Goal: Task Accomplishment & Management: Complete application form

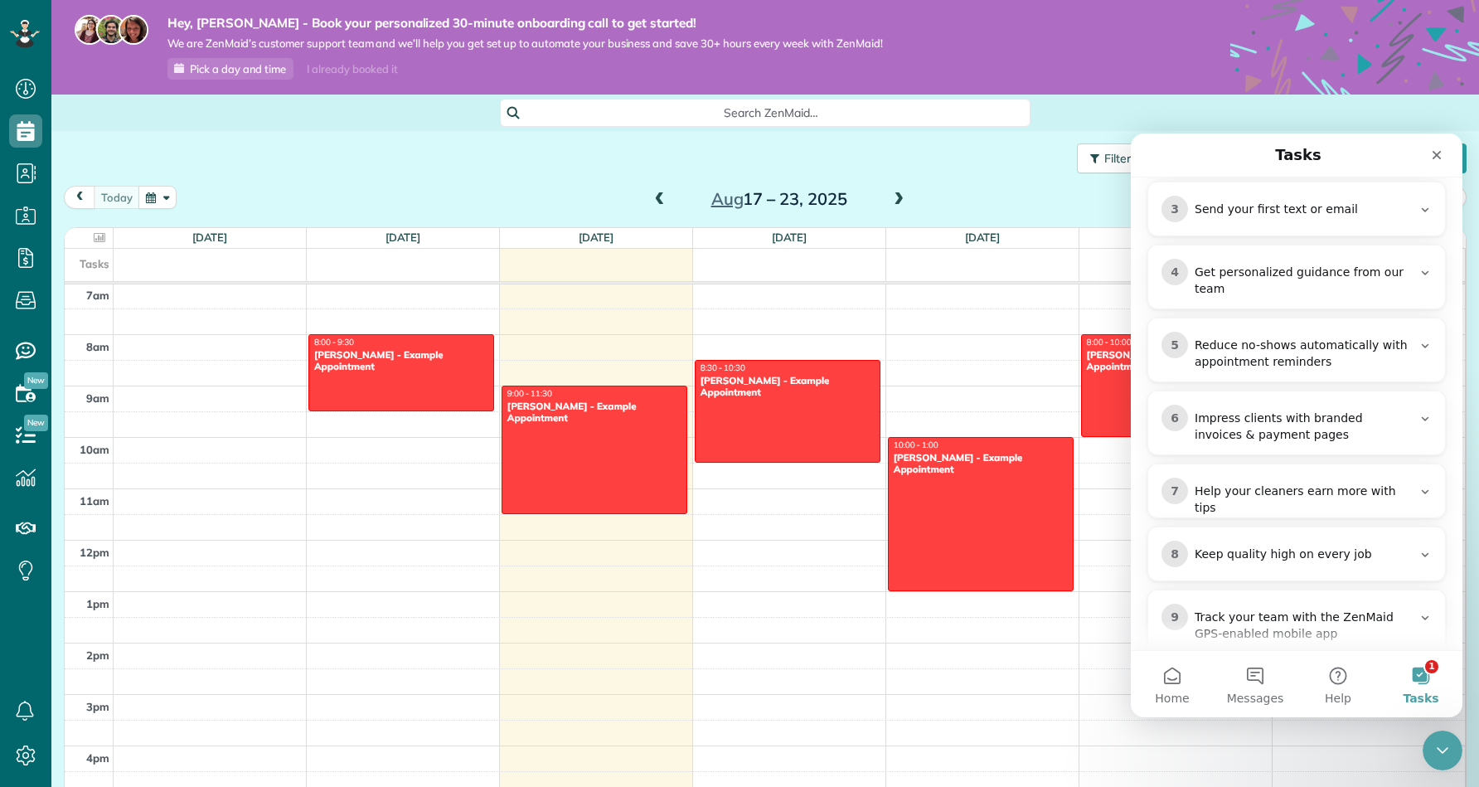
scroll to position [458, 0]
click at [1433, 152] on icon "Close" at bounding box center [1437, 155] width 9 height 9
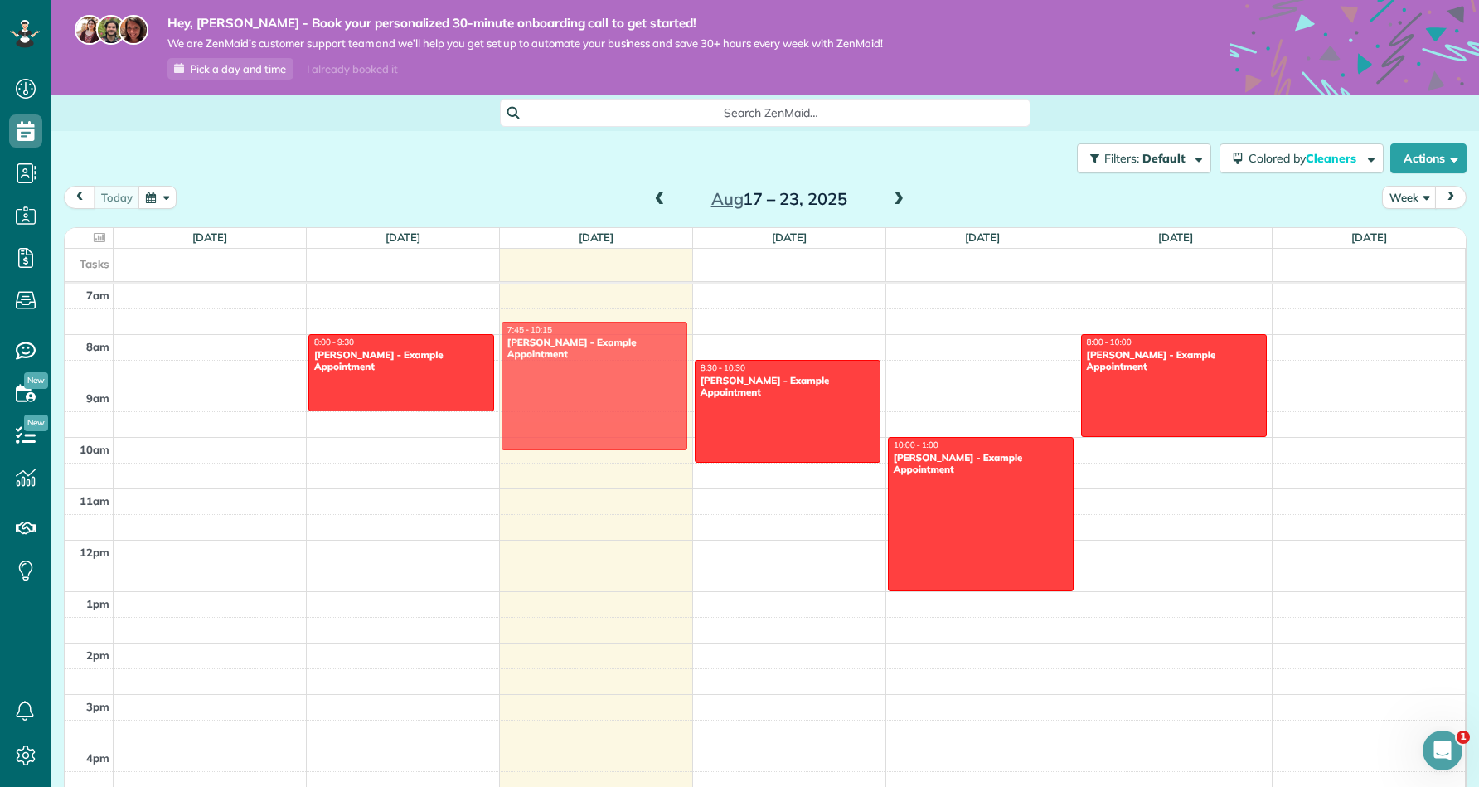
drag, startPoint x: 576, startPoint y: 475, endPoint x: 576, endPoint y: 410, distance: 65.5
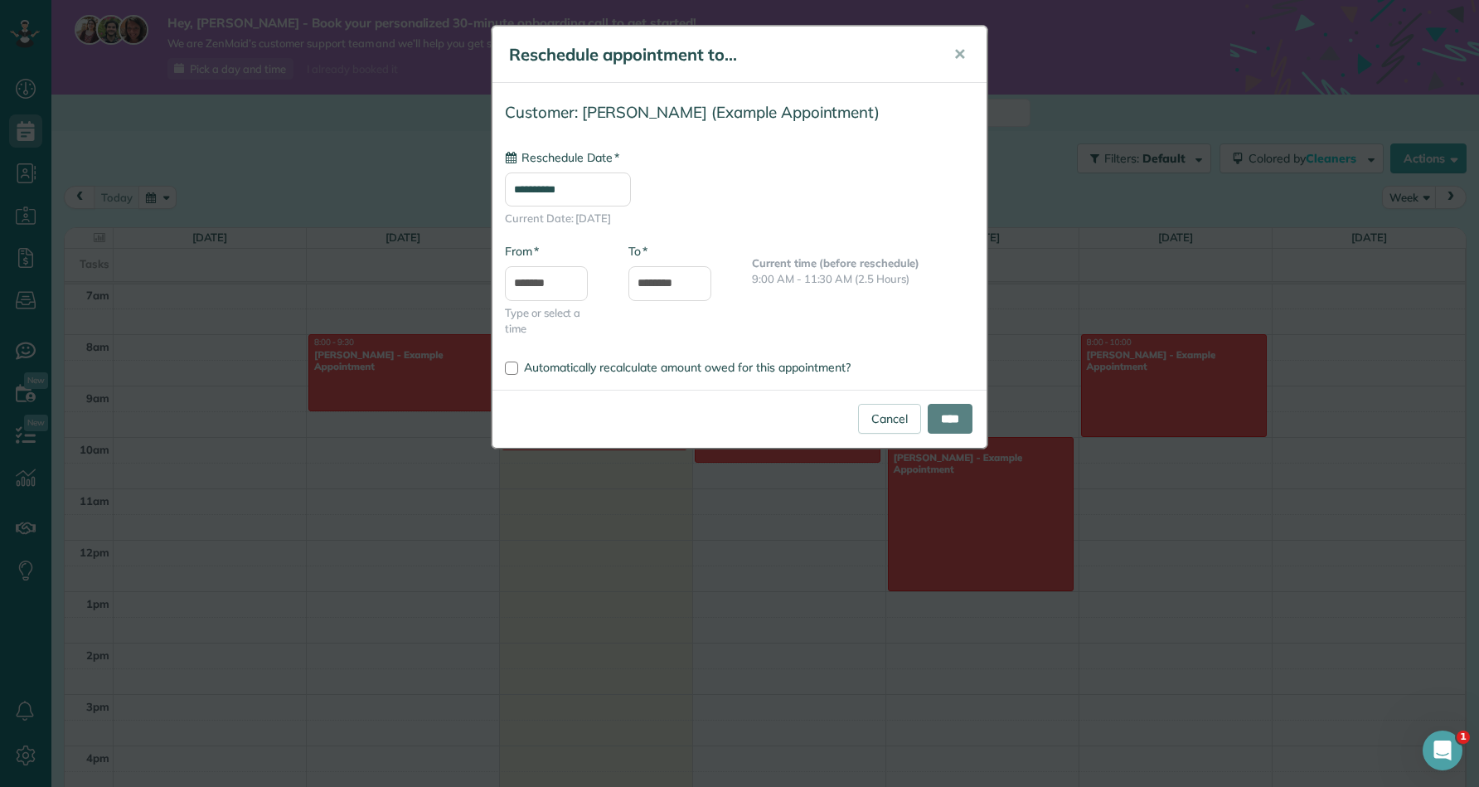
type input "**********"
click at [874, 417] on link "Cancel" at bounding box center [889, 419] width 63 height 30
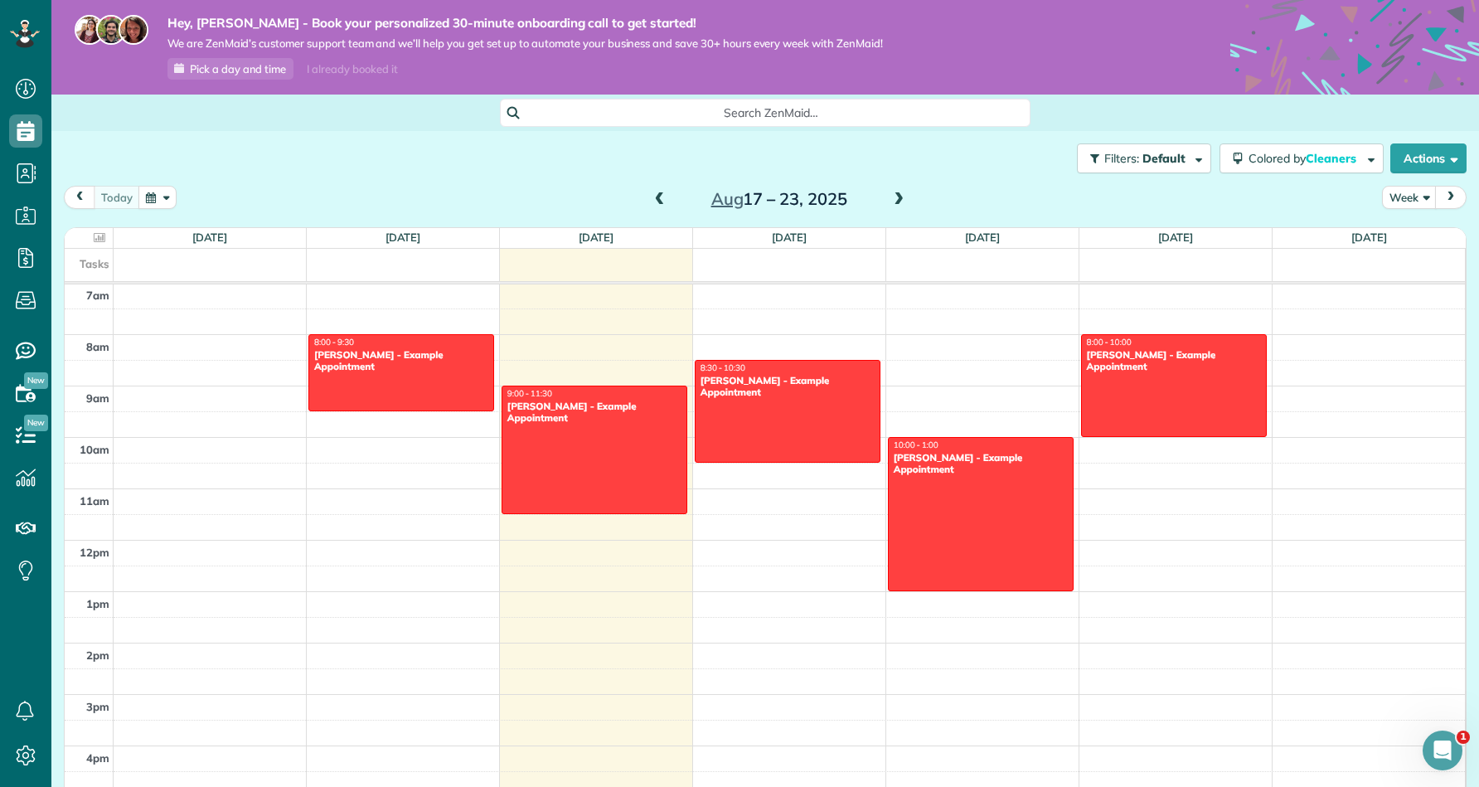
scroll to position [0, 0]
drag, startPoint x: 1202, startPoint y: 27, endPoint x: 839, endPoint y: 65, distance: 365.0
click at [839, 65] on div "Hey, Cole - Book your personalized 30-minute onboarding call to get started! We…" at bounding box center [512, 47] width 742 height 65
click at [331, 70] on div "I already booked it" at bounding box center [352, 69] width 110 height 21
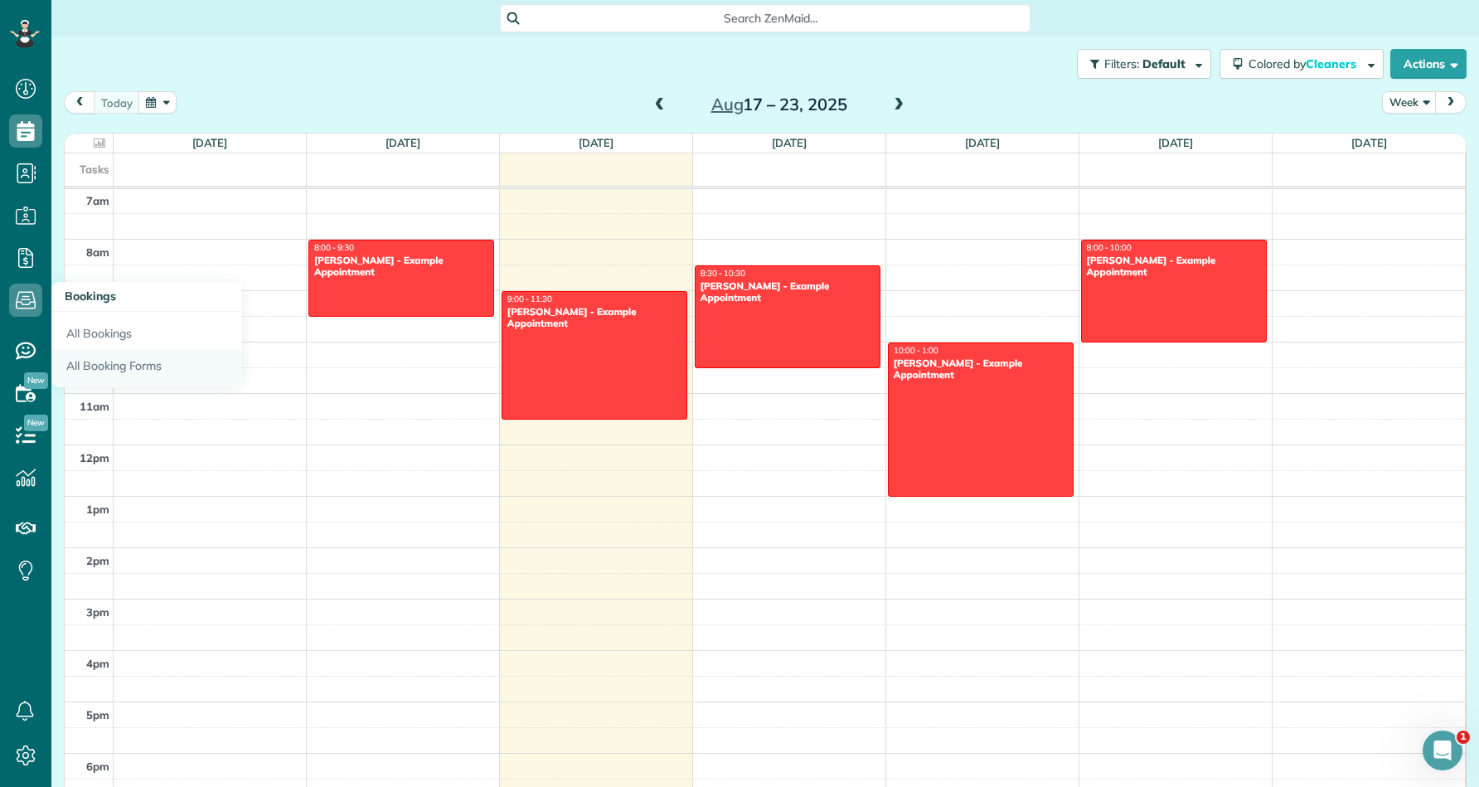
click at [111, 357] on link "All Booking Forms" at bounding box center [146, 369] width 191 height 38
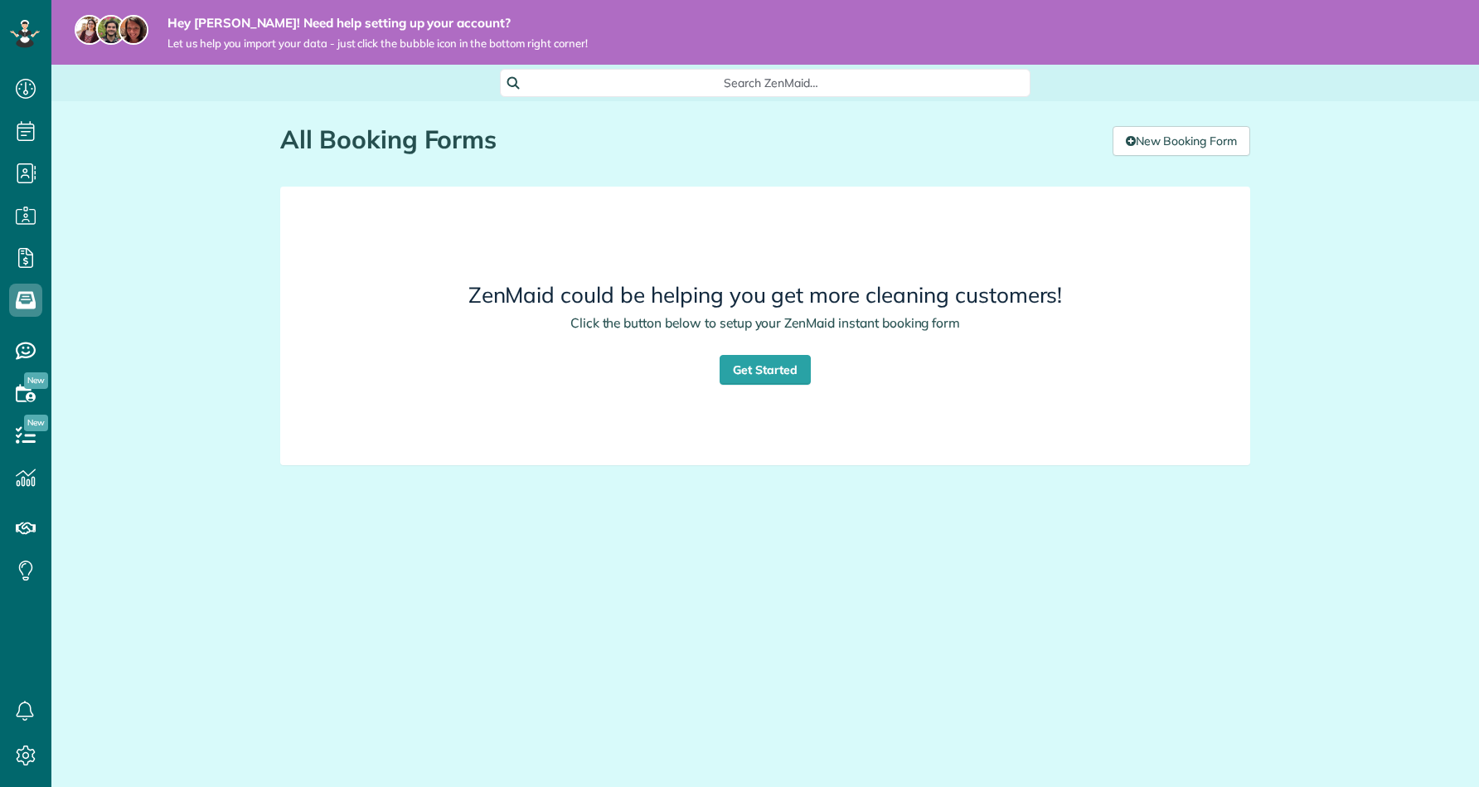
scroll to position [7, 7]
click at [783, 377] on link "Get Started" at bounding box center [765, 370] width 91 height 30
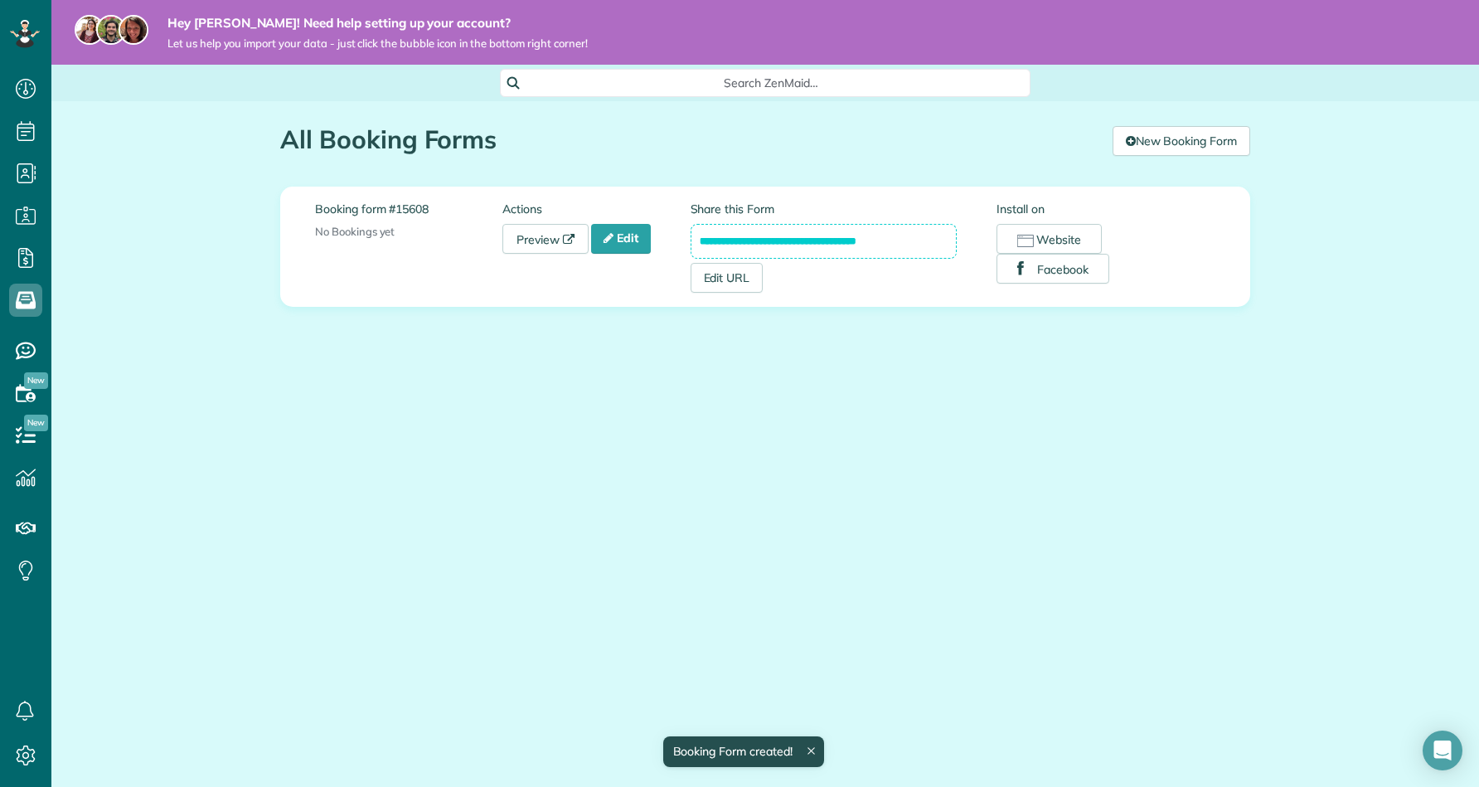
scroll to position [7, 7]
click at [638, 236] on link "Edit" at bounding box center [621, 239] width 60 height 30
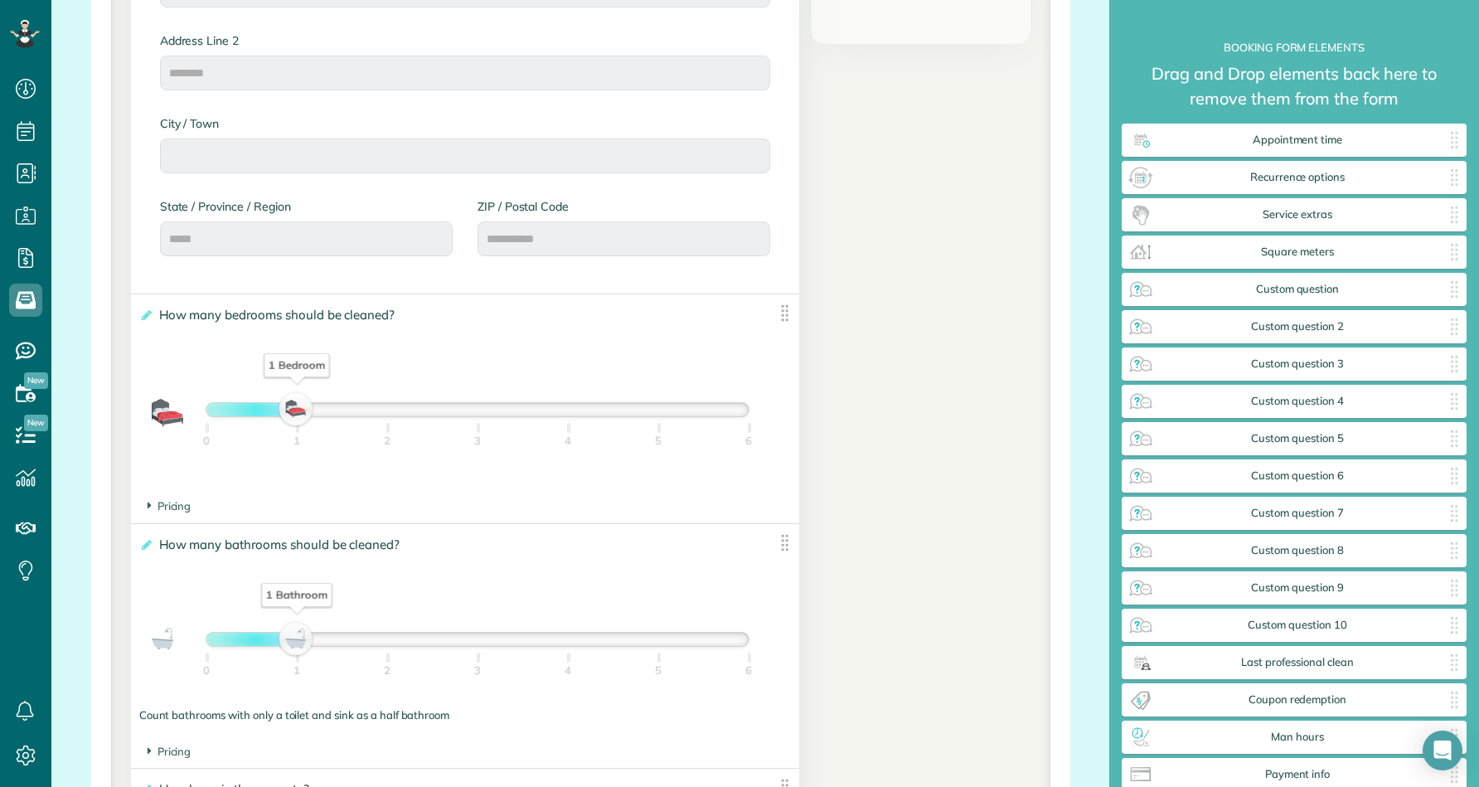
scroll to position [871, 0]
drag, startPoint x: 289, startPoint y: 407, endPoint x: 398, endPoint y: 405, distance: 109.5
click at [398, 405] on div "2 Bedrooms" at bounding box center [387, 407] width 28 height 23
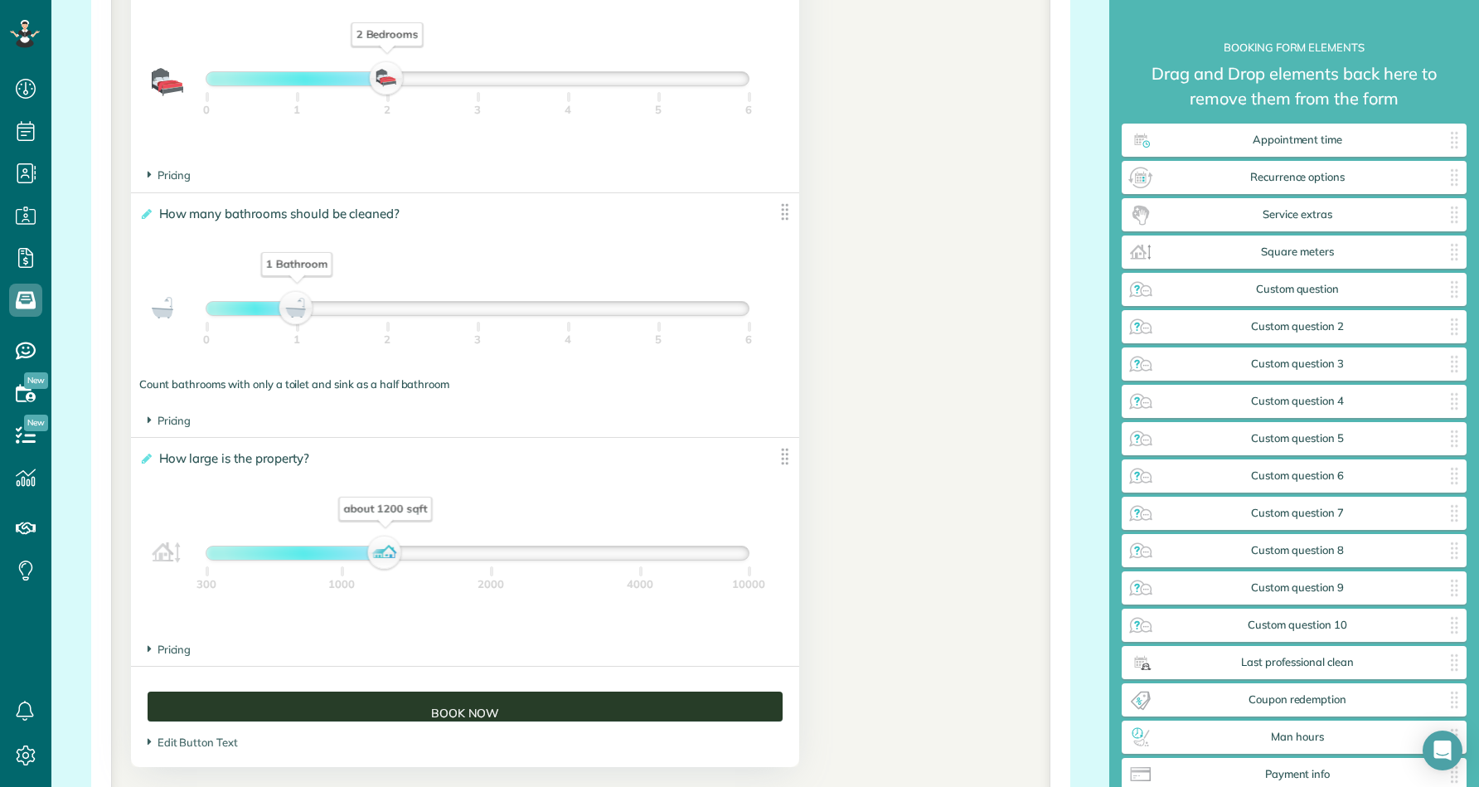
scroll to position [1186, 0]
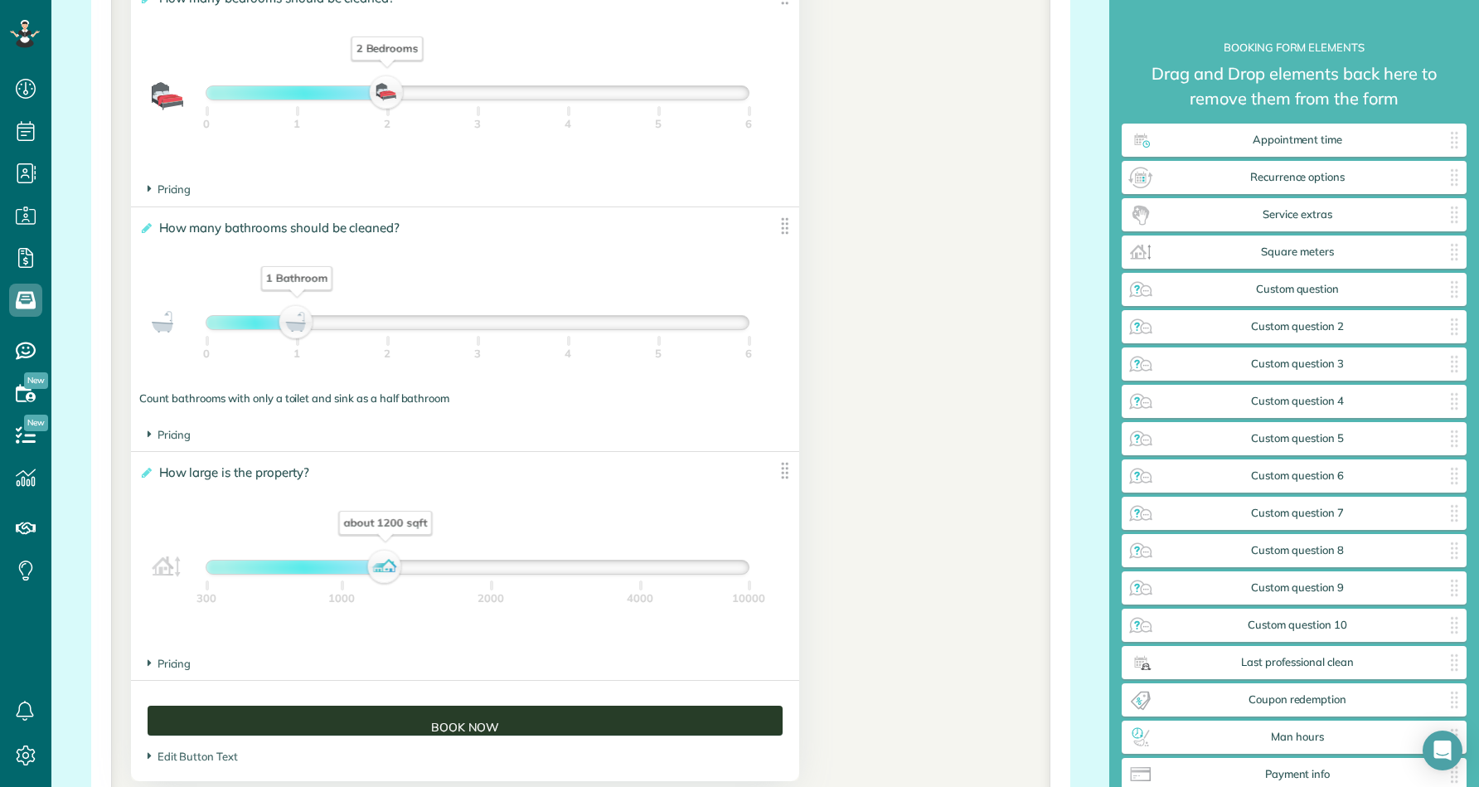
click at [739, 560] on div "about 1200 sqft 300 1000 2000 4000 10000" at bounding box center [478, 567] width 544 height 15
click at [739, 565] on div at bounding box center [477, 566] width 542 height 13
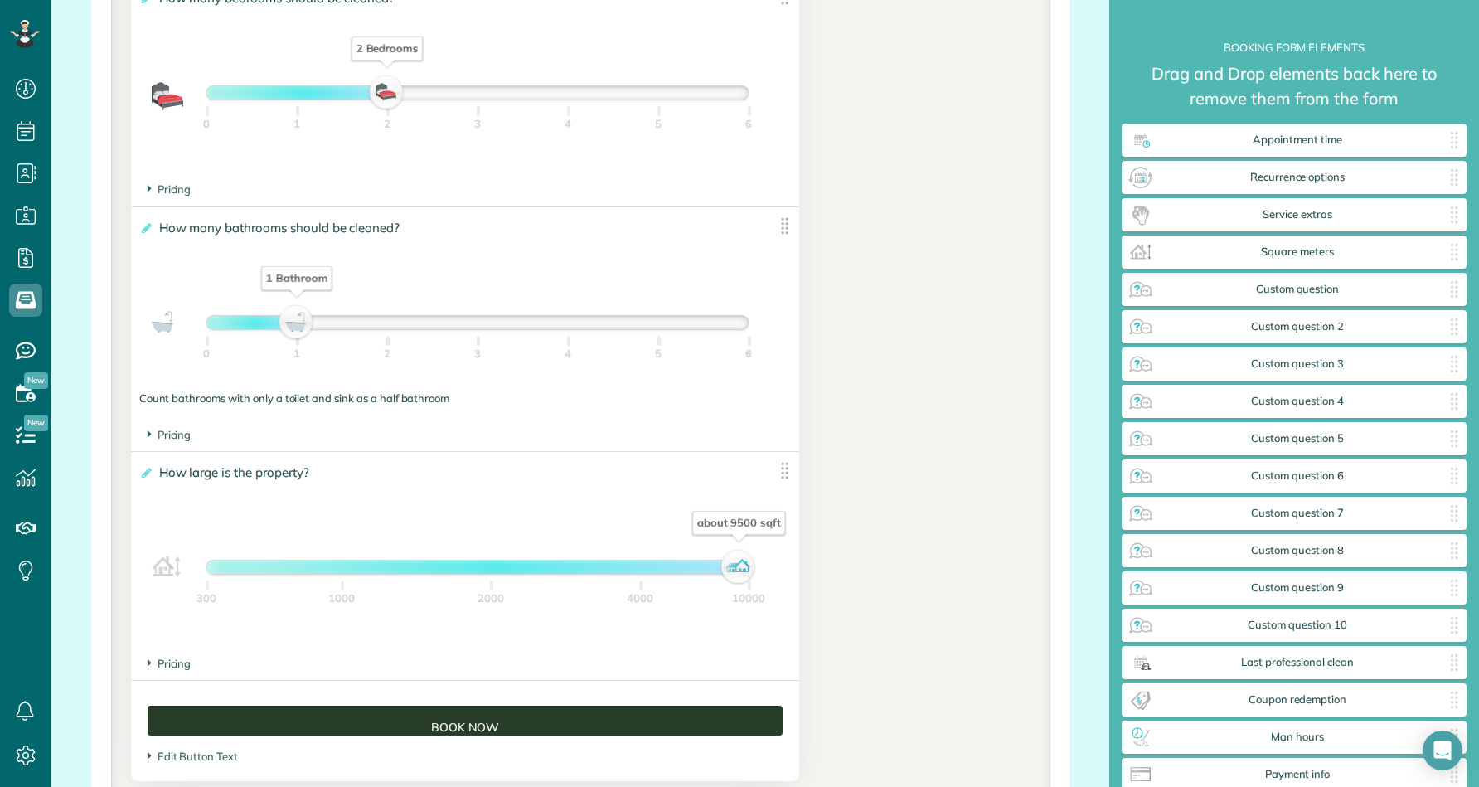
click at [698, 570] on div at bounding box center [472, 566] width 532 height 13
click at [743, 566] on div at bounding box center [477, 566] width 542 height 13
drag, startPoint x: 746, startPoint y: 566, endPoint x: 760, endPoint y: 566, distance: 14.1
click at [758, 566] on div "10 000+ sqft" at bounding box center [744, 566] width 28 height 23
click at [594, 520] on div "**********" at bounding box center [465, 550] width 668 height 196
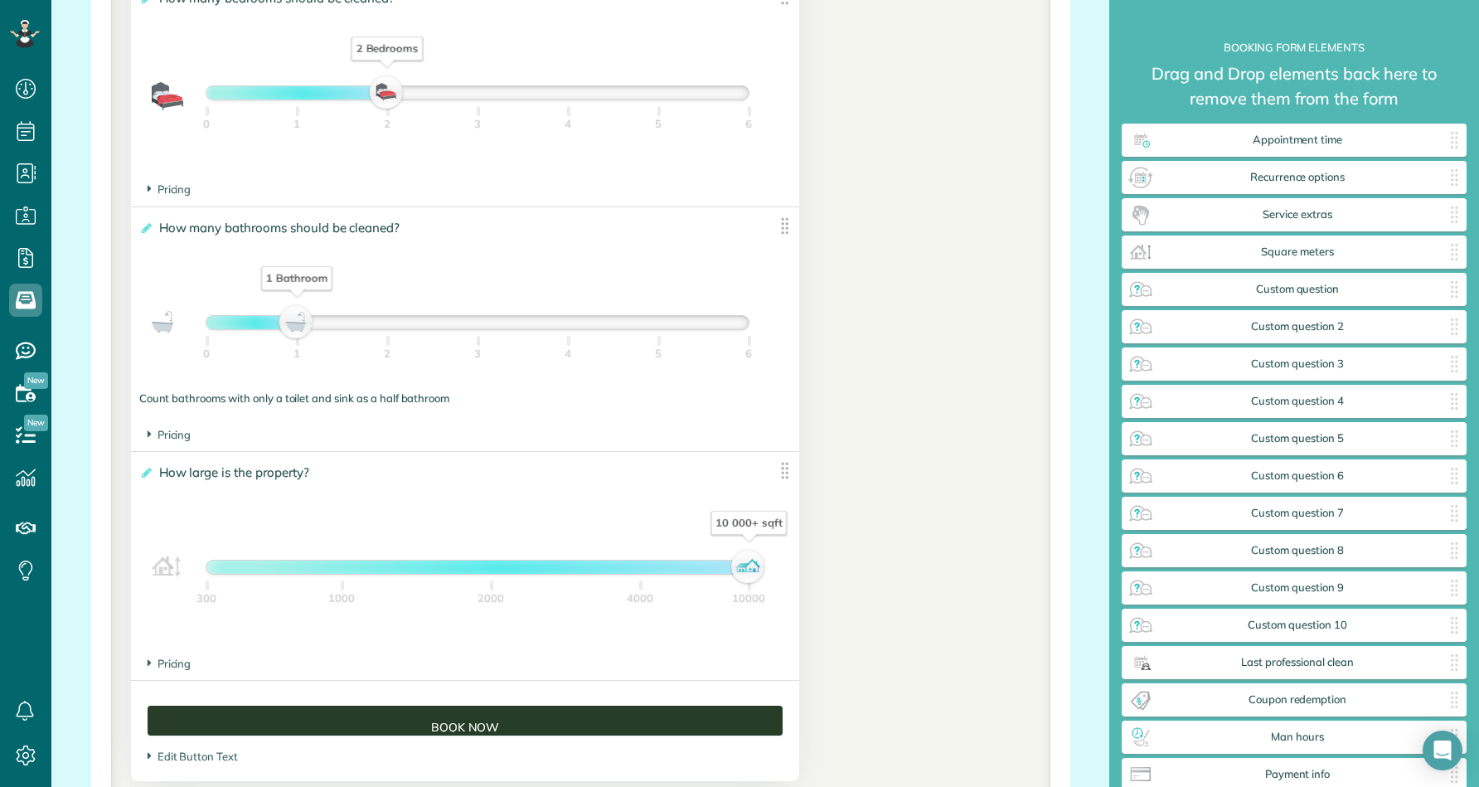
click at [492, 567] on div at bounding box center [477, 566] width 542 height 13
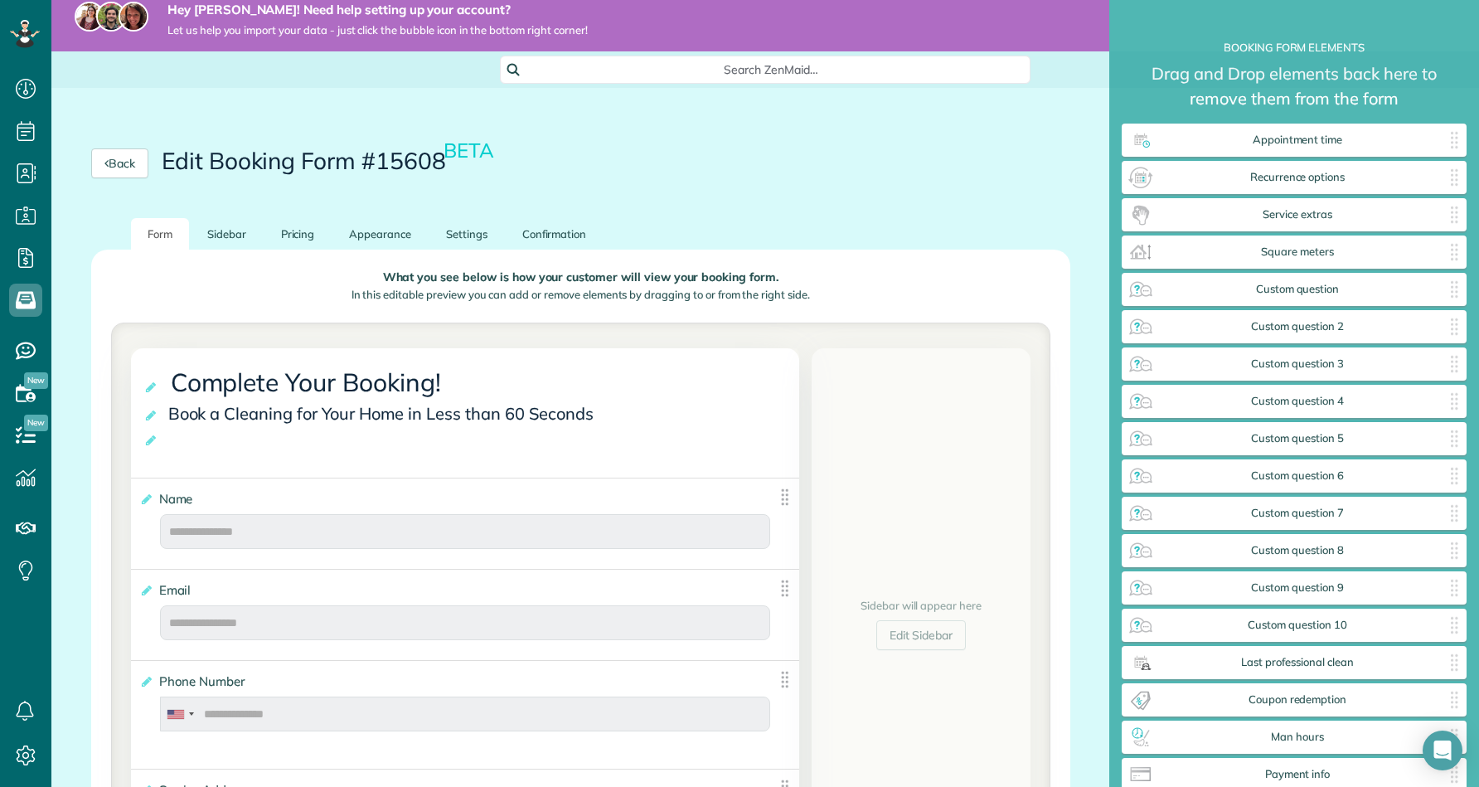
scroll to position [16, 0]
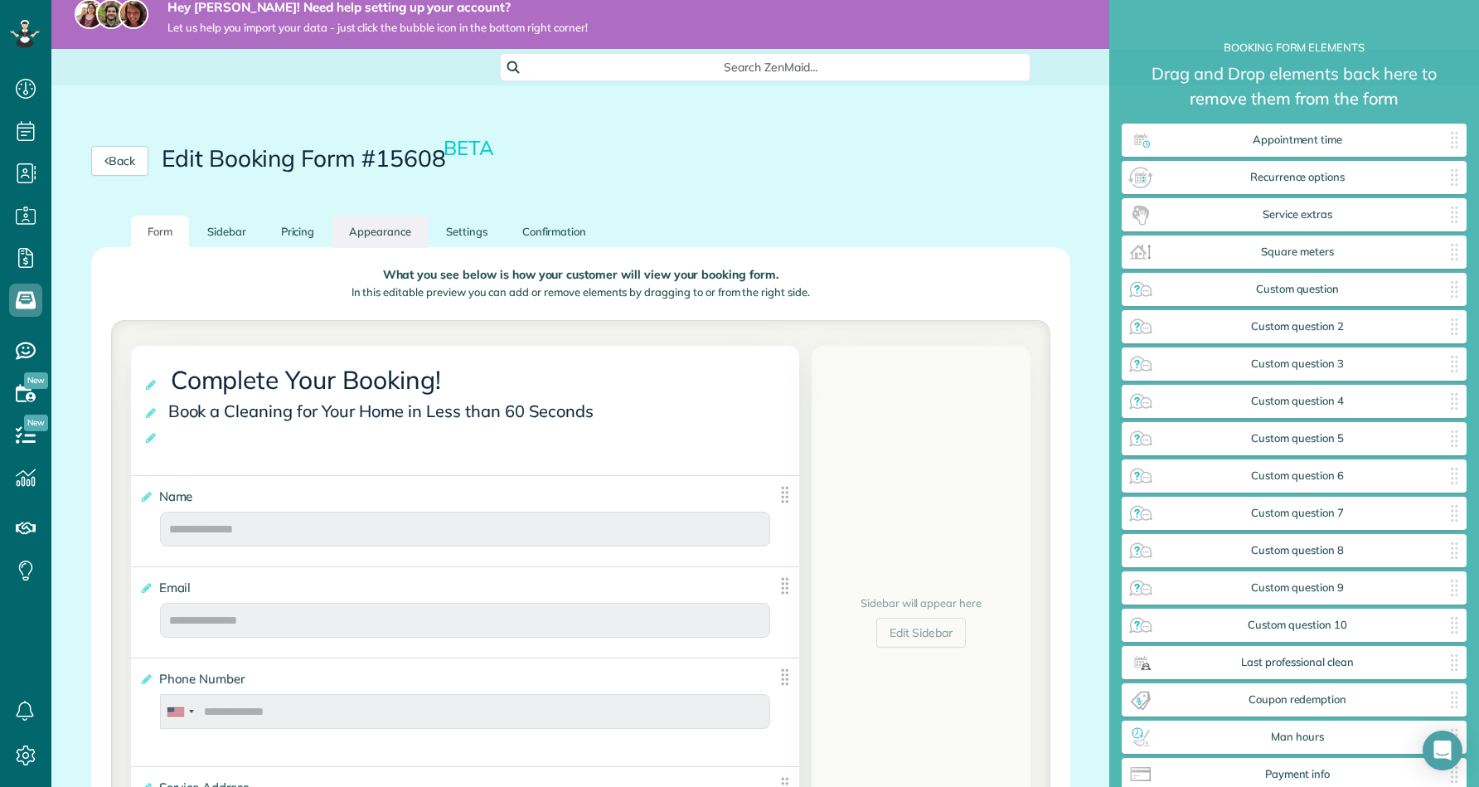
click at [372, 228] on link "Appearance" at bounding box center [379, 232] width 95 height 32
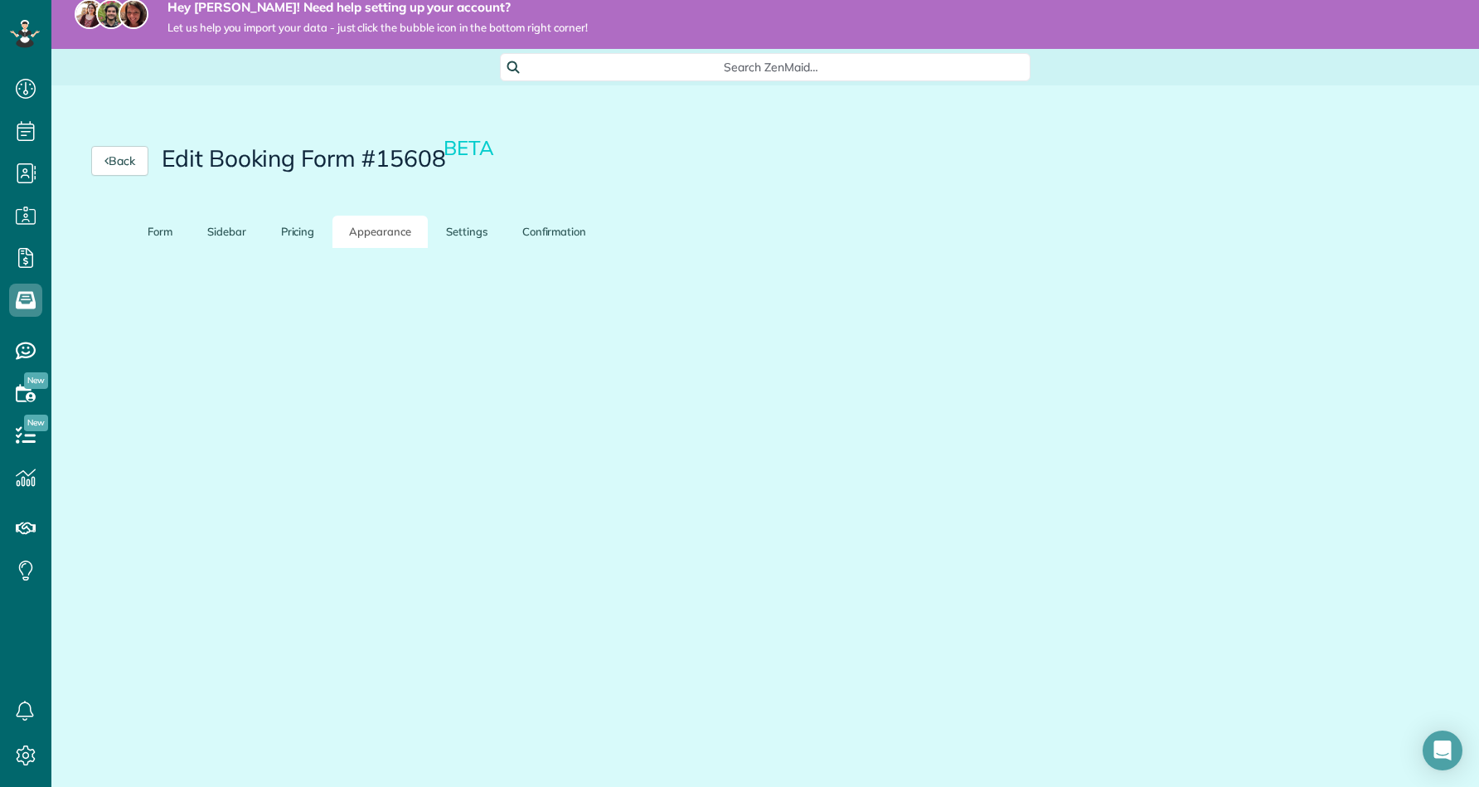
scroll to position [0, 0]
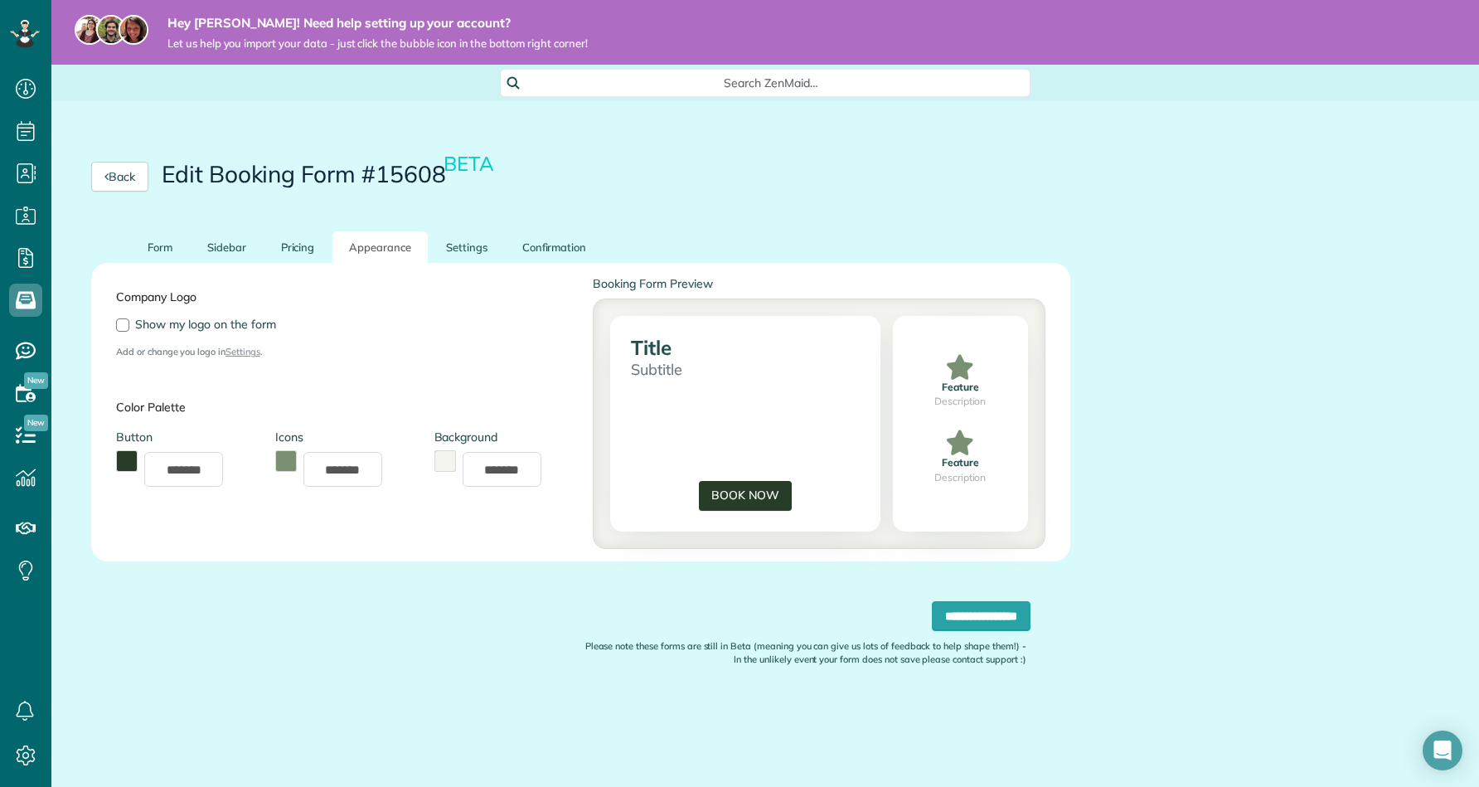
click at [640, 344] on div "Company Logo Show my logo on the form Add or change you logo in Settings . Colo…" at bounding box center [581, 412] width 954 height 274
click at [652, 364] on div "Company Logo Show my logo on the form Add or change you logo in Settings . Colo…" at bounding box center [581, 412] width 954 height 274
click at [155, 404] on label "Color Palette" at bounding box center [342, 407] width 452 height 17
click at [286, 254] on link "Pricing" at bounding box center [297, 247] width 67 height 32
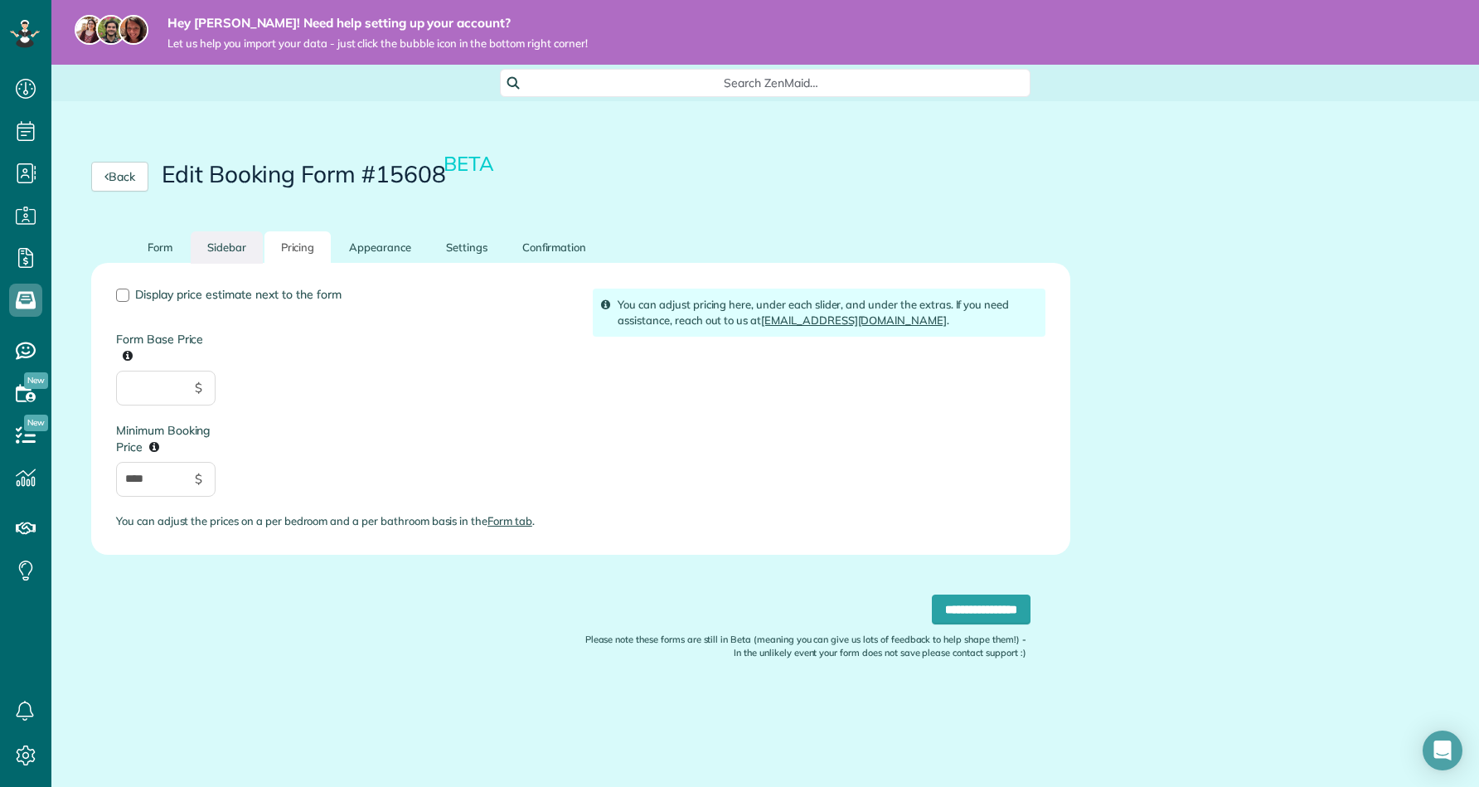
click at [229, 252] on link "Sidebar" at bounding box center [227, 247] width 72 height 32
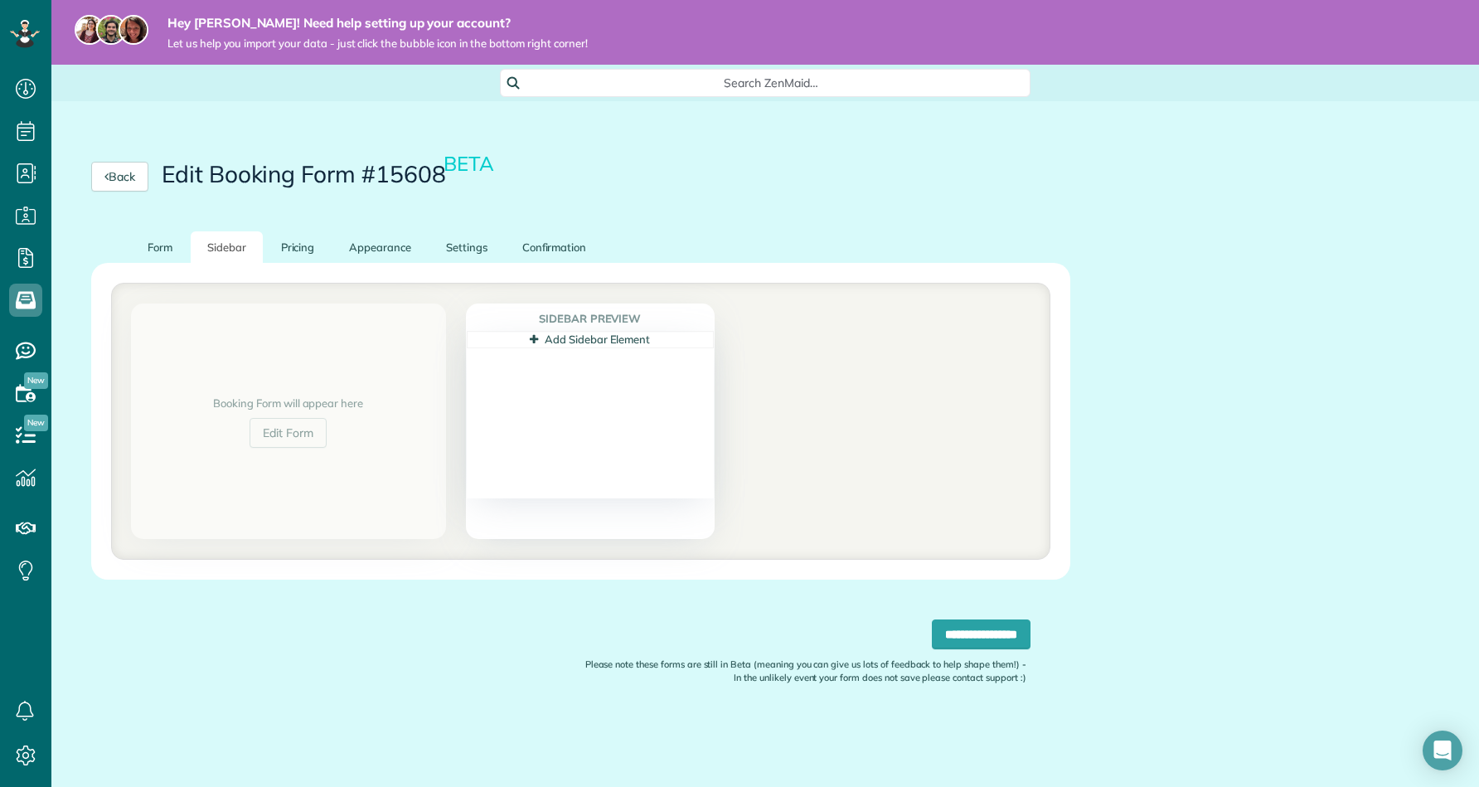
click at [618, 338] on link "Add Sidebar Element" at bounding box center [590, 338] width 120 height 13
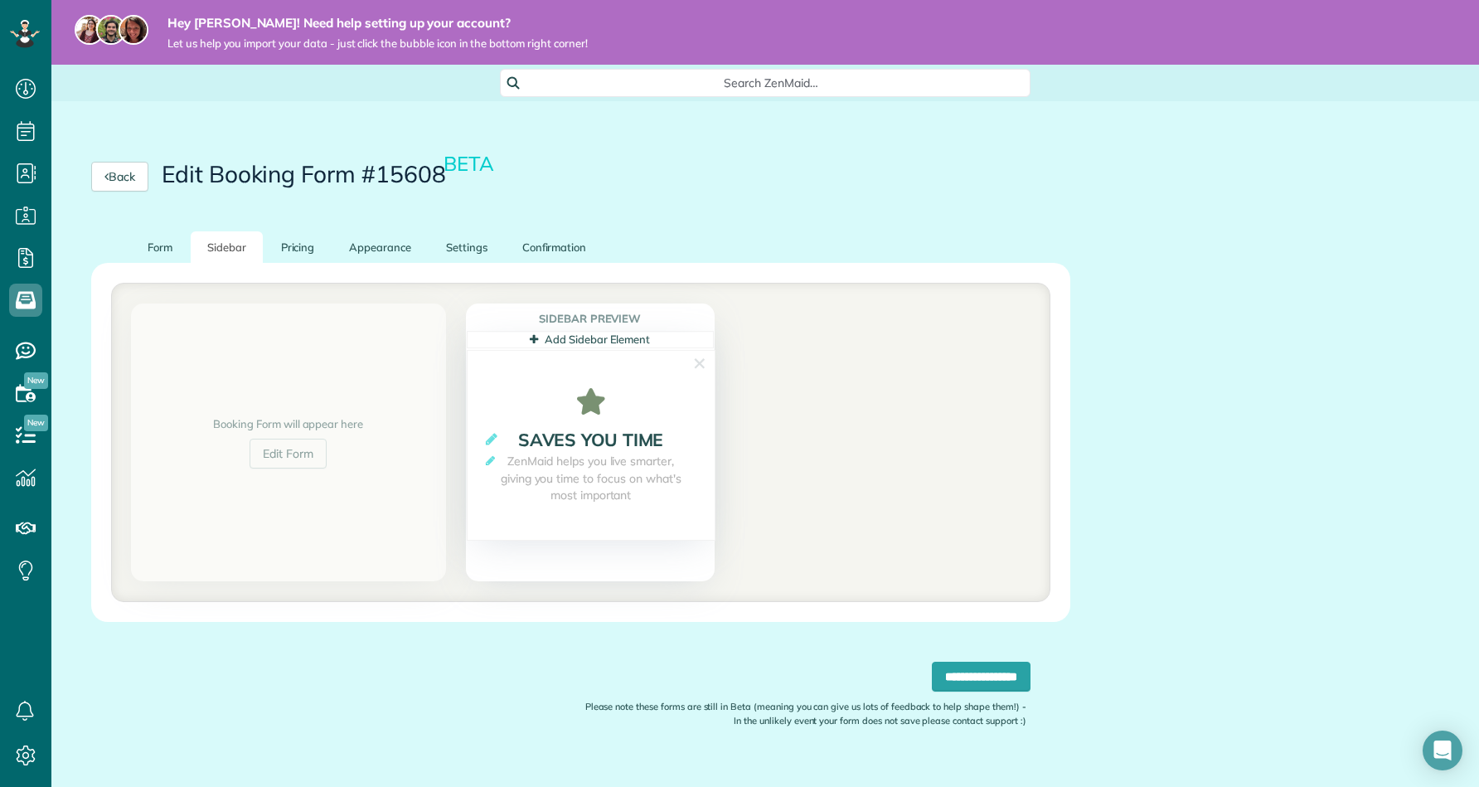
click at [613, 472] on span "ZenMaid helps you live smarter, giving you time to focus on what's most importa…" at bounding box center [591, 478] width 214 height 51
click at [696, 361] on link "✕" at bounding box center [699, 364] width 15 height 26
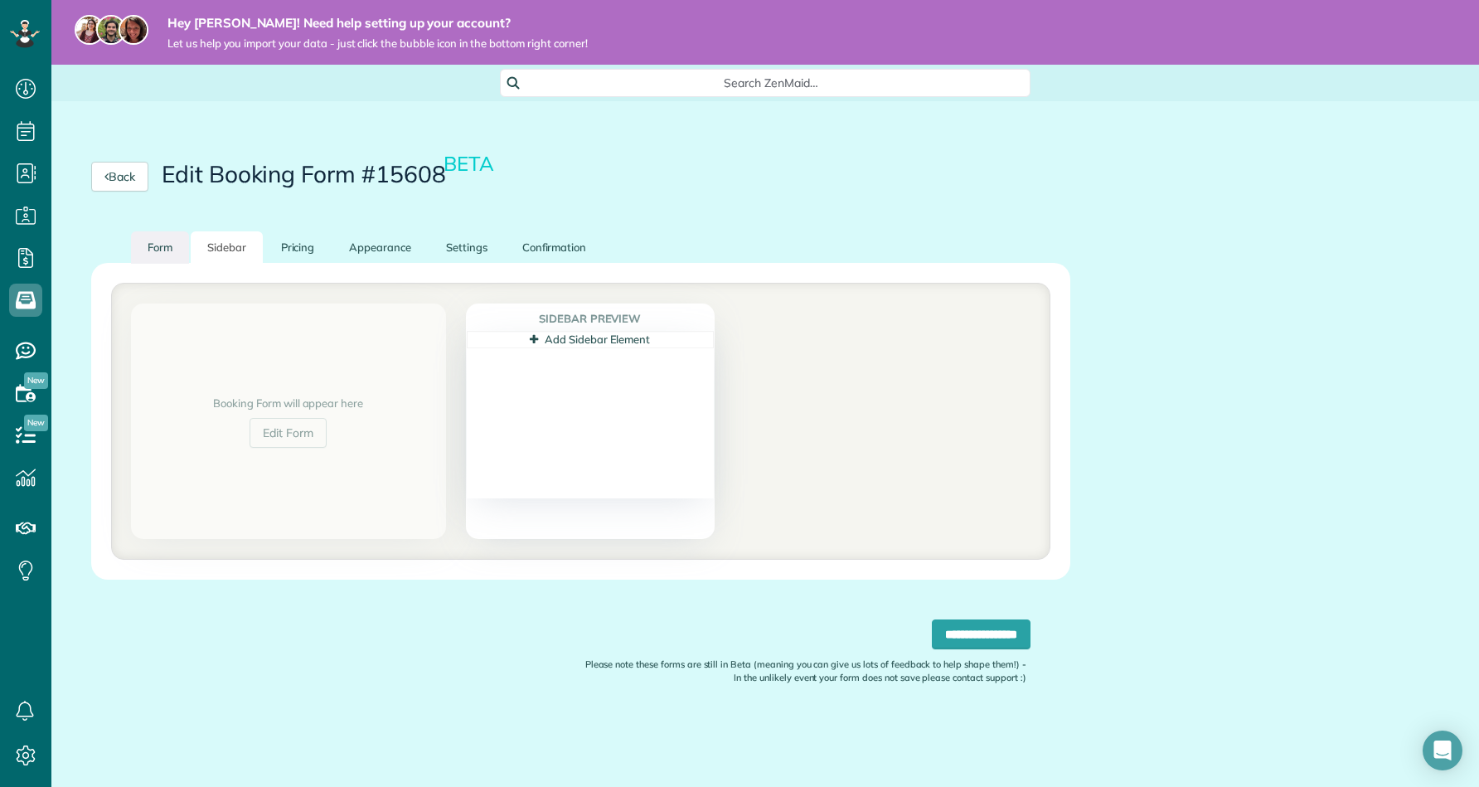
click at [169, 250] on link "Form" at bounding box center [160, 247] width 58 height 32
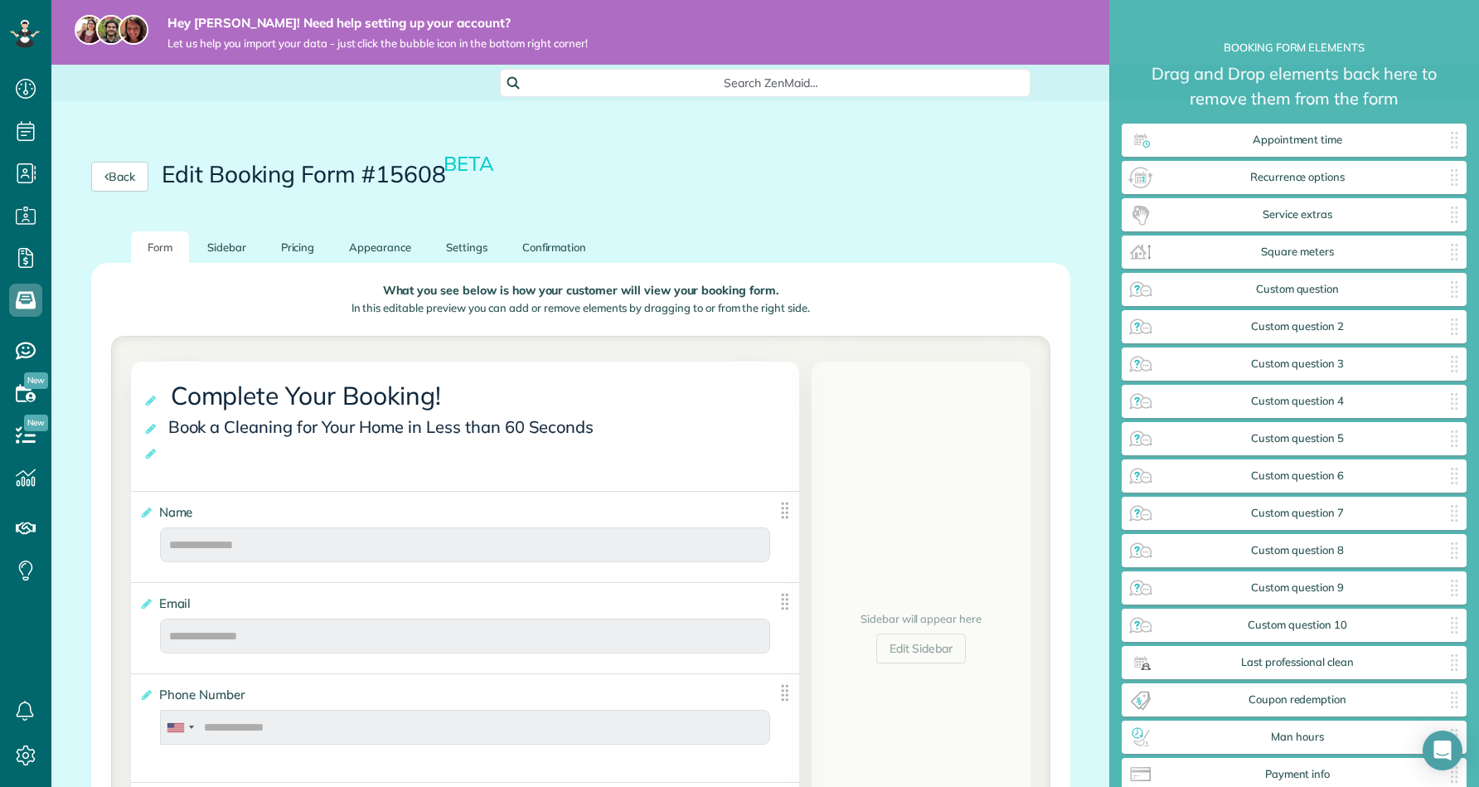
click at [938, 211] on div "Back Edit Booking Form #15608 BETA" at bounding box center [580, 176] width 1059 height 109
click at [510, 474] on div "**********" at bounding box center [465, 425] width 668 height 129
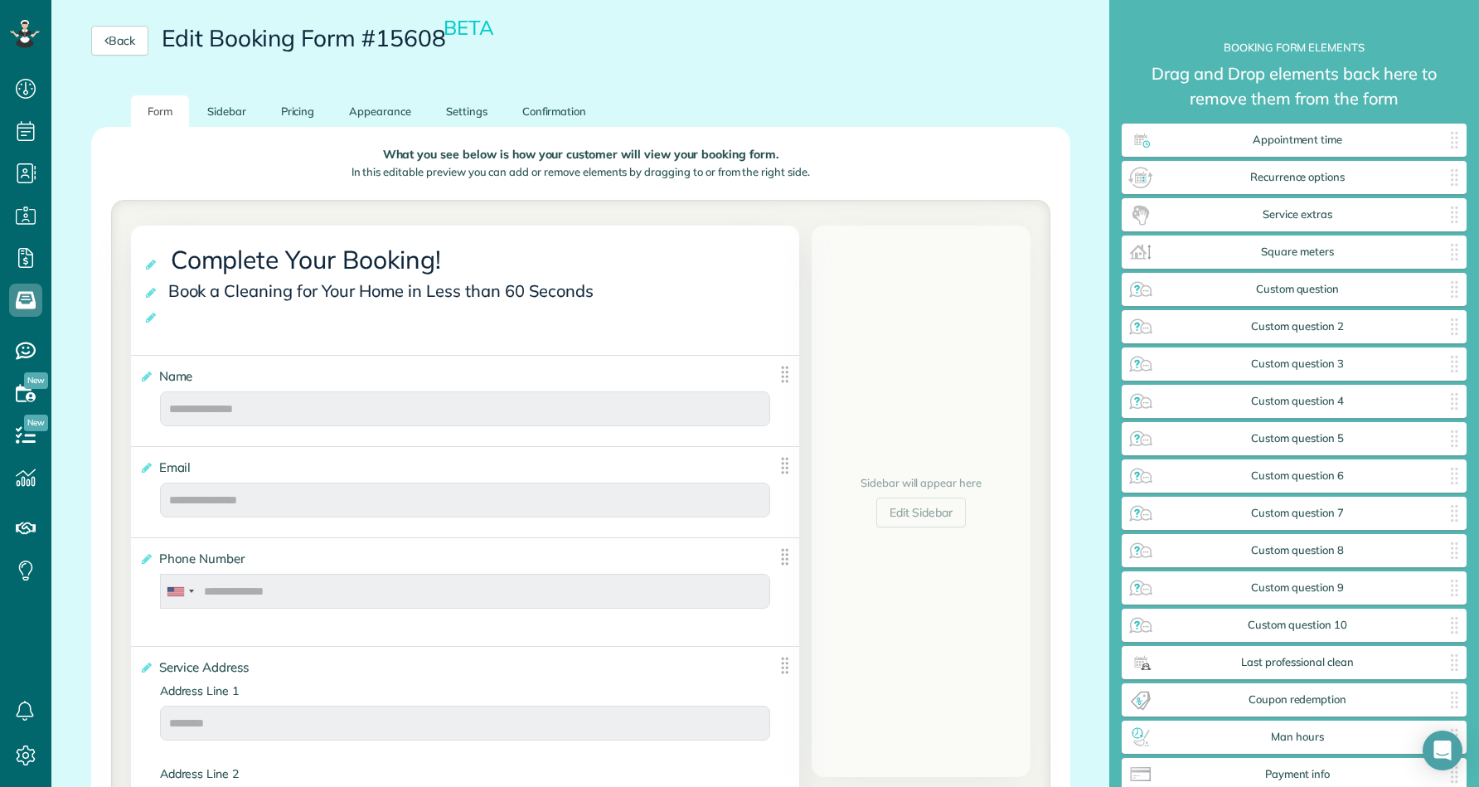
scroll to position [131, 0]
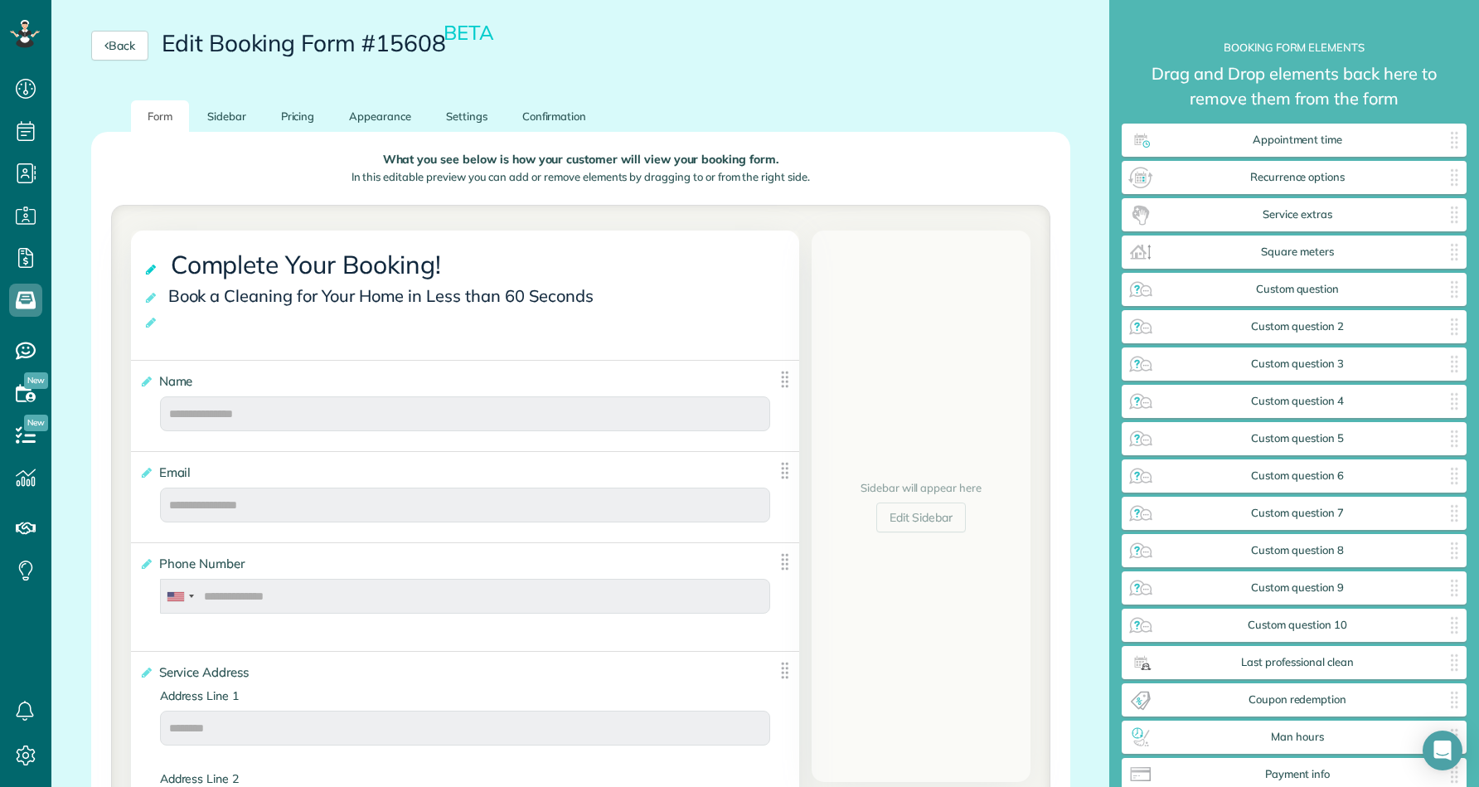
click at [154, 266] on icon at bounding box center [151, 270] width 17 height 12
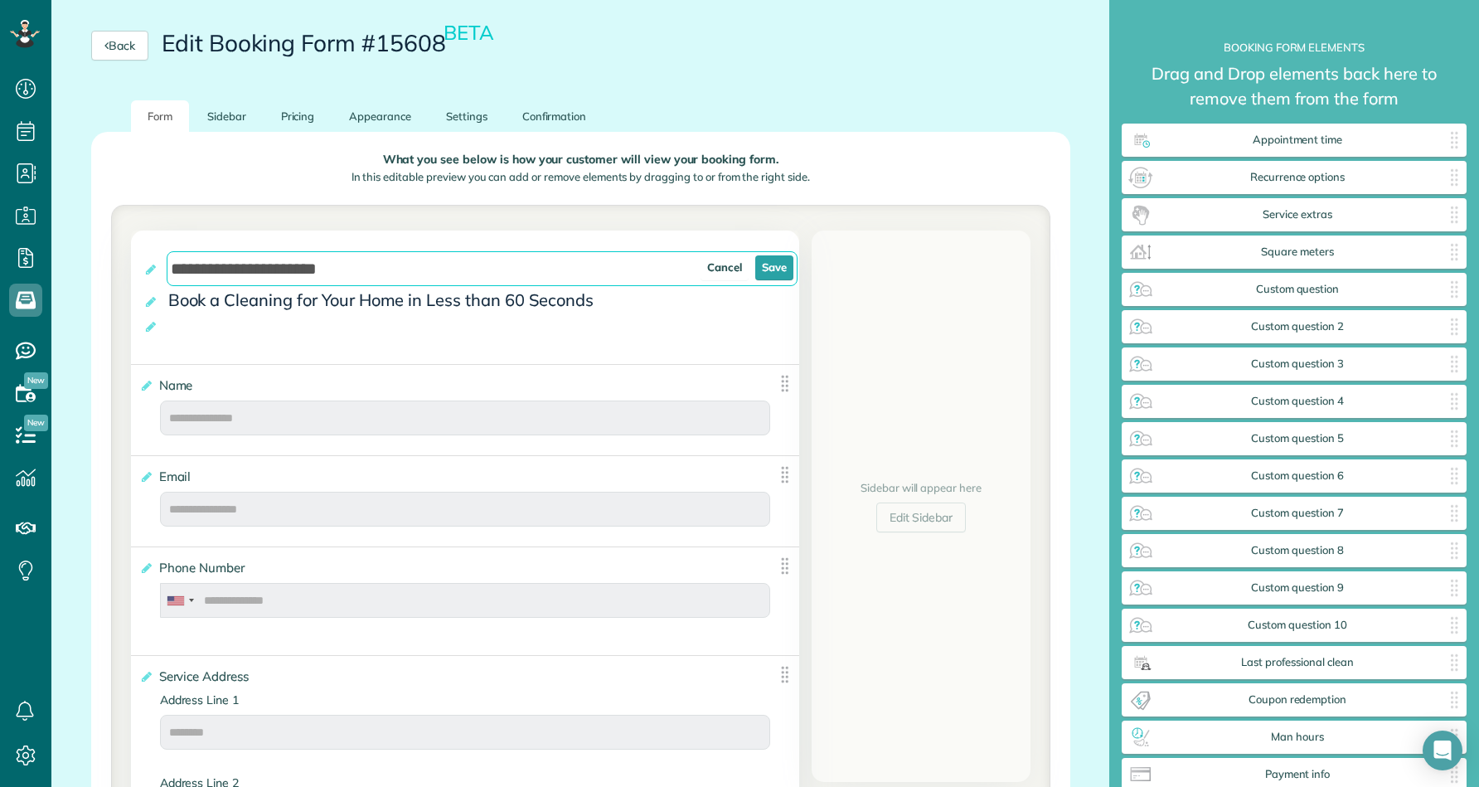
click at [398, 265] on input "**********" at bounding box center [482, 268] width 631 height 35
type input "*"
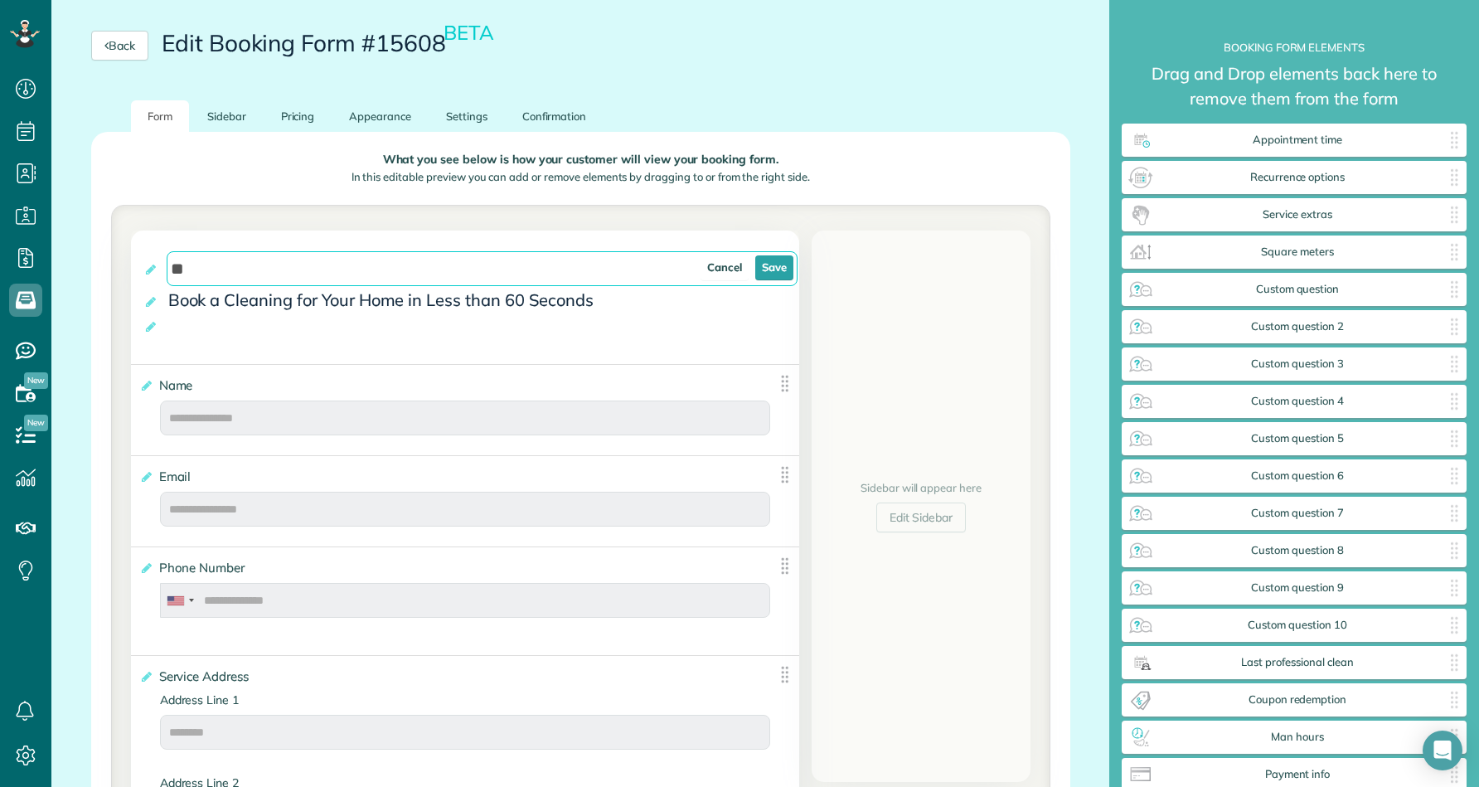
type input "*"
type input "**********"
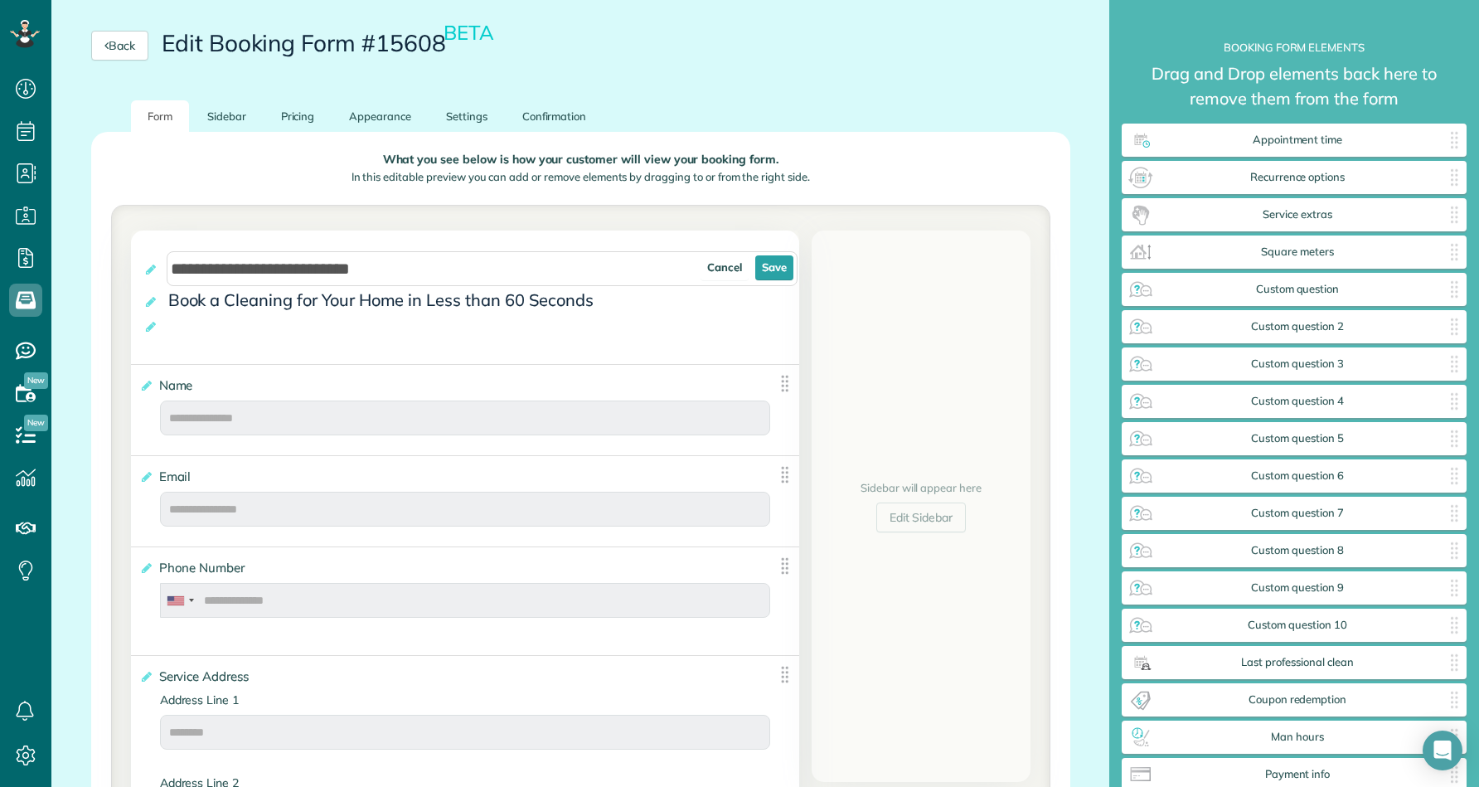
click at [517, 314] on div "**********" at bounding box center [465, 296] width 668 height 133
click at [774, 257] on link "Save" at bounding box center [774, 267] width 38 height 25
click at [151, 295] on icon at bounding box center [151, 298] width 17 height 12
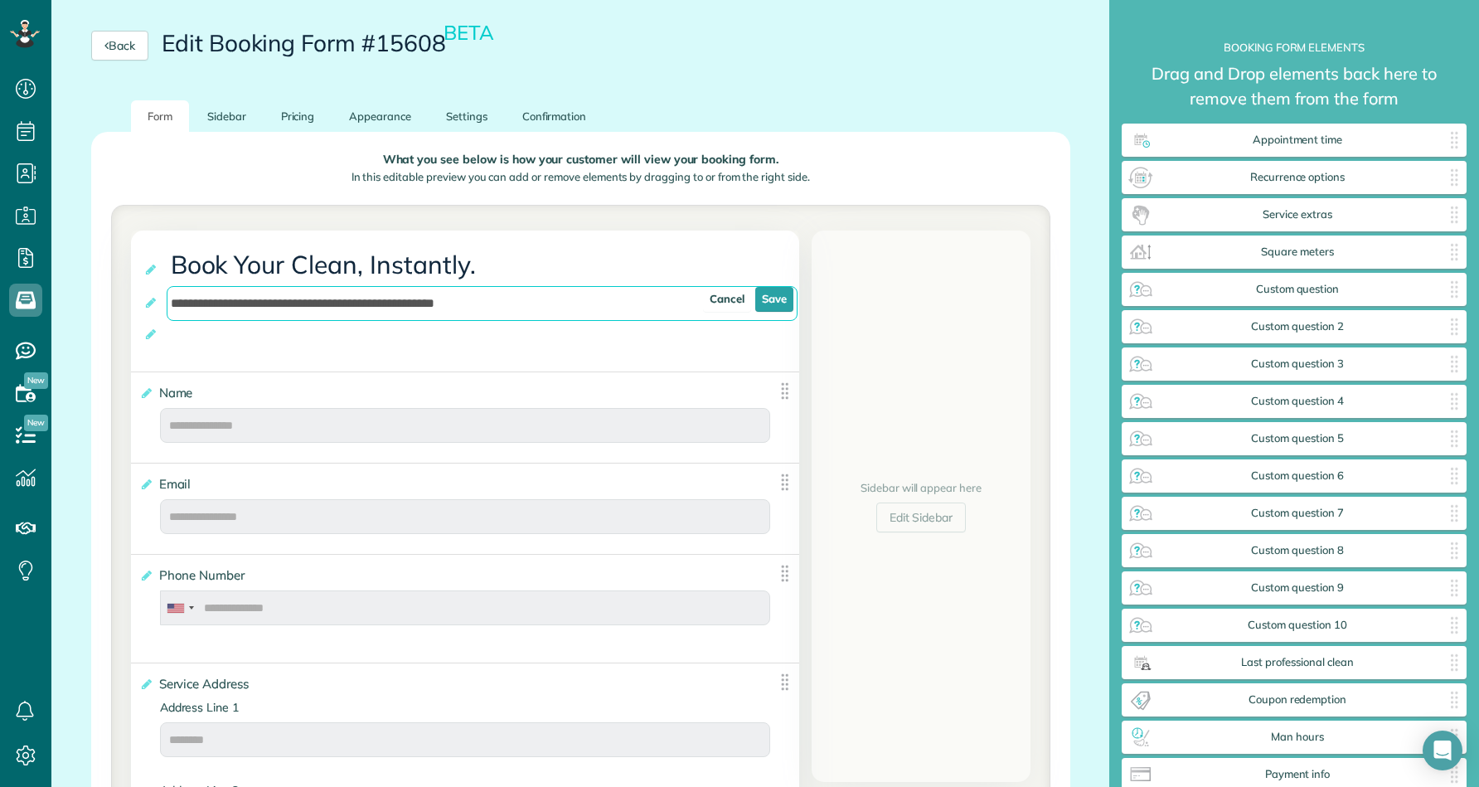
click at [633, 303] on input "**********" at bounding box center [482, 303] width 631 height 35
click at [522, 303] on input "text" at bounding box center [482, 303] width 631 height 35
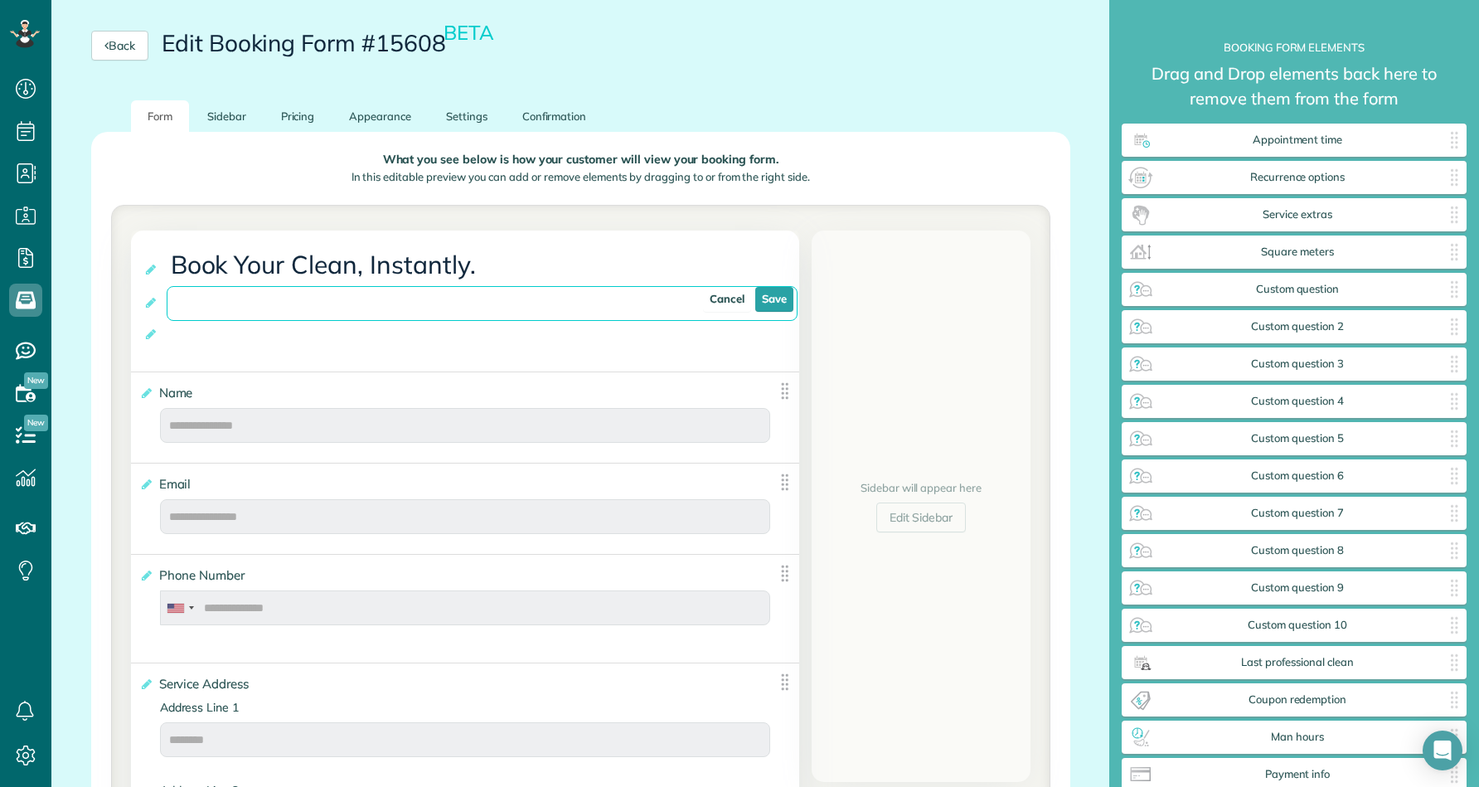
paste input "**********"
type input "**********"
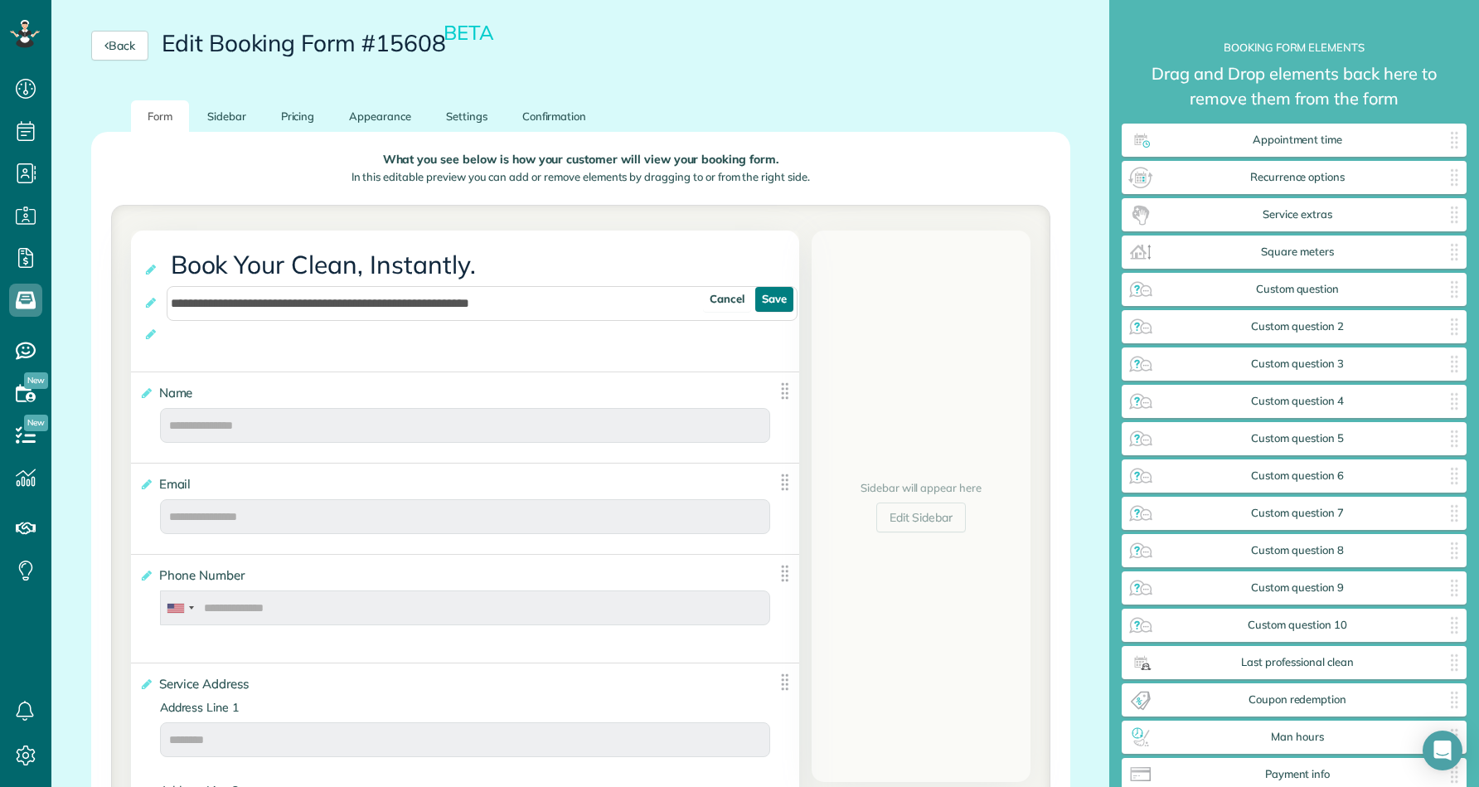
click at [781, 304] on link "Save" at bounding box center [774, 299] width 38 height 25
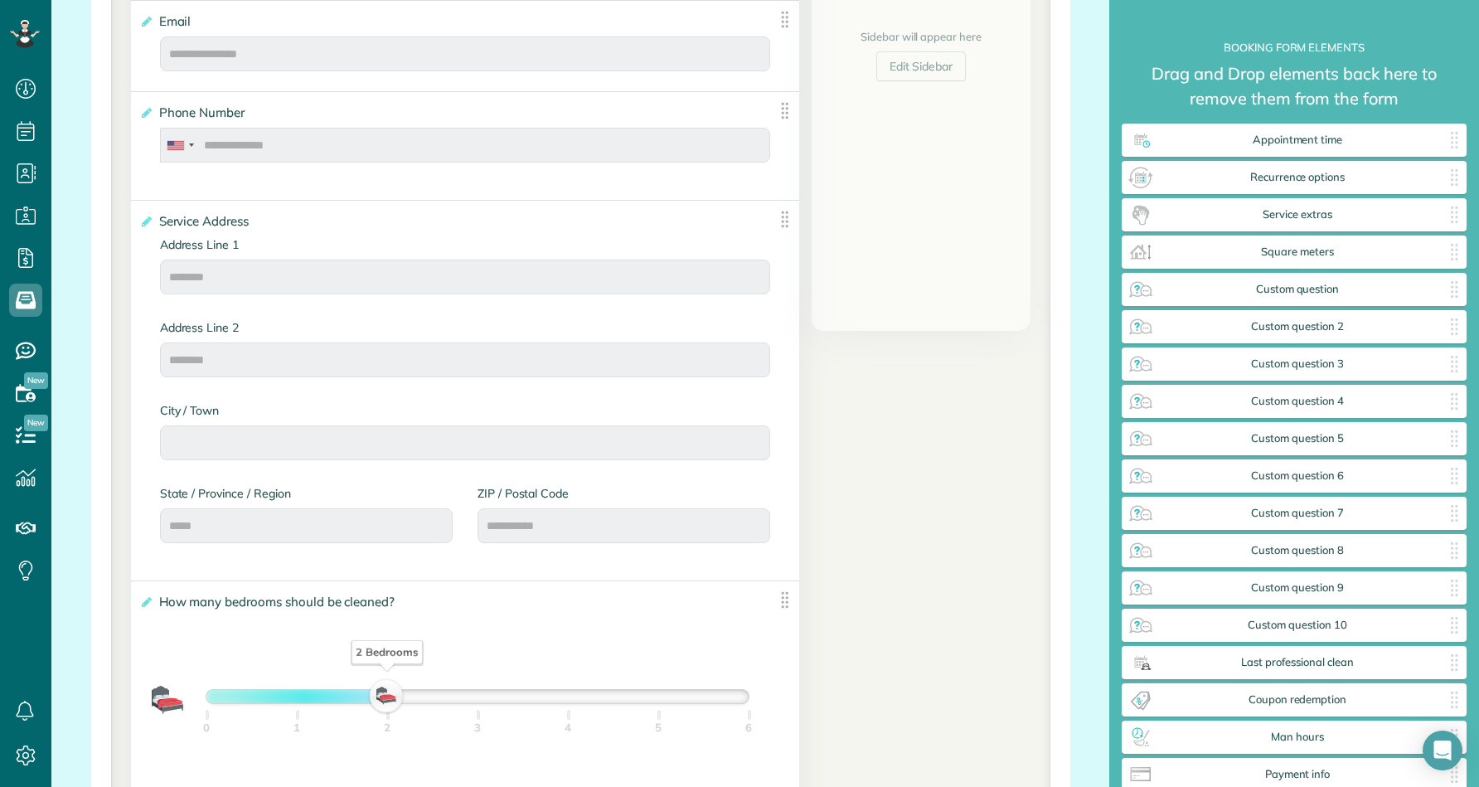
scroll to position [581, 0]
click at [250, 563] on div "Address Line 1 Address Line 2 City / Town State / Province / Region ZIP / Posta…" at bounding box center [465, 403] width 635 height 332
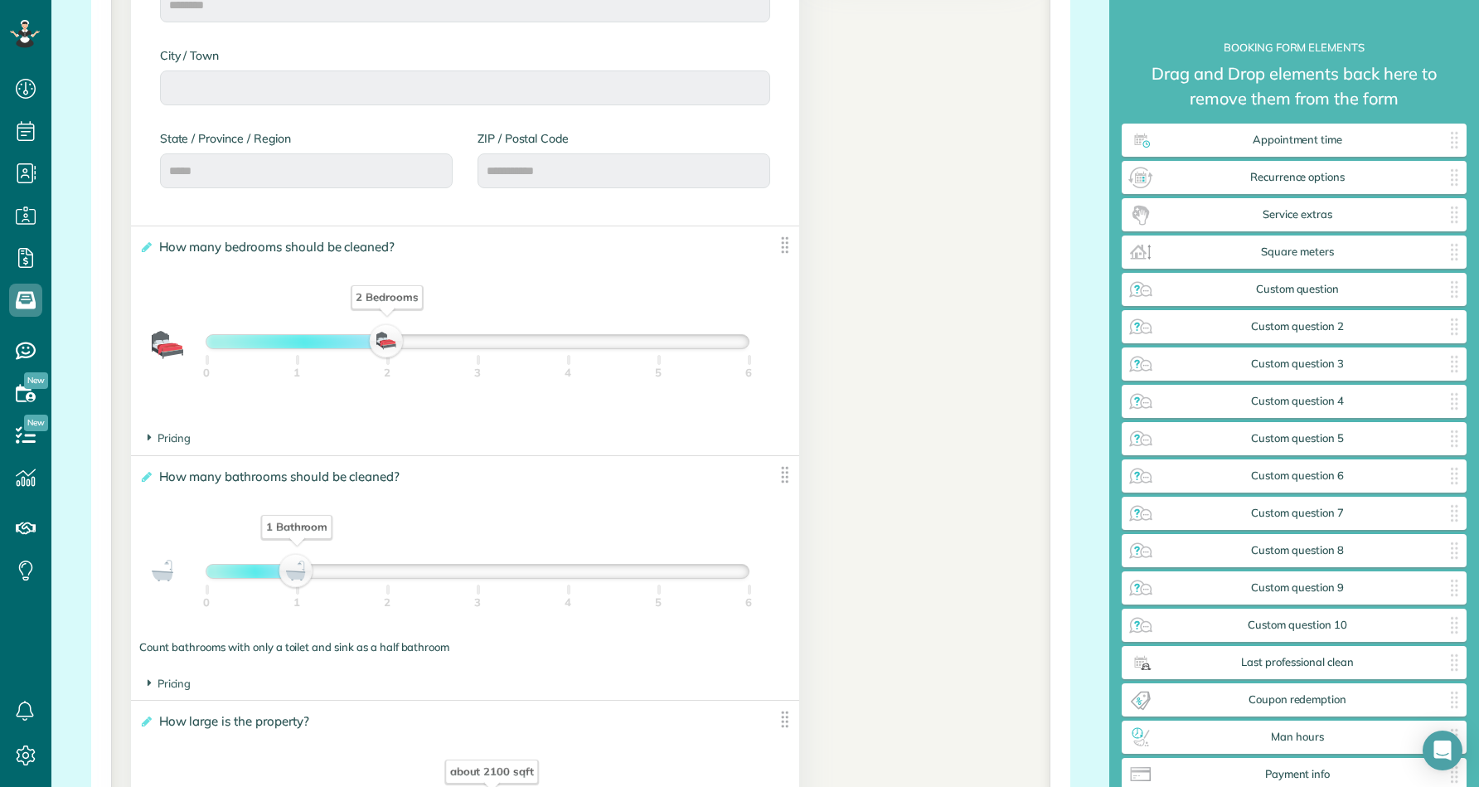
scroll to position [951, 0]
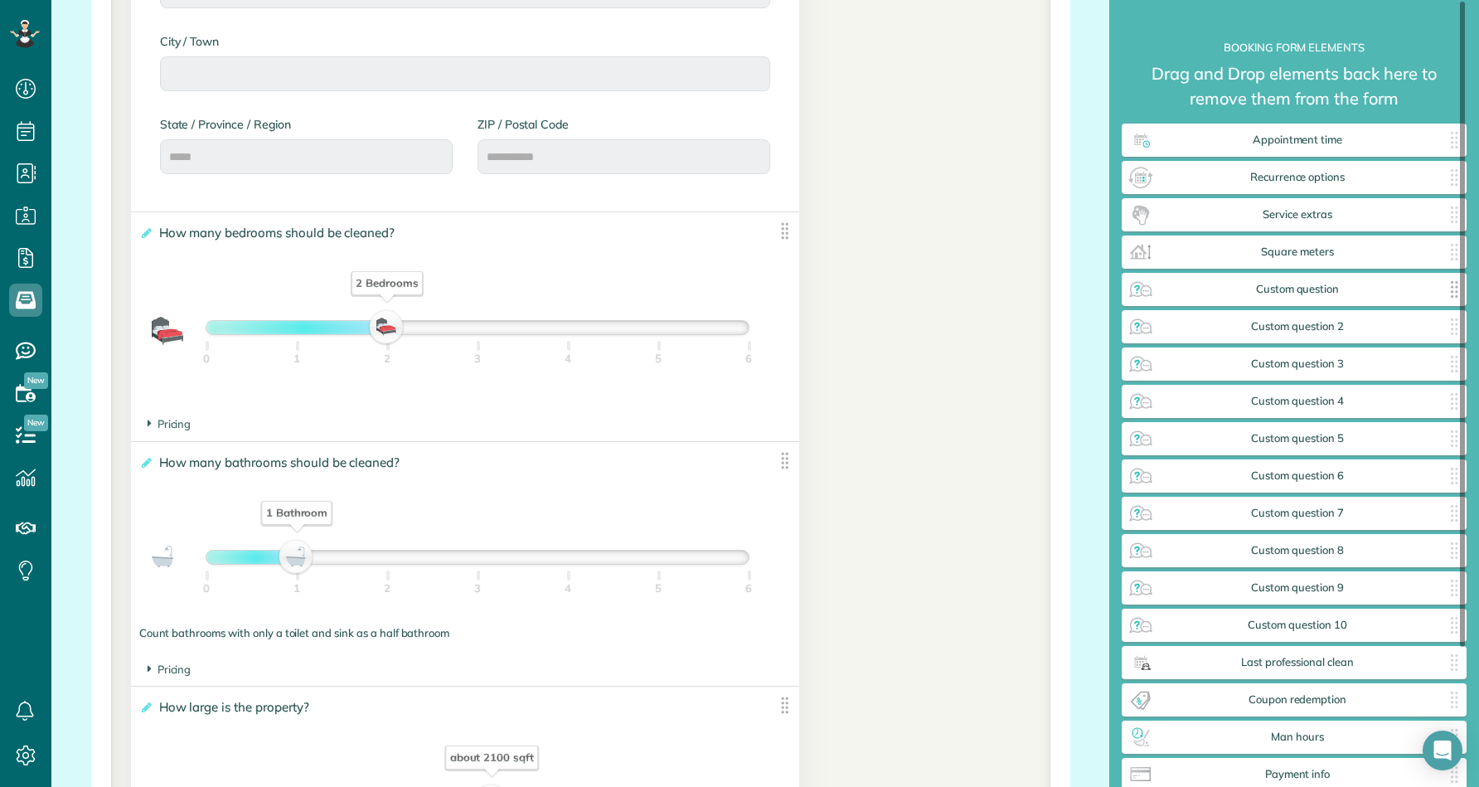
click at [1379, 283] on span "Custom question" at bounding box center [1297, 289] width 287 height 13
click at [1305, 292] on span "Custom question" at bounding box center [1297, 289] width 287 height 13
click at [1144, 289] on img at bounding box center [1141, 289] width 27 height 27
click at [1142, 249] on img at bounding box center [1141, 252] width 27 height 27
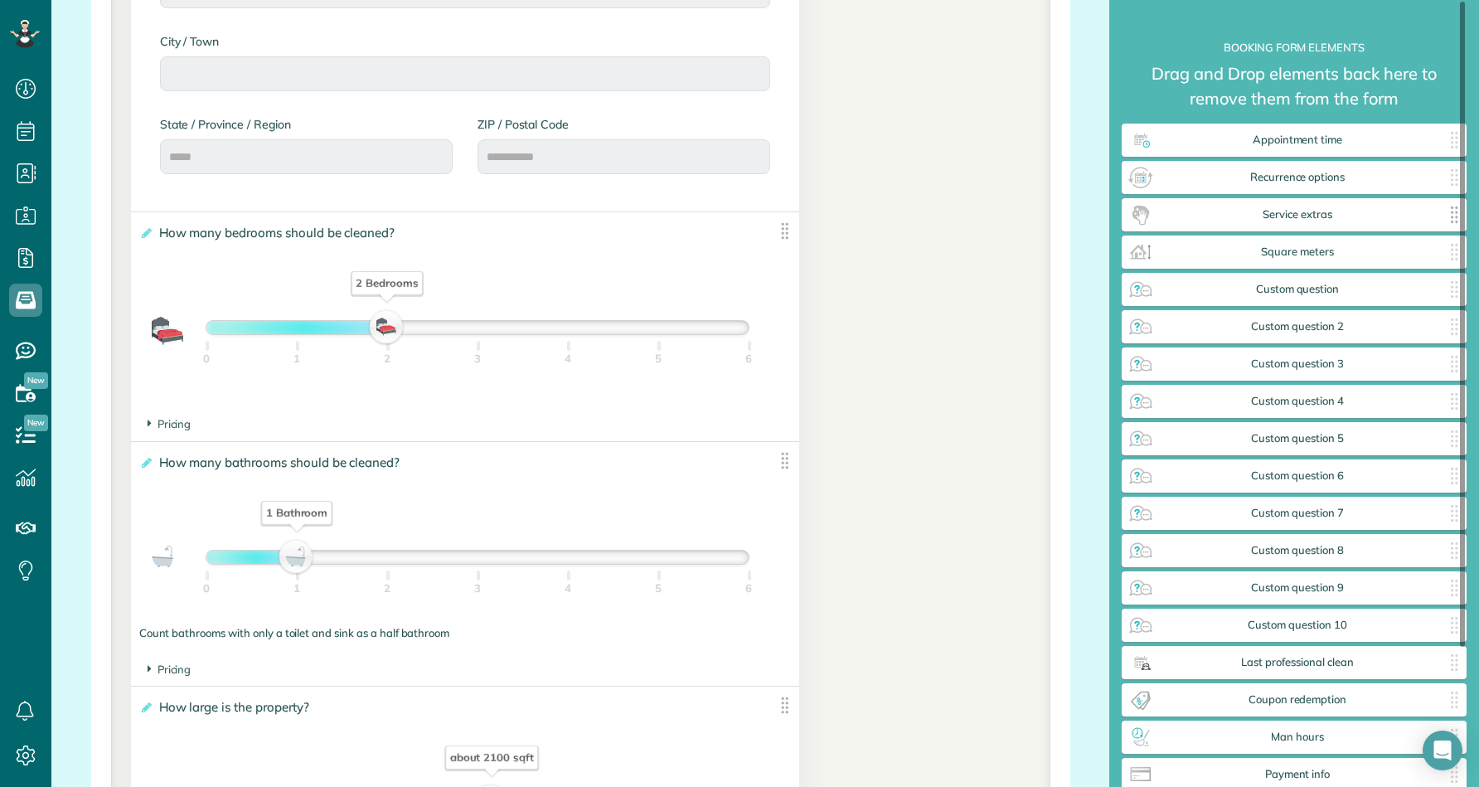
click at [1147, 202] on img at bounding box center [1141, 214] width 27 height 27
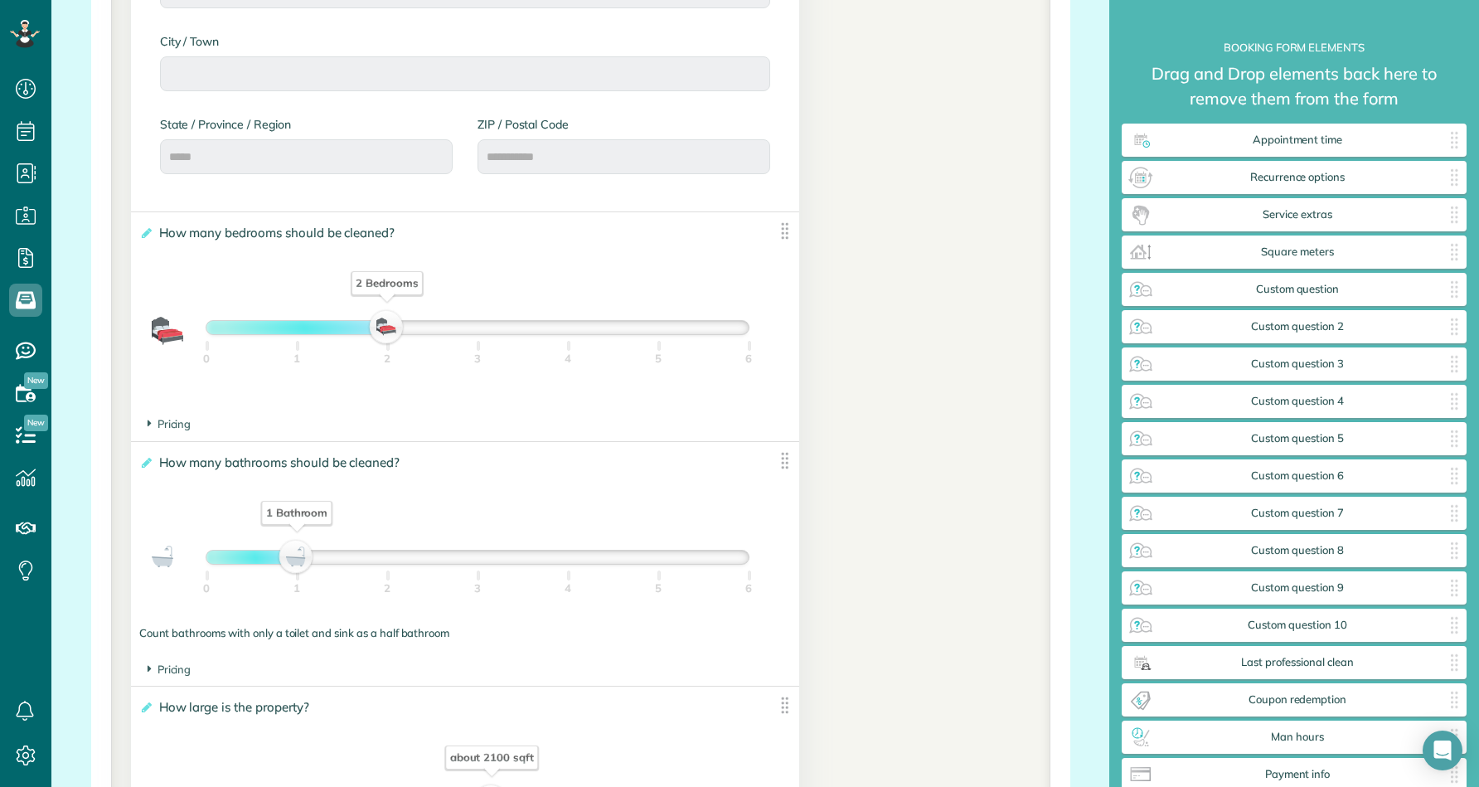
click at [386, 319] on div "2 Bedrooms" at bounding box center [387, 327] width 28 height 23
click at [215, 230] on span "How many bedrooms should be cleaned?" at bounding box center [280, 233] width 251 height 24
click at [0, 0] on input "**********" at bounding box center [0, 0] width 0 height 0
click at [153, 227] on label "**********" at bounding box center [452, 233] width 627 height 17
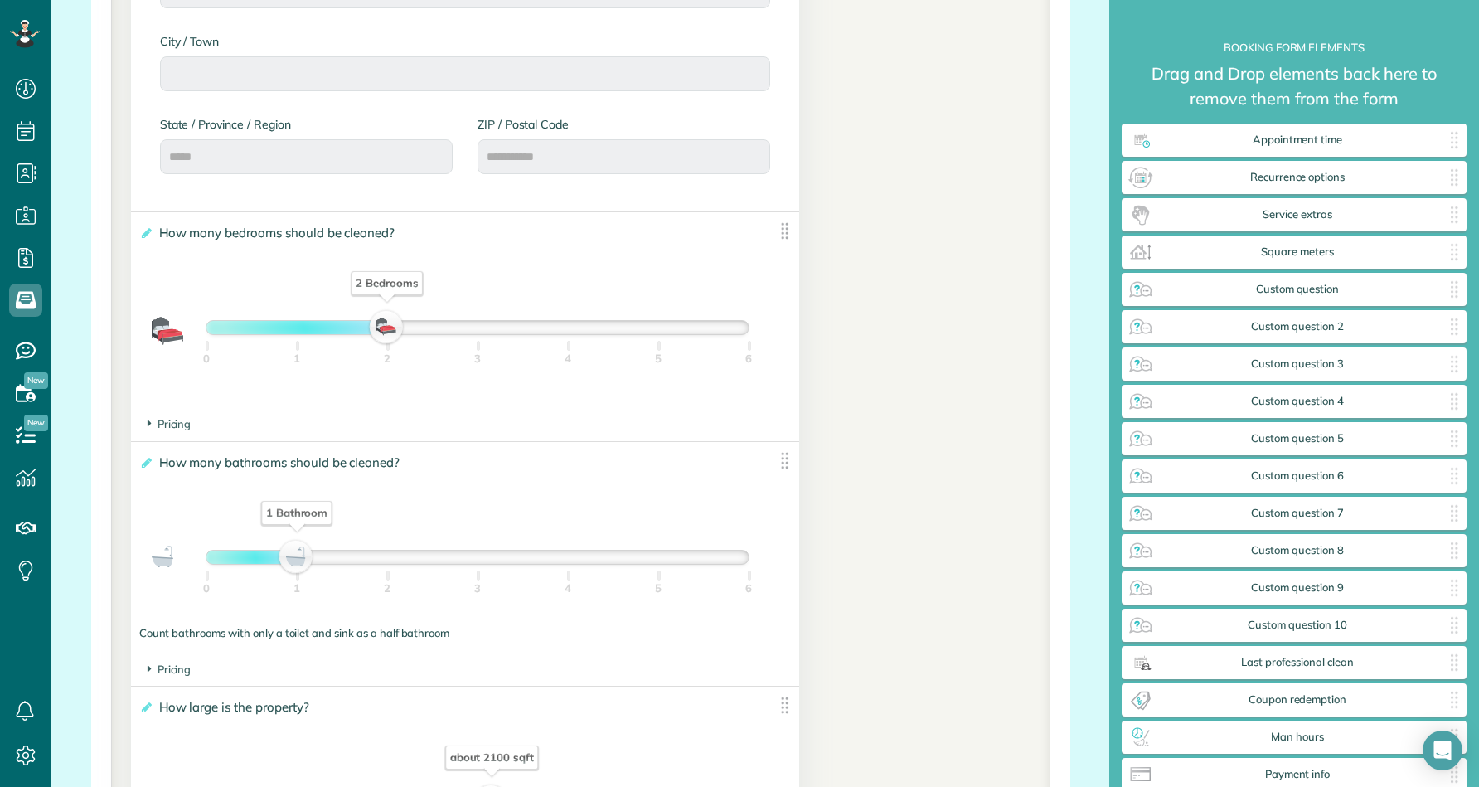
click at [0, 0] on input "**********" at bounding box center [0, 0] width 0 height 0
click at [148, 227] on icon at bounding box center [145, 233] width 12 height 12
click at [0, 0] on input "**********" at bounding box center [0, 0] width 0 height 0
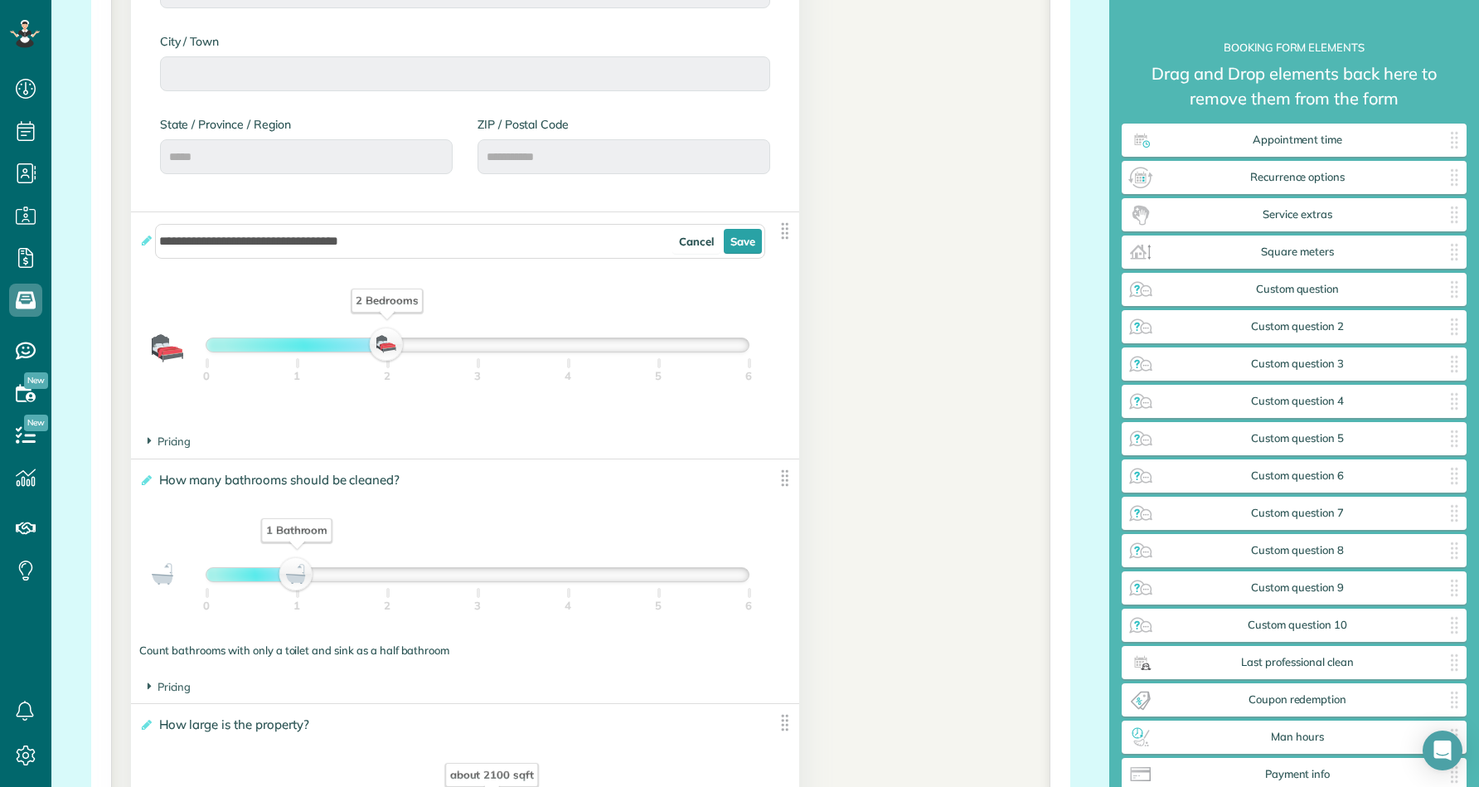
click at [388, 342] on div "2 Bedrooms" at bounding box center [387, 344] width 28 height 23
click at [689, 235] on link "Cancel" at bounding box center [696, 241] width 48 height 25
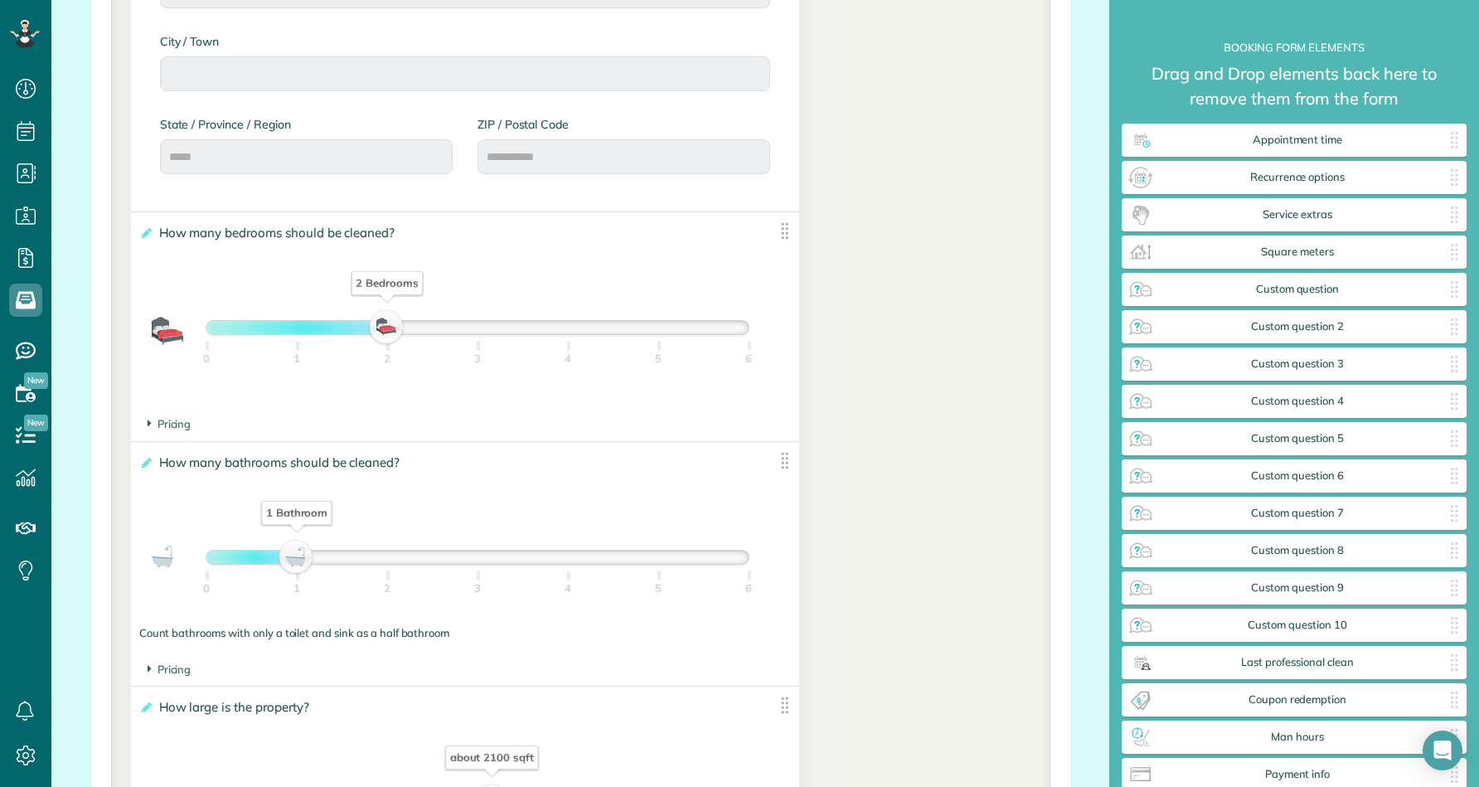
click at [602, 431] on footer "Pricing The base price per bedroom is $" at bounding box center [465, 424] width 668 height 32
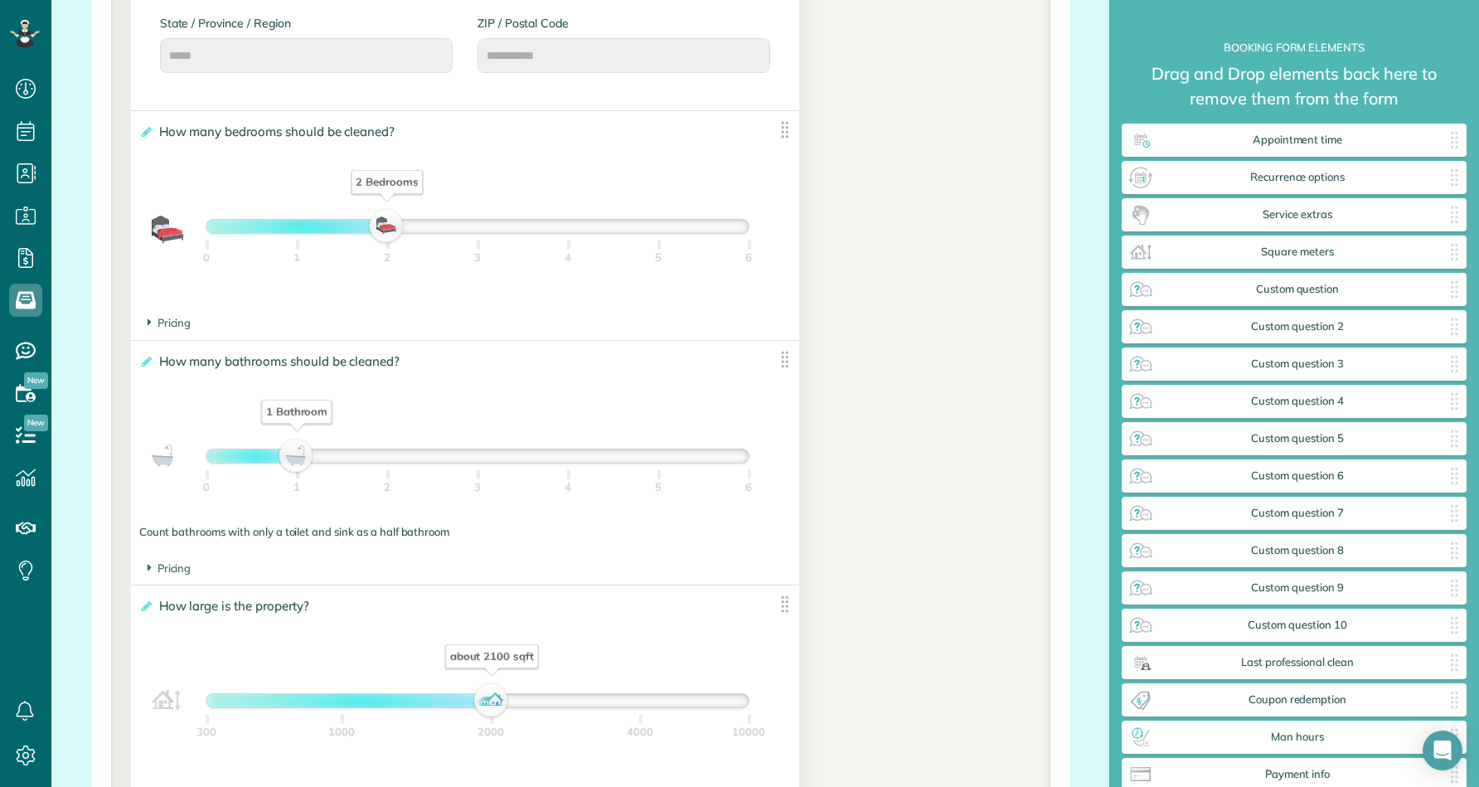
scroll to position [1057, 0]
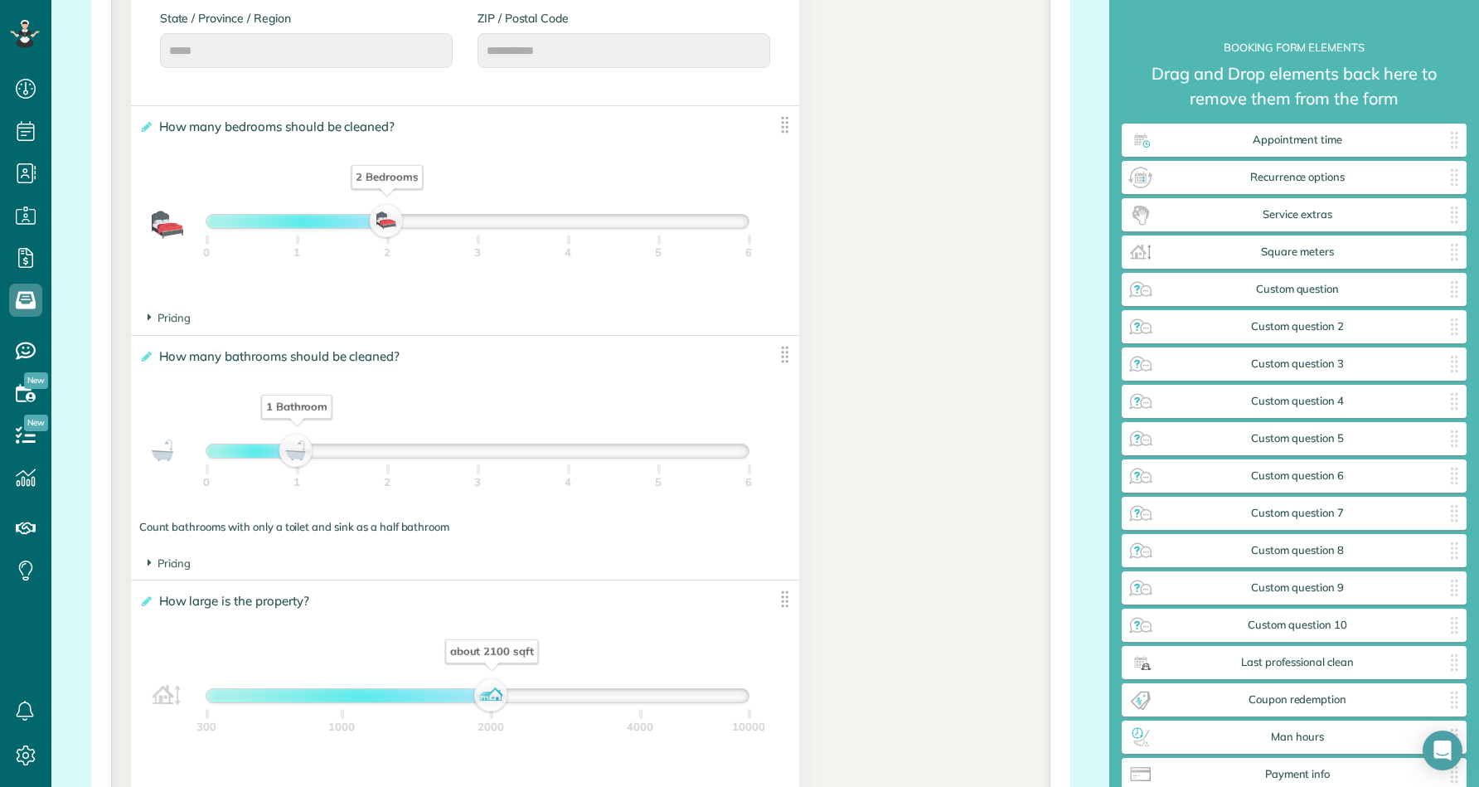
click at [382, 449] on div at bounding box center [477, 450] width 542 height 13
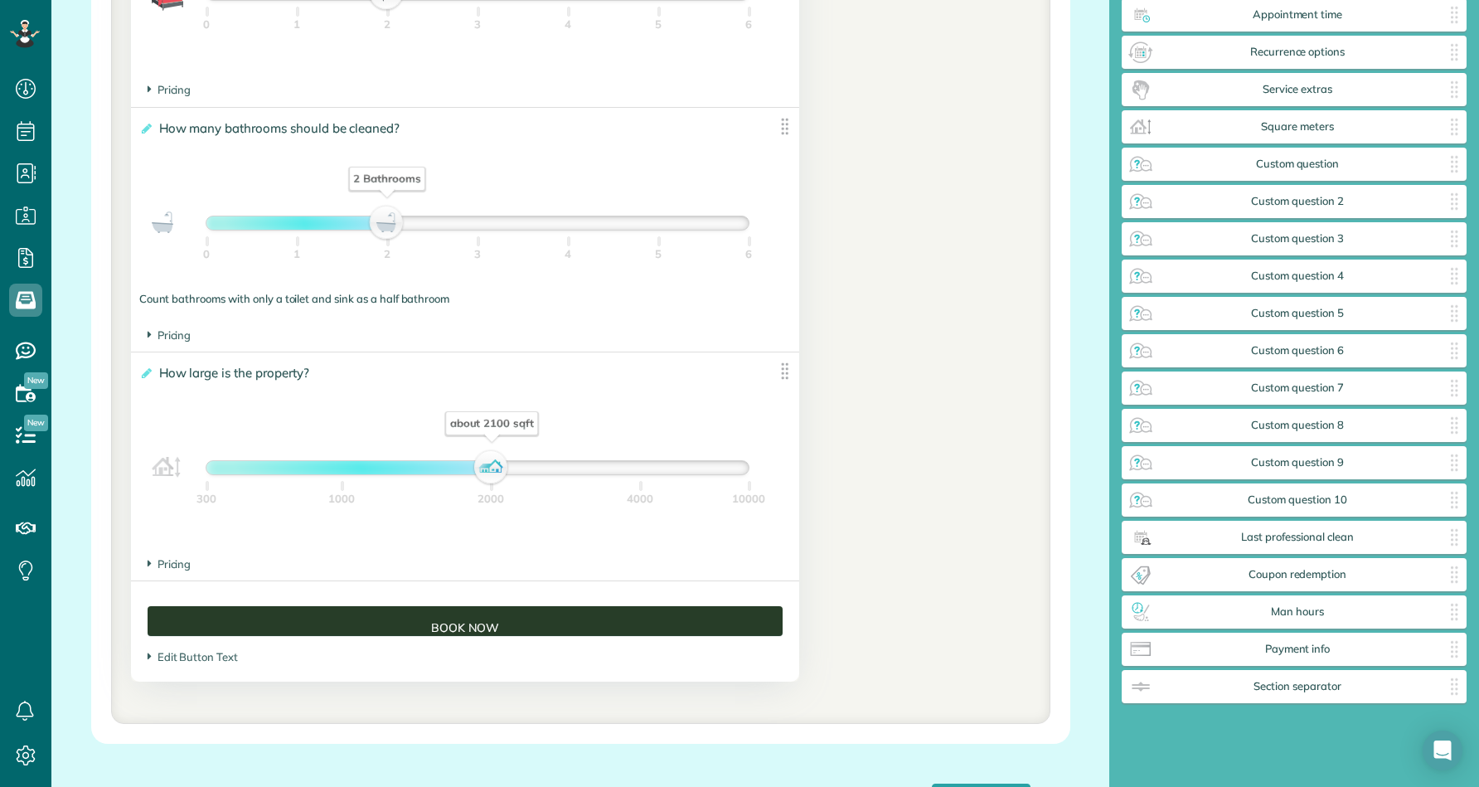
scroll to position [1286, 0]
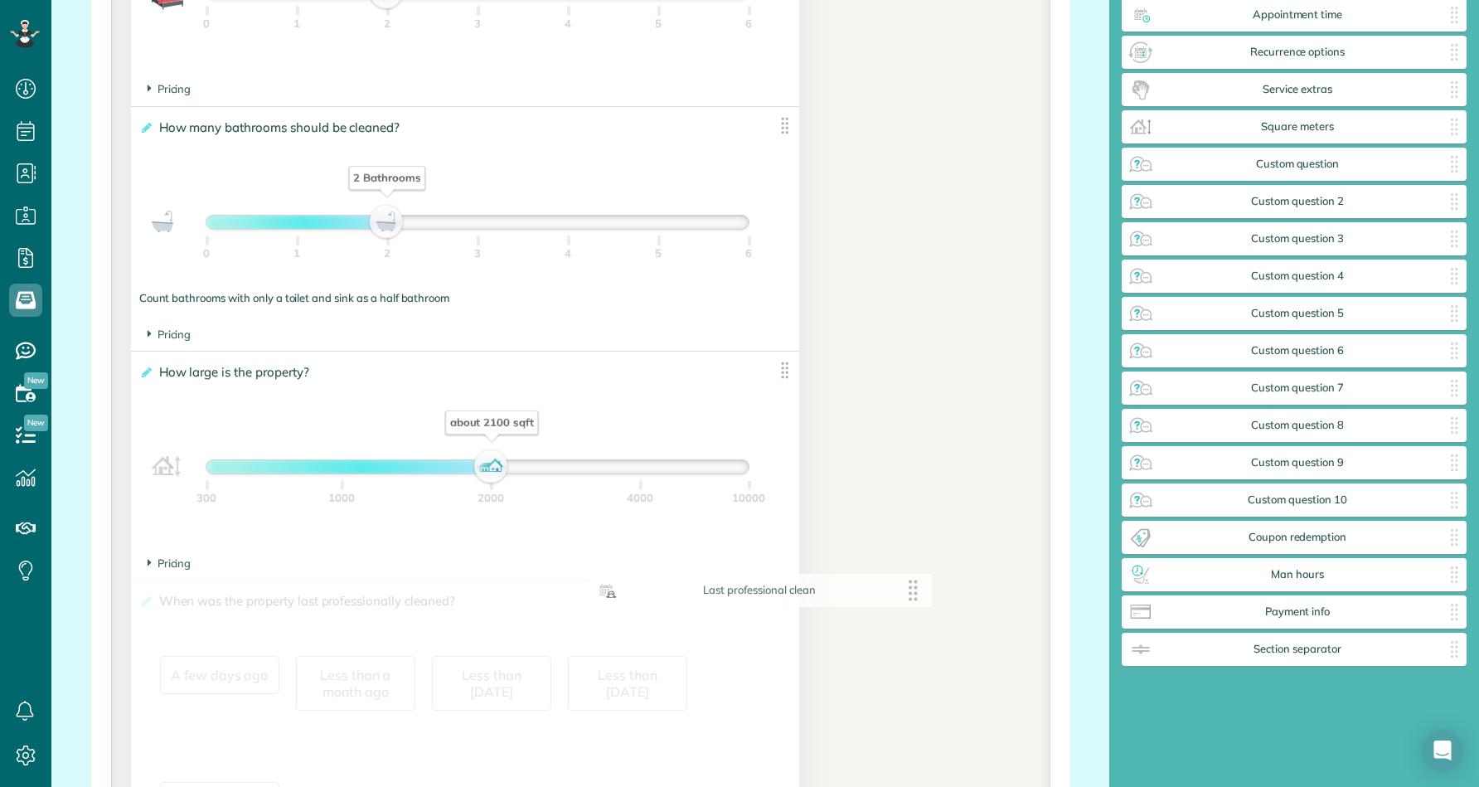
drag, startPoint x: 1294, startPoint y: 544, endPoint x: 745, endPoint y: 614, distance: 553.3
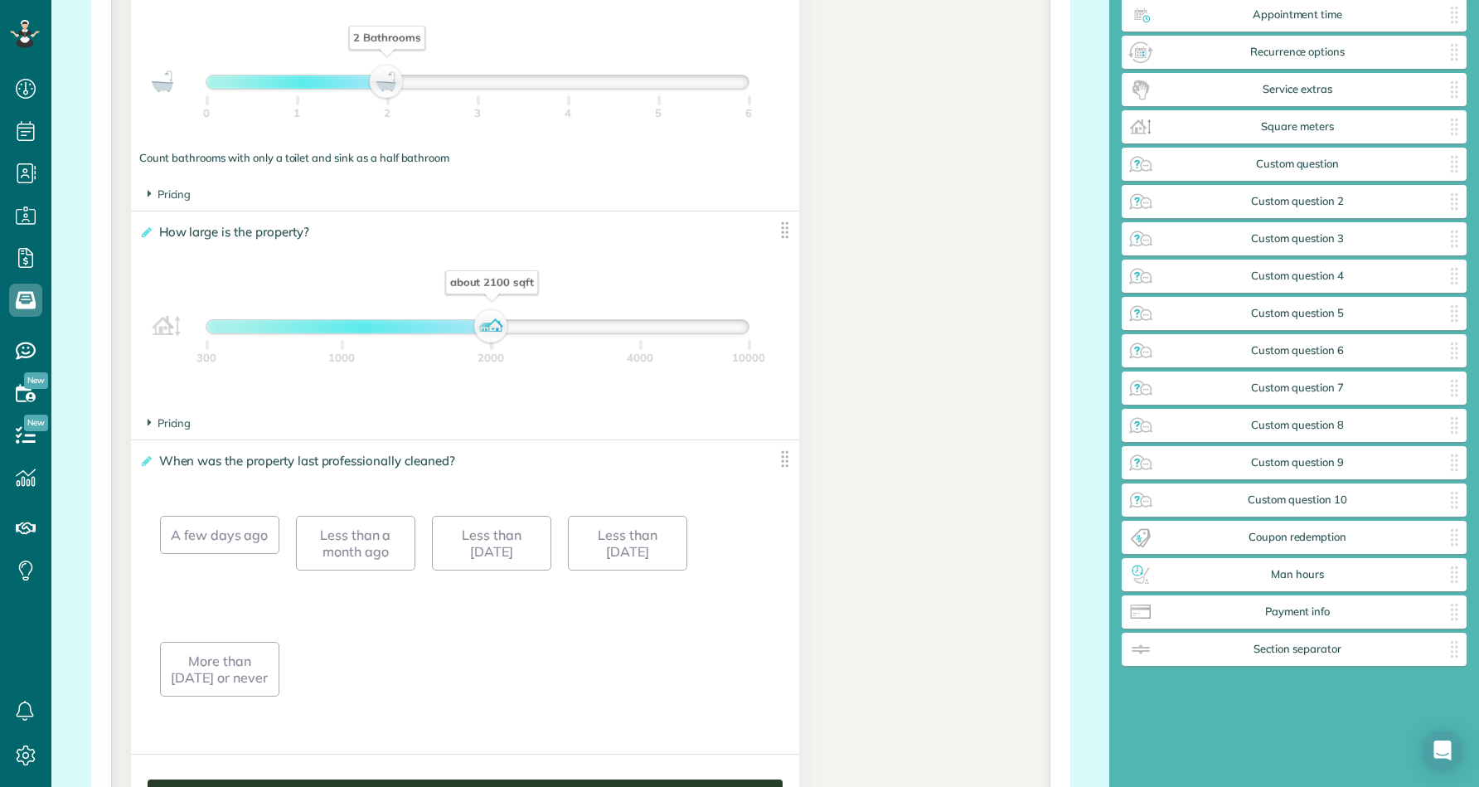
scroll to position [1460, 0]
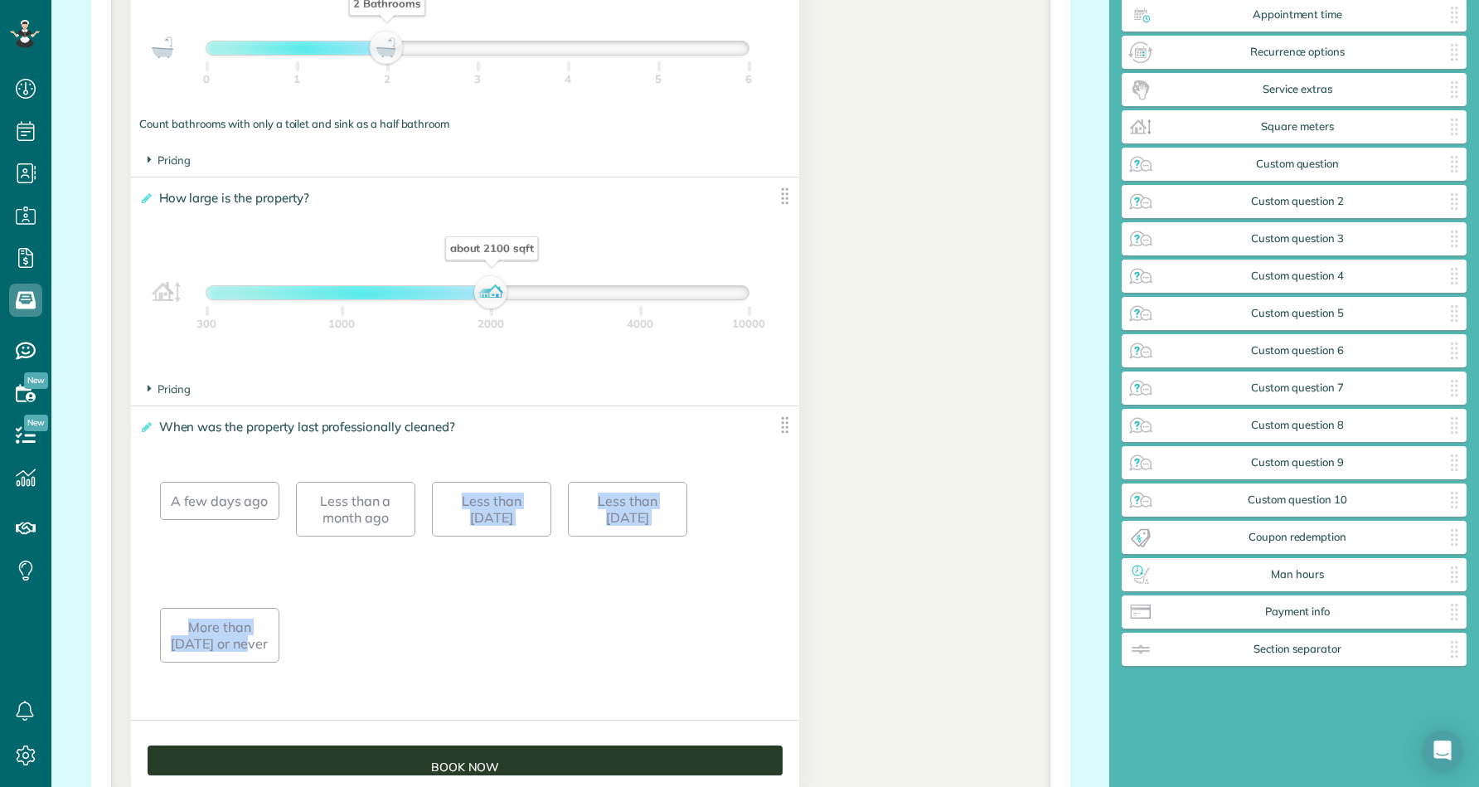
drag, startPoint x: 245, startPoint y: 636, endPoint x: 413, endPoint y: 639, distance: 167.5
click at [413, 639] on div "A few days ago Less than a month ago Less than 3 months ago Less than 6 months …" at bounding box center [465, 581] width 610 height 252
click at [499, 514] on div "Less than 3 months ago" at bounding box center [491, 509] width 119 height 55
click at [473, 510] on div "Less than 3 months ago" at bounding box center [491, 509] width 119 height 55
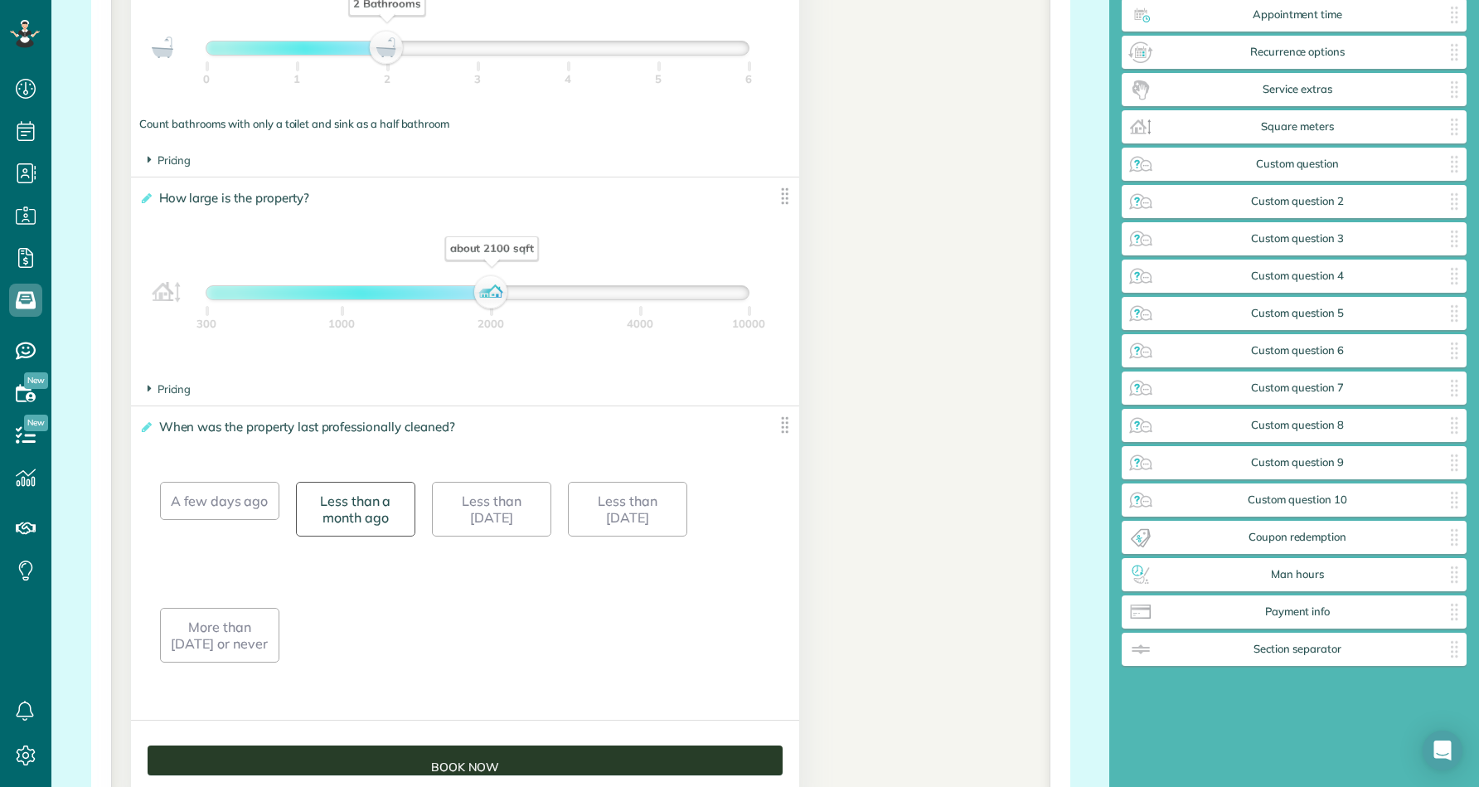
click at [379, 516] on div "Less than a month ago" at bounding box center [355, 509] width 119 height 55
click at [242, 492] on div "A few days ago" at bounding box center [219, 501] width 119 height 38
click at [543, 580] on div "A few days ago Less than a month ago Less than 3 months ago Less than 6 months …" at bounding box center [465, 581] width 610 height 252
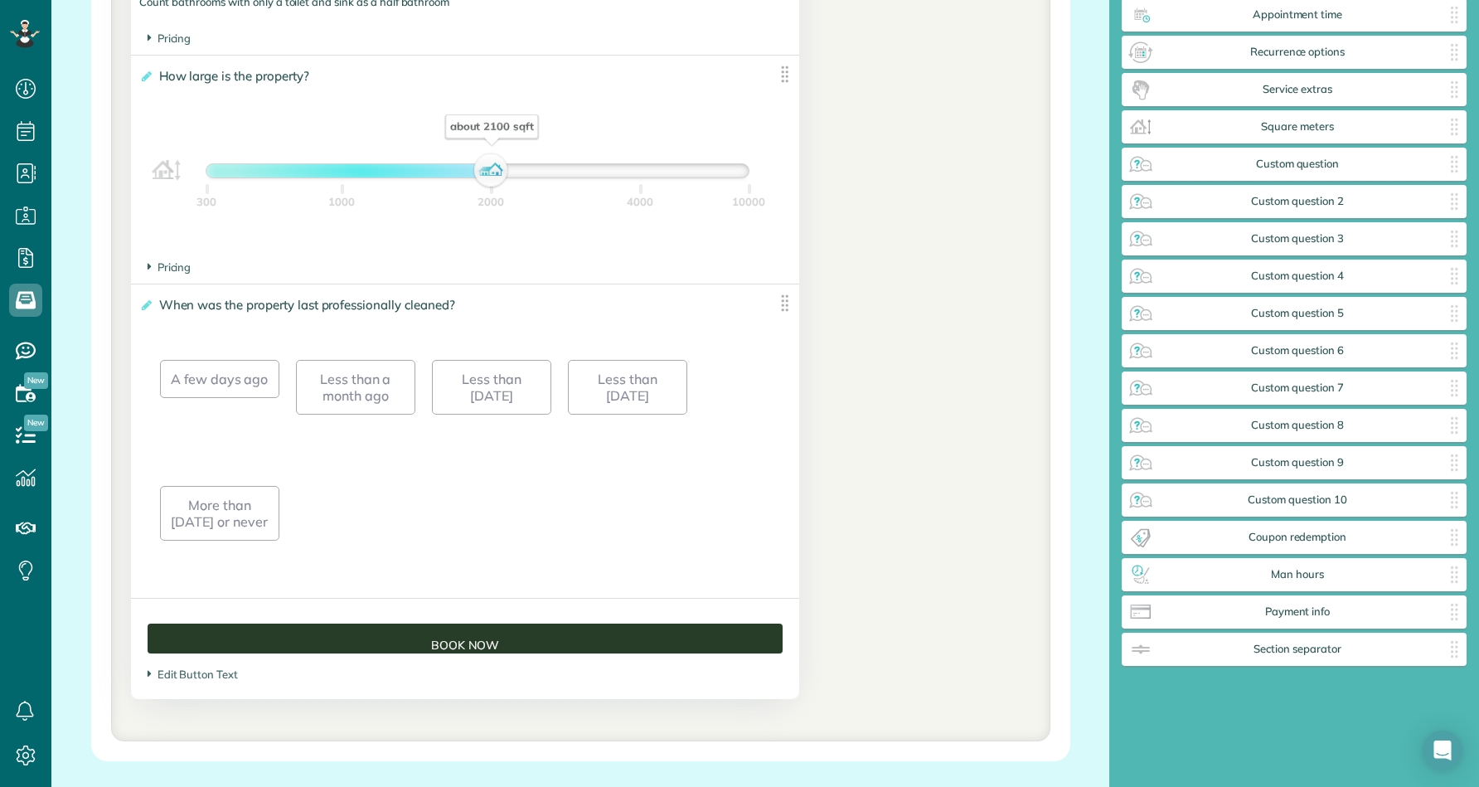
scroll to position [1583, 0]
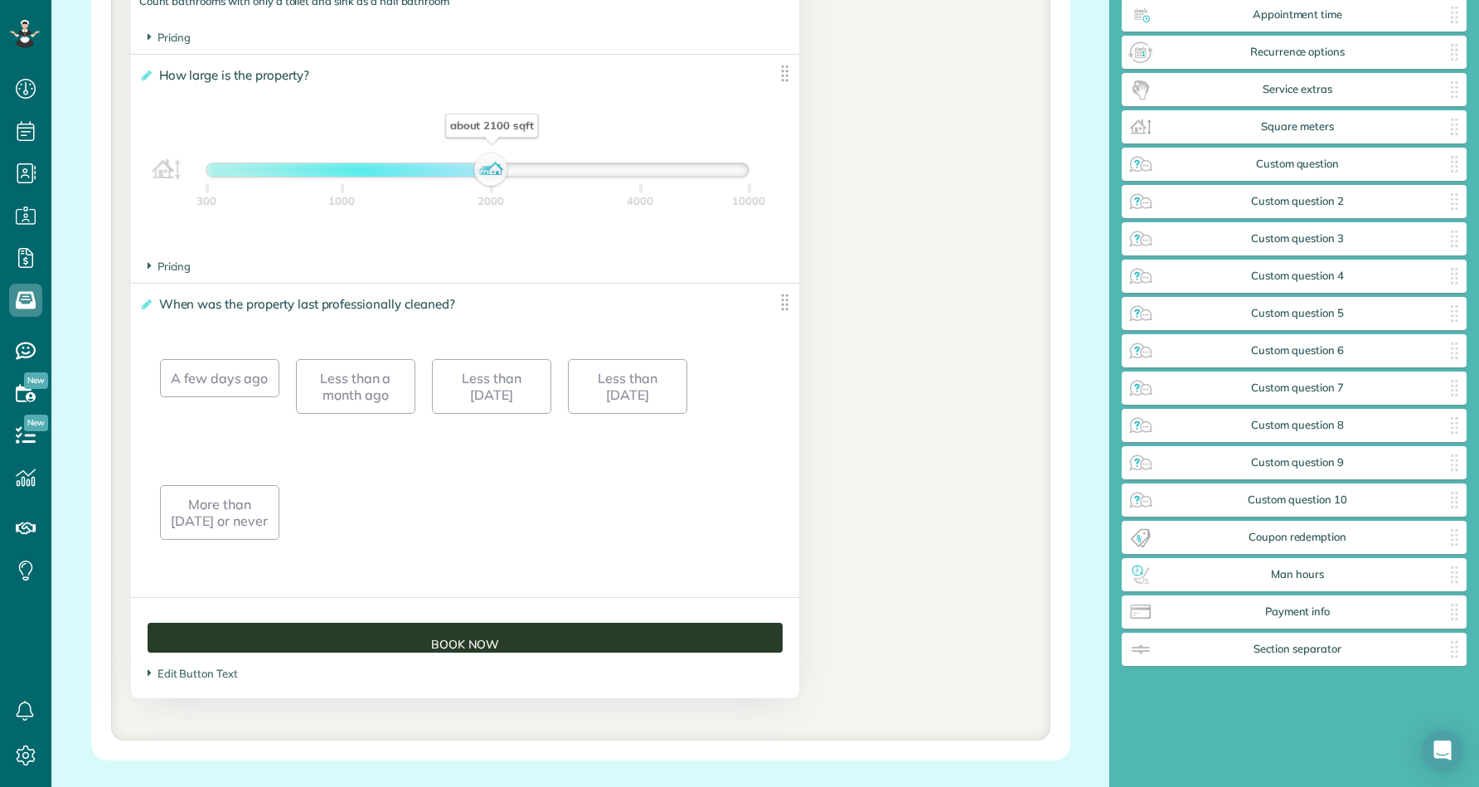
click at [570, 577] on div "A few days ago Less than a month ago Less than 3 months ago Less than 6 months …" at bounding box center [465, 458] width 610 height 252
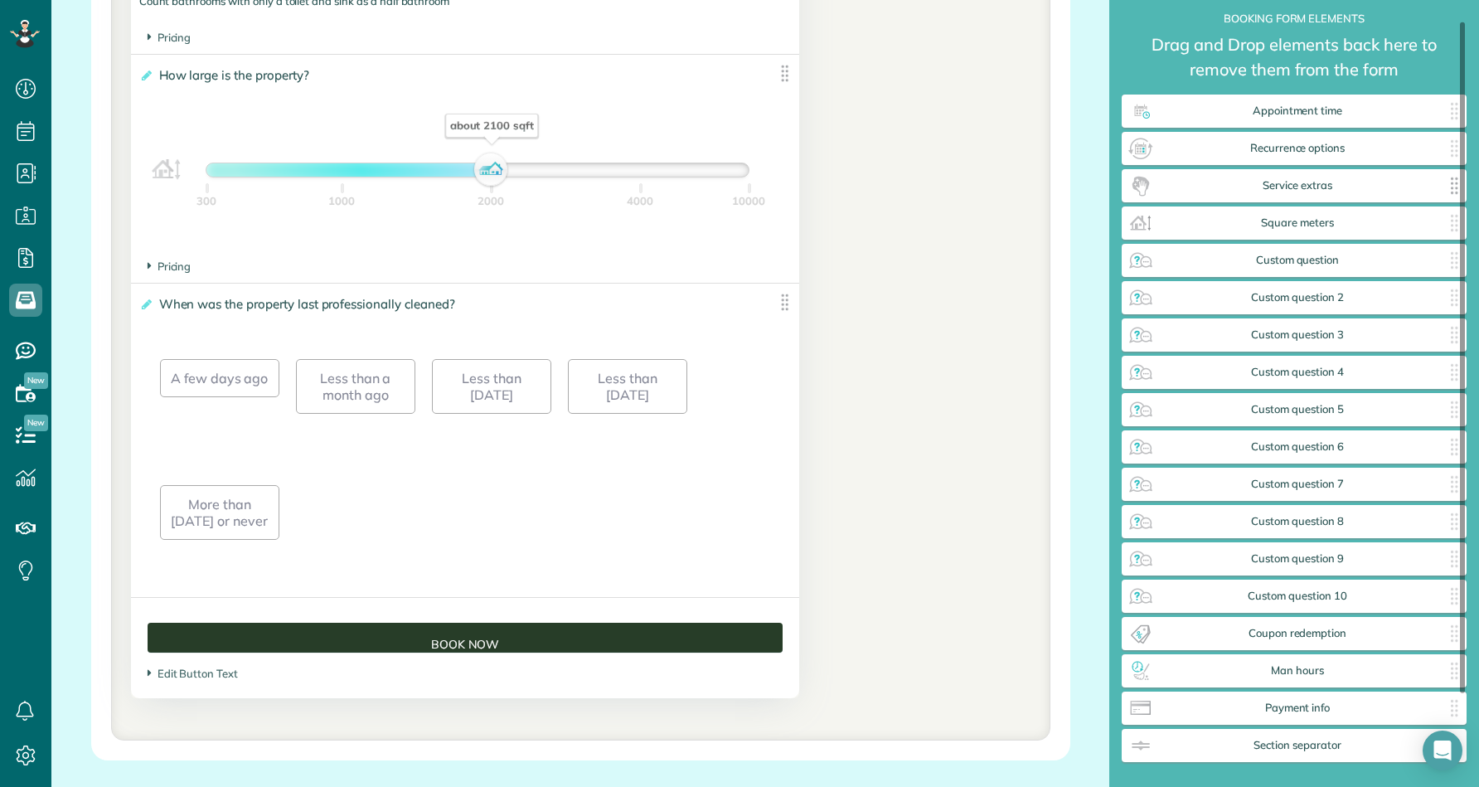
scroll to position [32, 0]
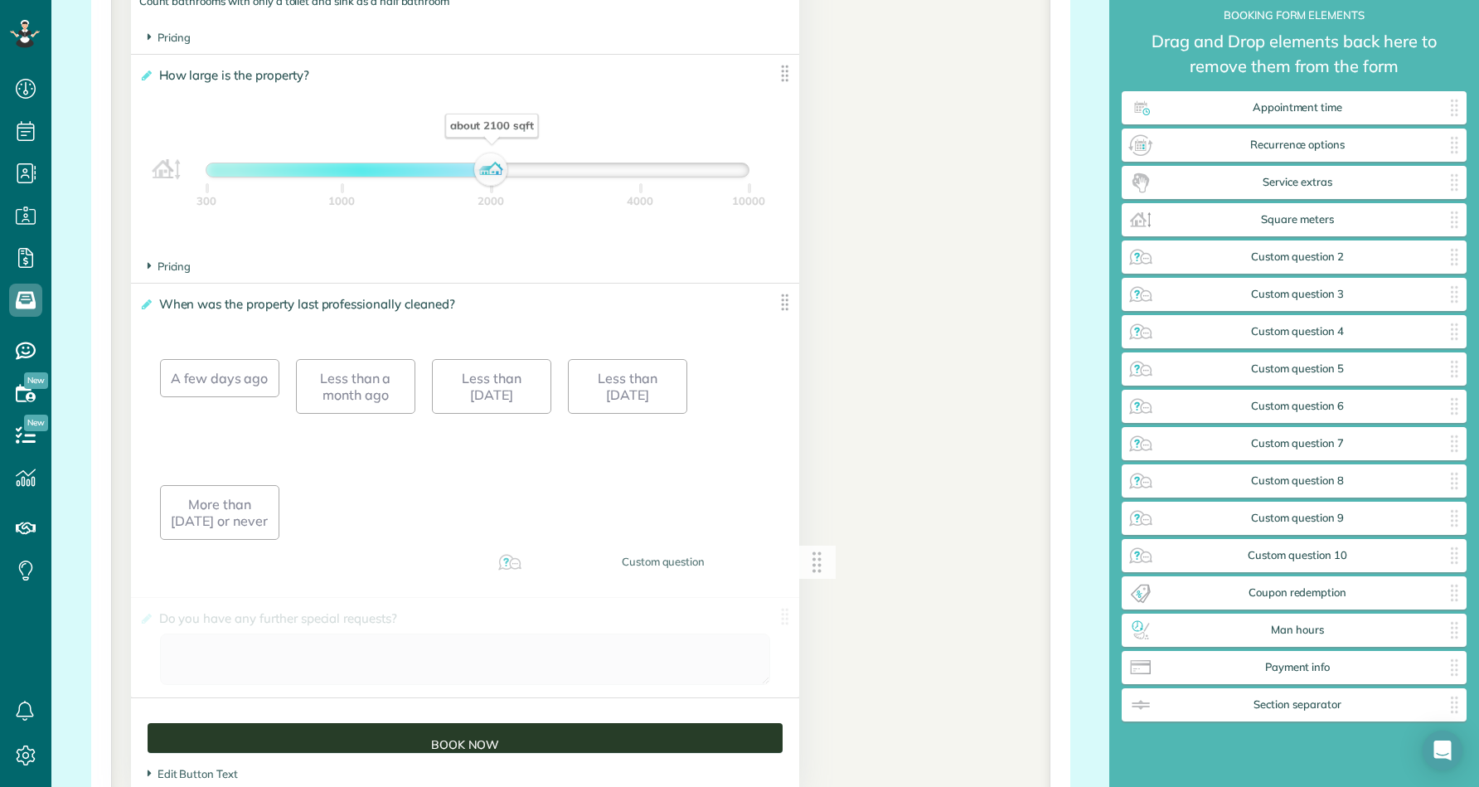
drag, startPoint x: 1311, startPoint y: 258, endPoint x: 679, endPoint y: 564, distance: 701.9
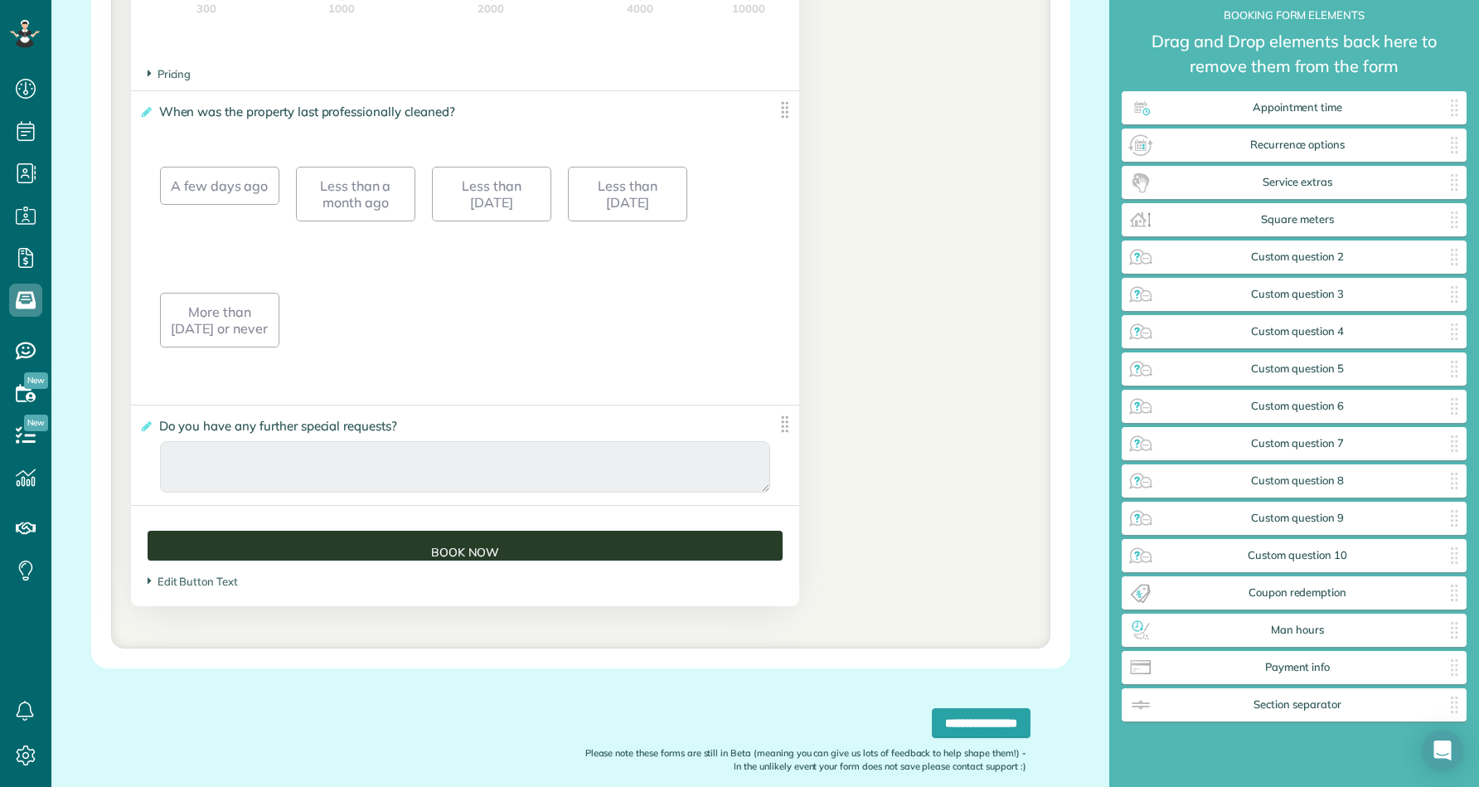
scroll to position [1779, 0]
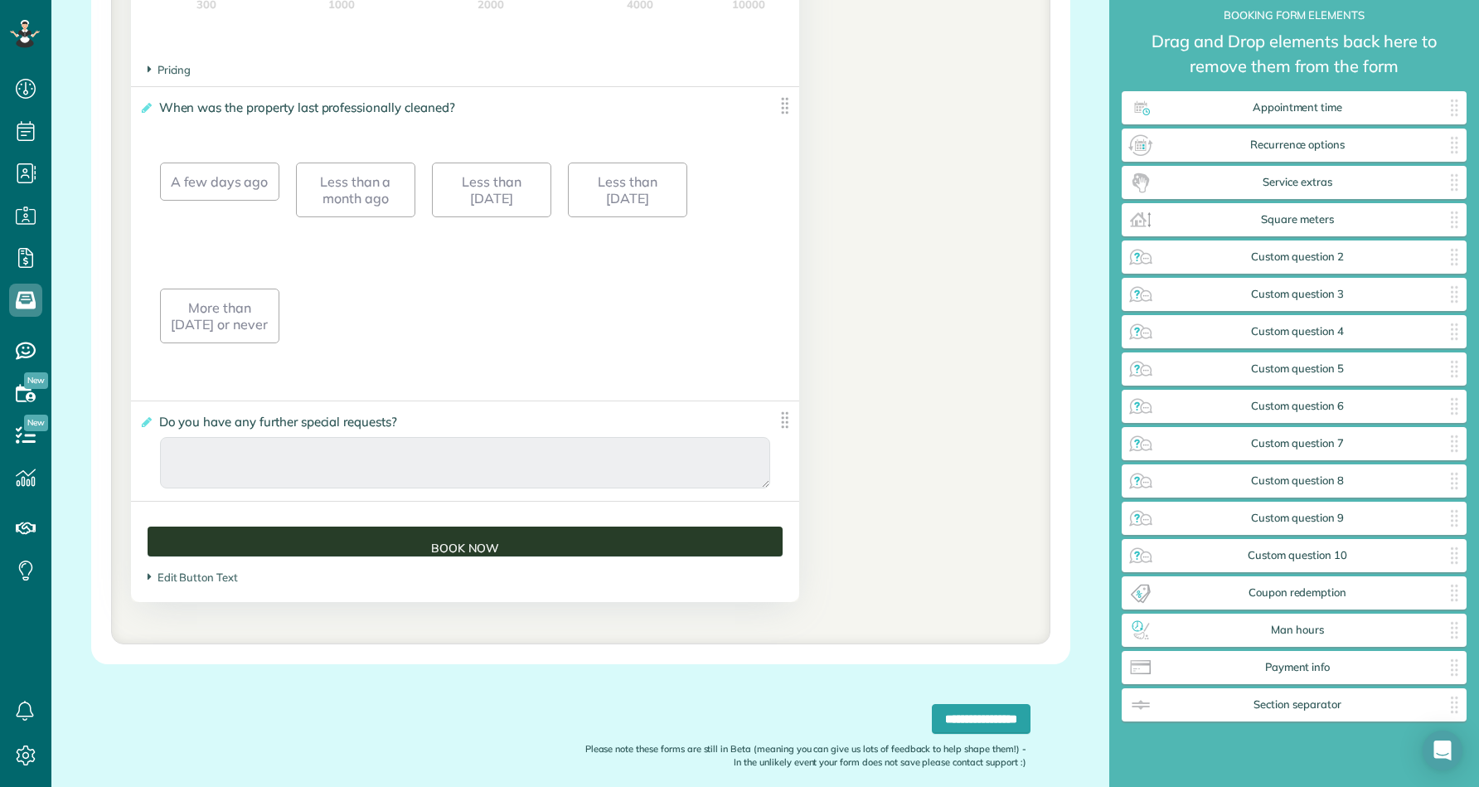
click at [783, 423] on img at bounding box center [784, 420] width 21 height 21
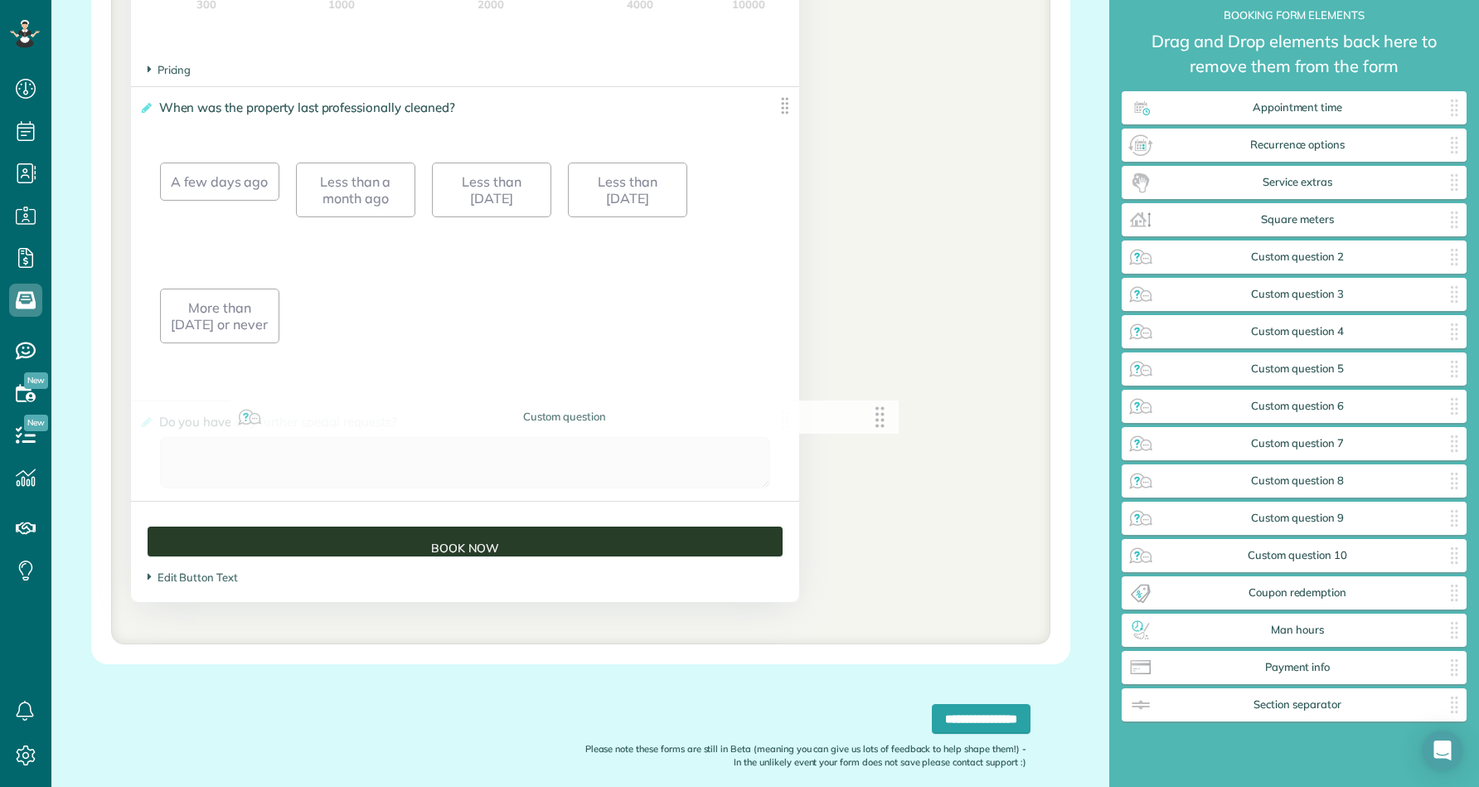
drag, startPoint x: 580, startPoint y: 428, endPoint x: 763, endPoint y: 439, distance: 182.8
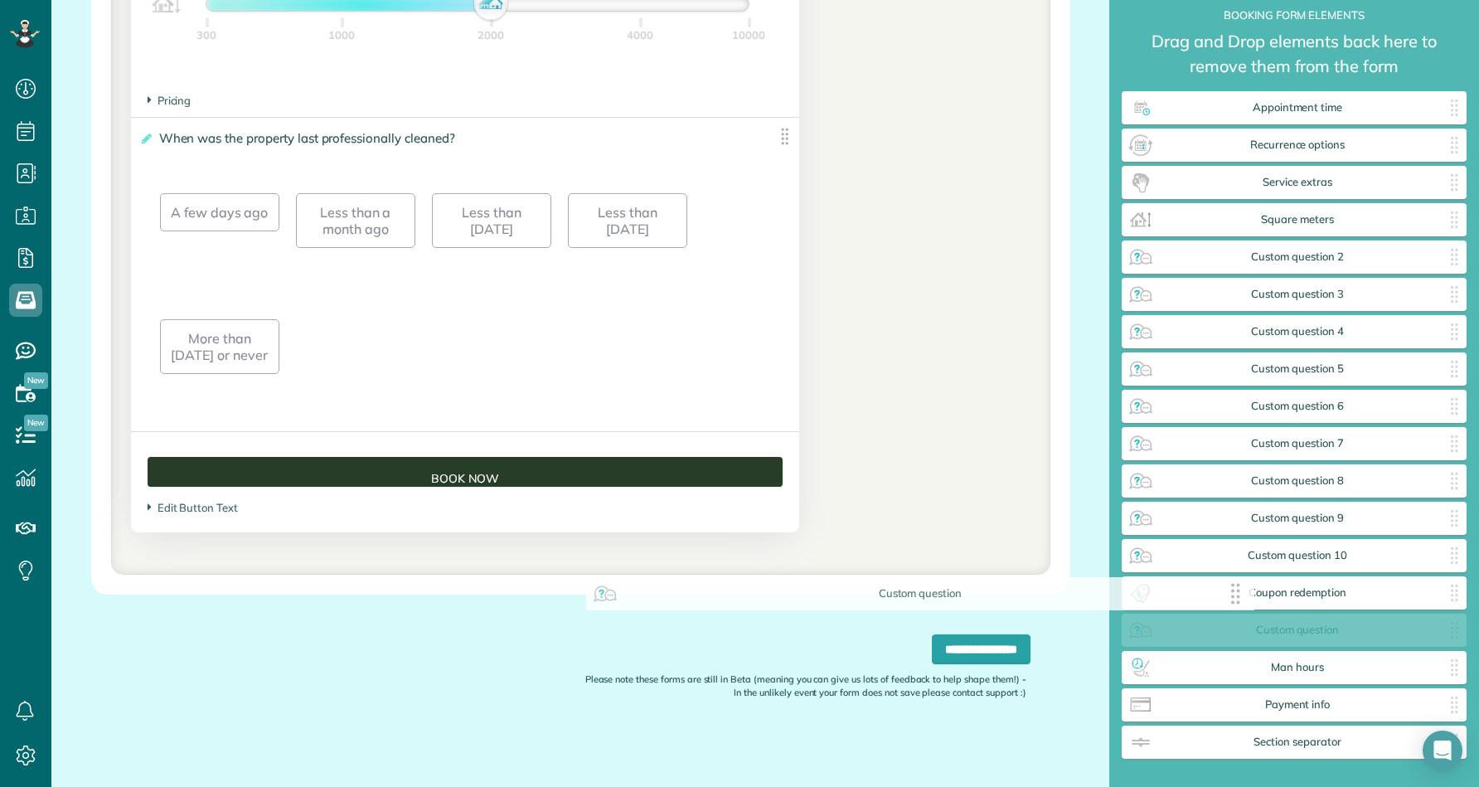
drag, startPoint x: 662, startPoint y: 417, endPoint x: 1259, endPoint y: 602, distance: 624.9
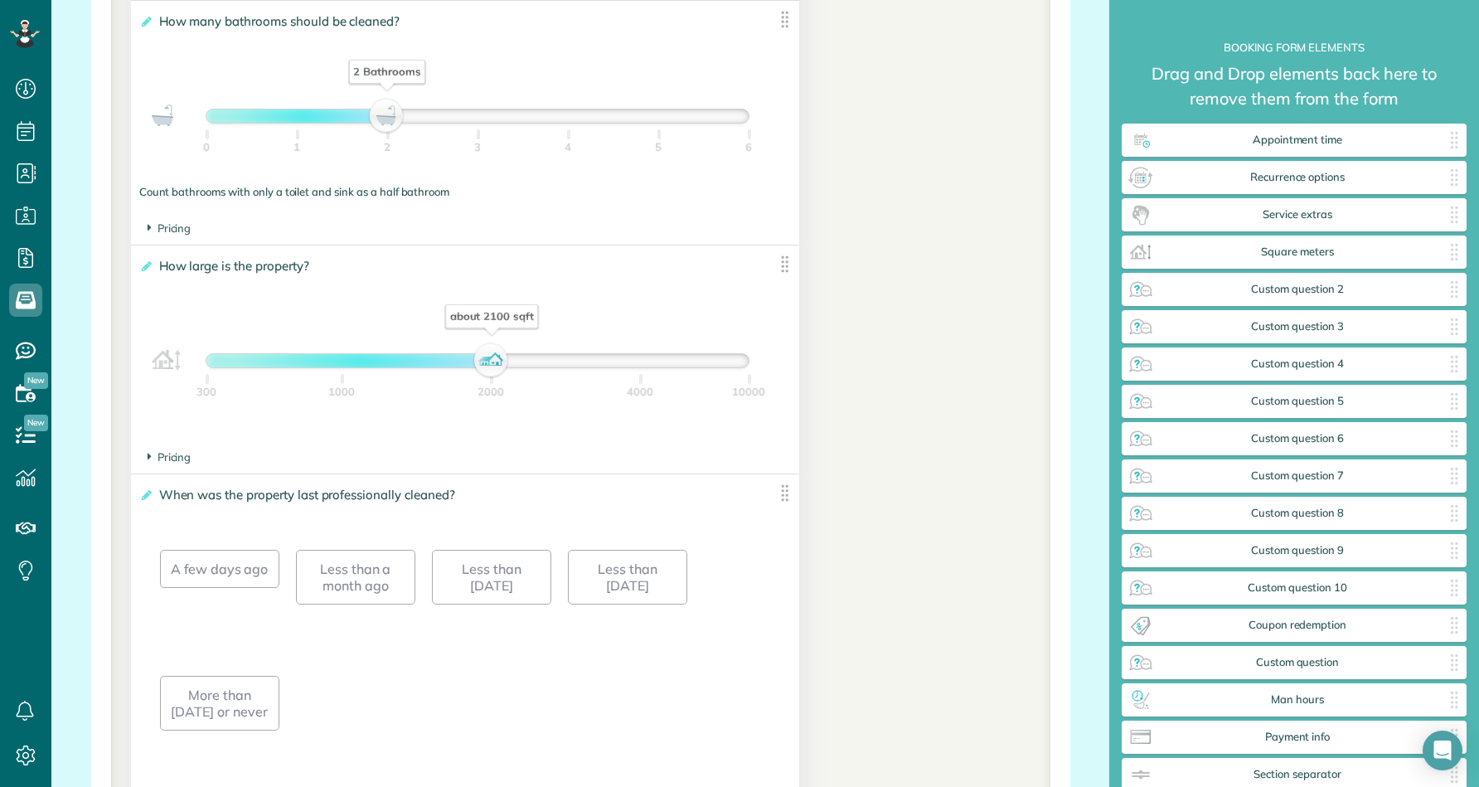
scroll to position [1390, 0]
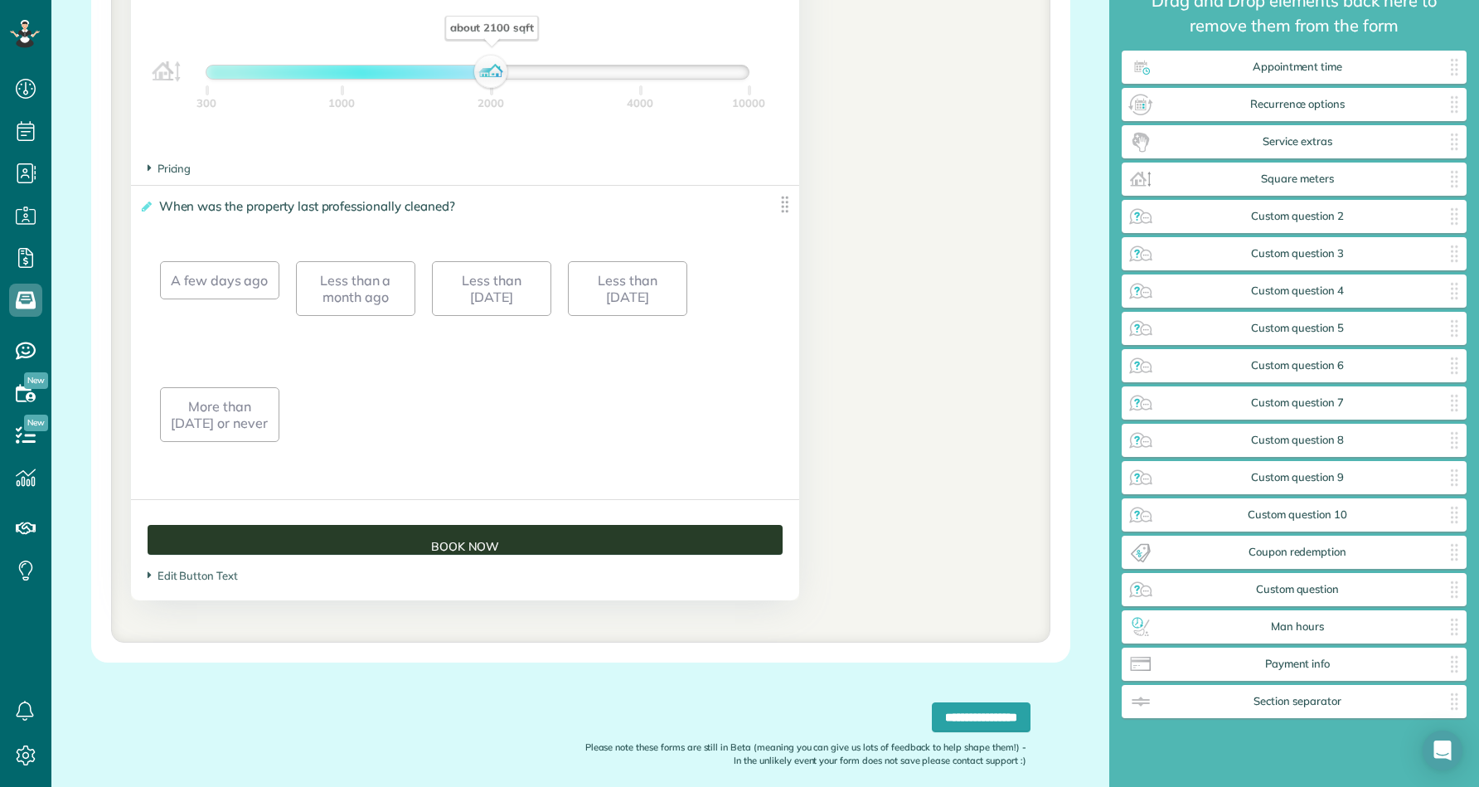
scroll to position [1681, 0]
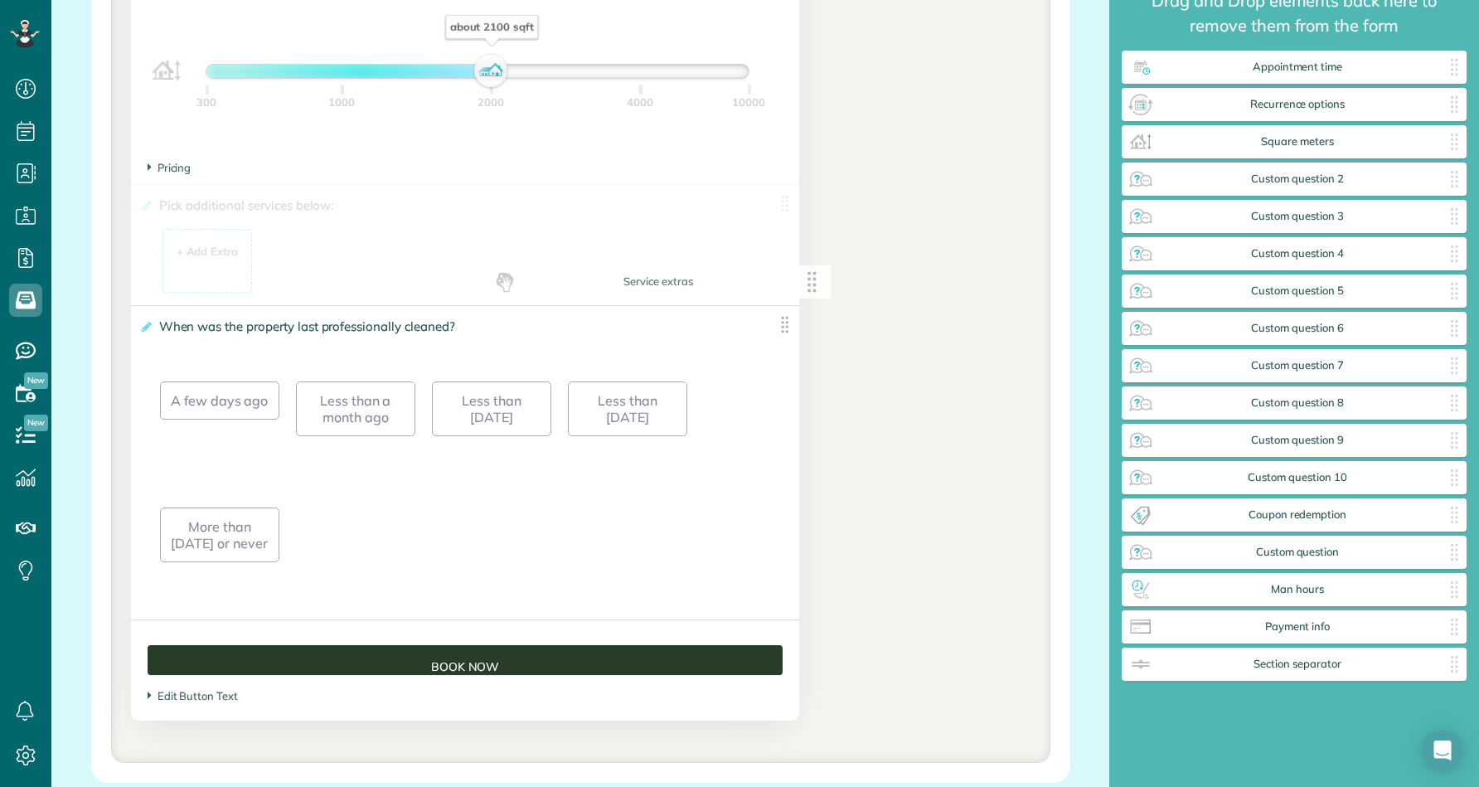
drag, startPoint x: 1294, startPoint y: 133, endPoint x: 655, endPoint y: 274, distance: 654.6
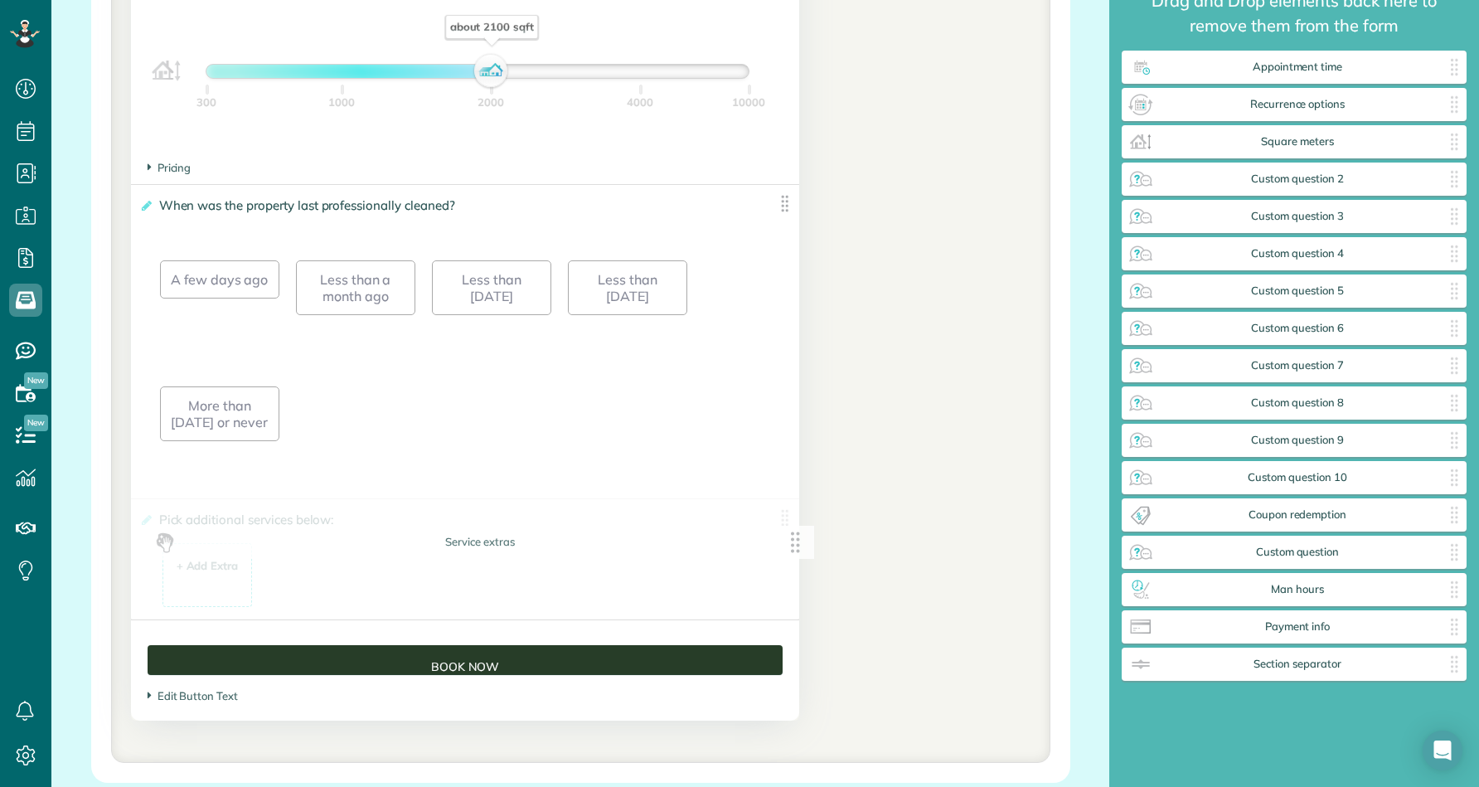
drag, startPoint x: 311, startPoint y: 202, endPoint x: 326, endPoint y: 547, distance: 345.2
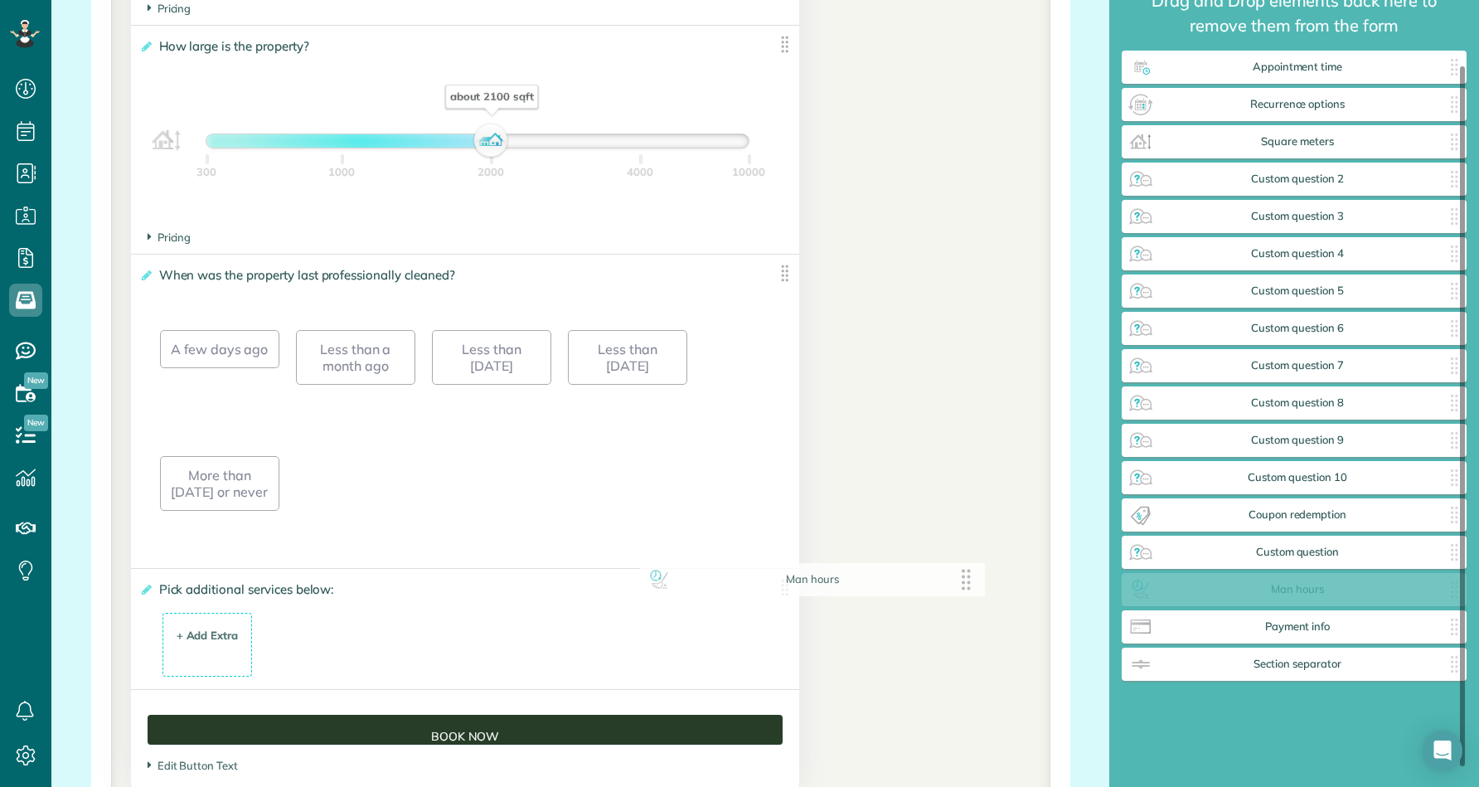
scroll to position [57, 0]
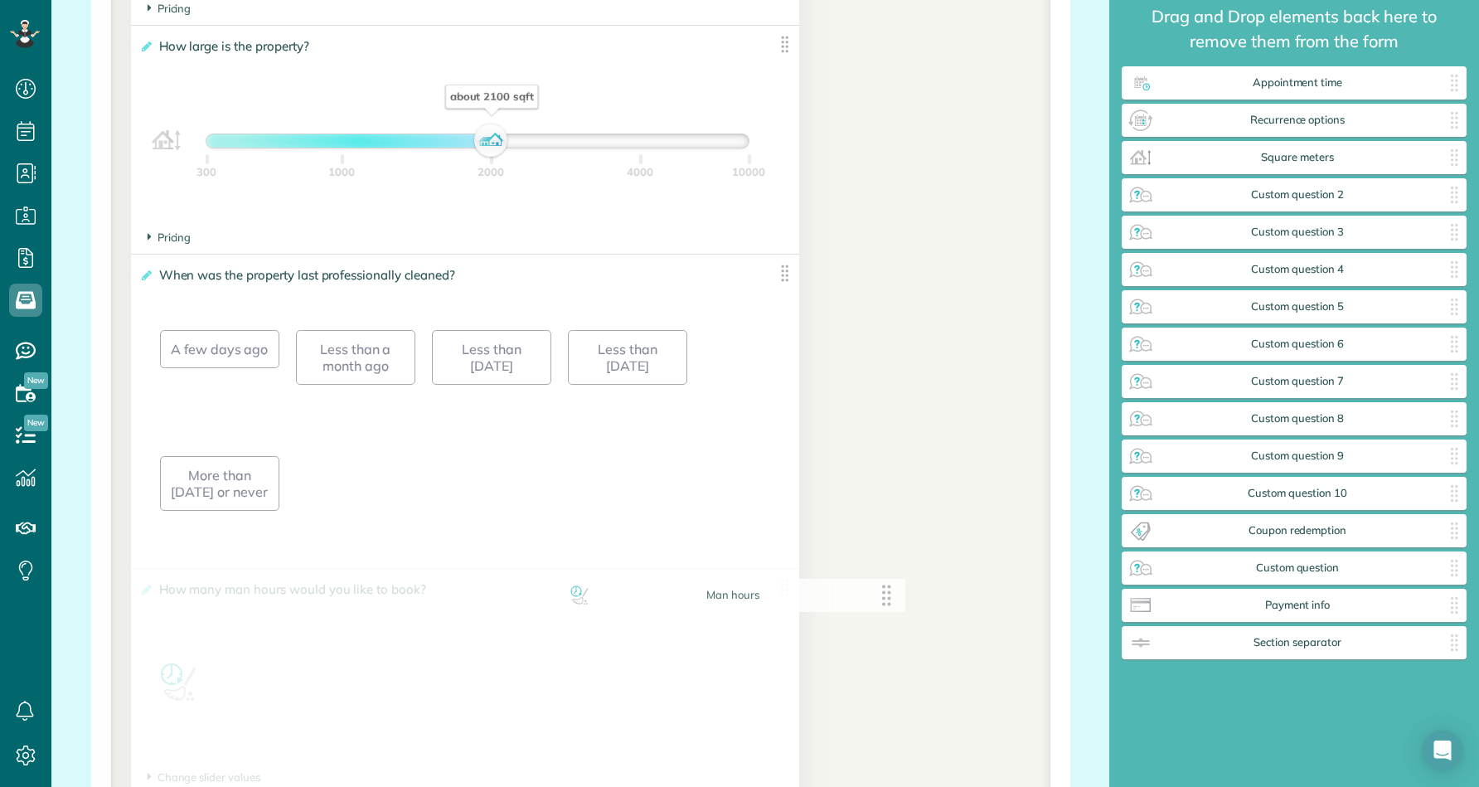
drag, startPoint x: 1302, startPoint y: 592, endPoint x: 740, endPoint y: 598, distance: 562.1
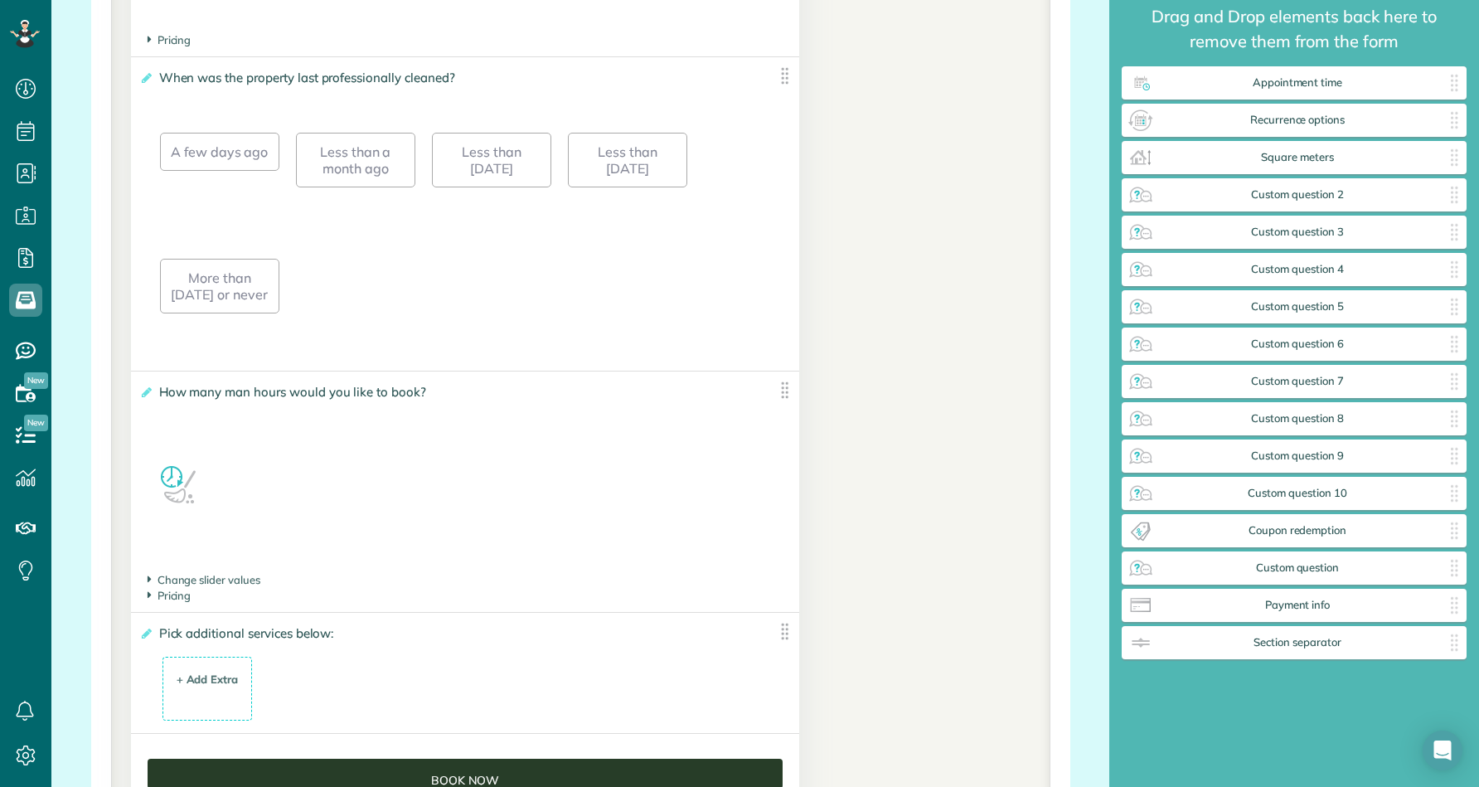
scroll to position [1841, 0]
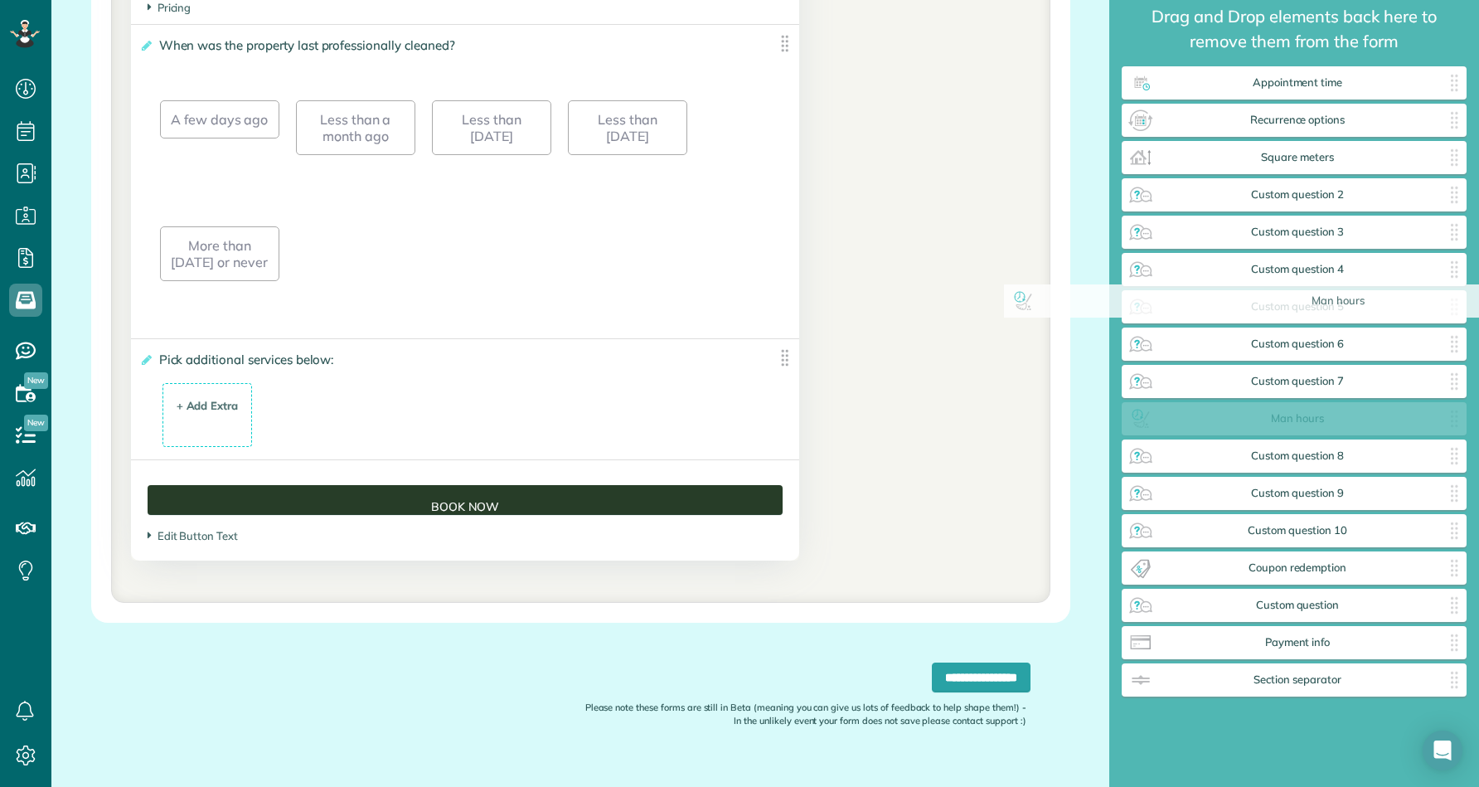
drag, startPoint x: 326, startPoint y: 458, endPoint x: 1205, endPoint y: 409, distance: 881.1
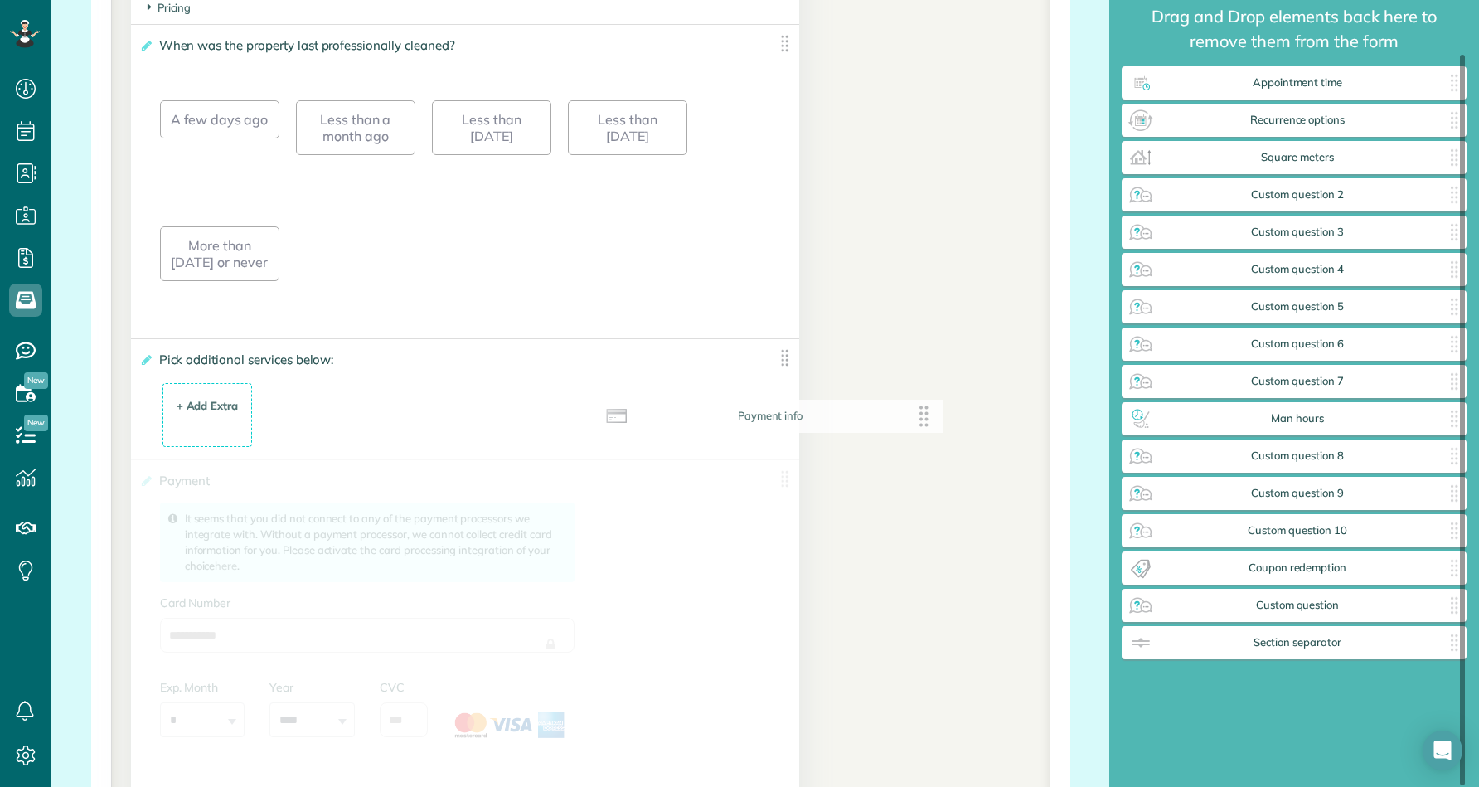
drag, startPoint x: 1230, startPoint y: 647, endPoint x: 698, endPoint y: 429, distance: 574.4
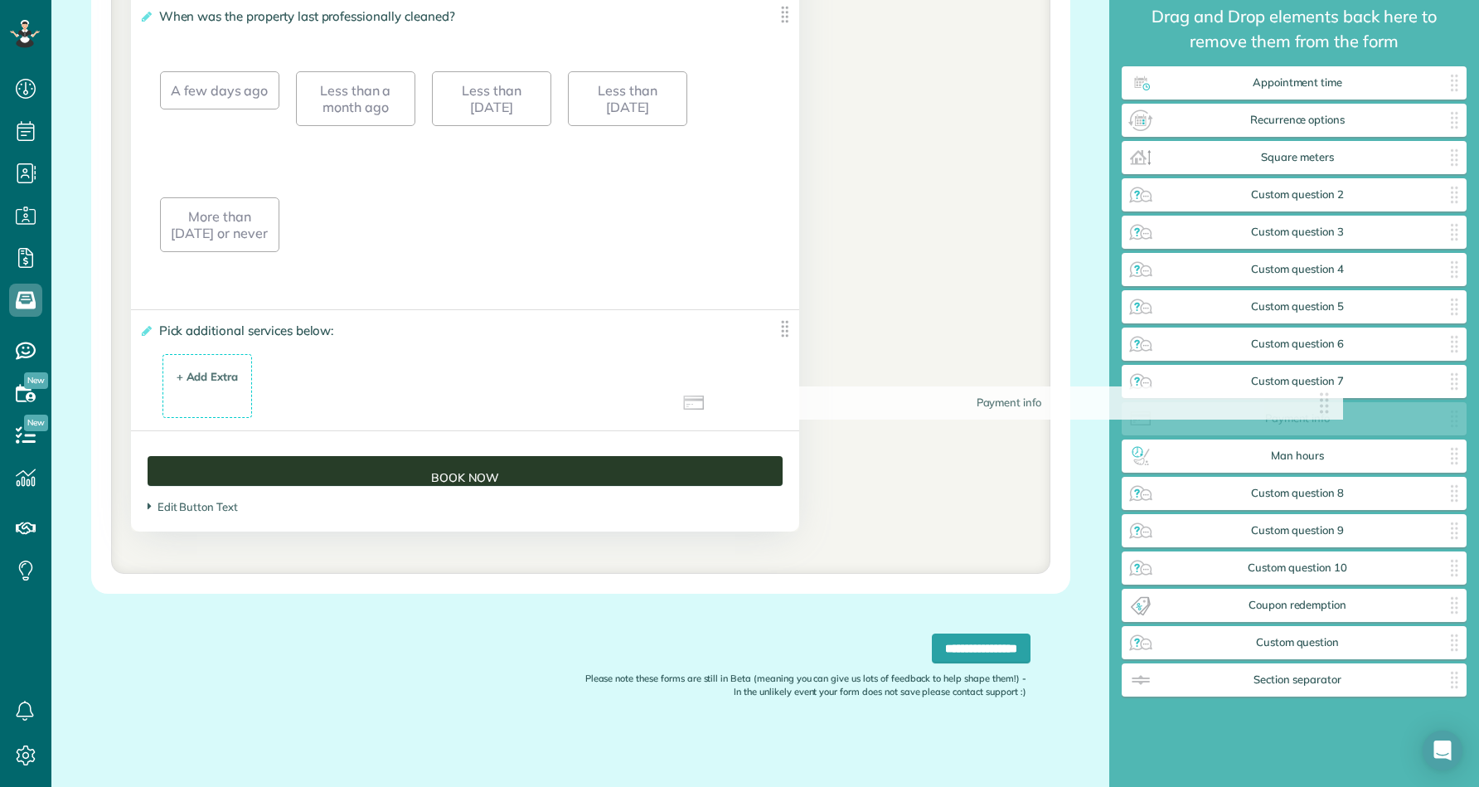
scroll to position [1869, 0]
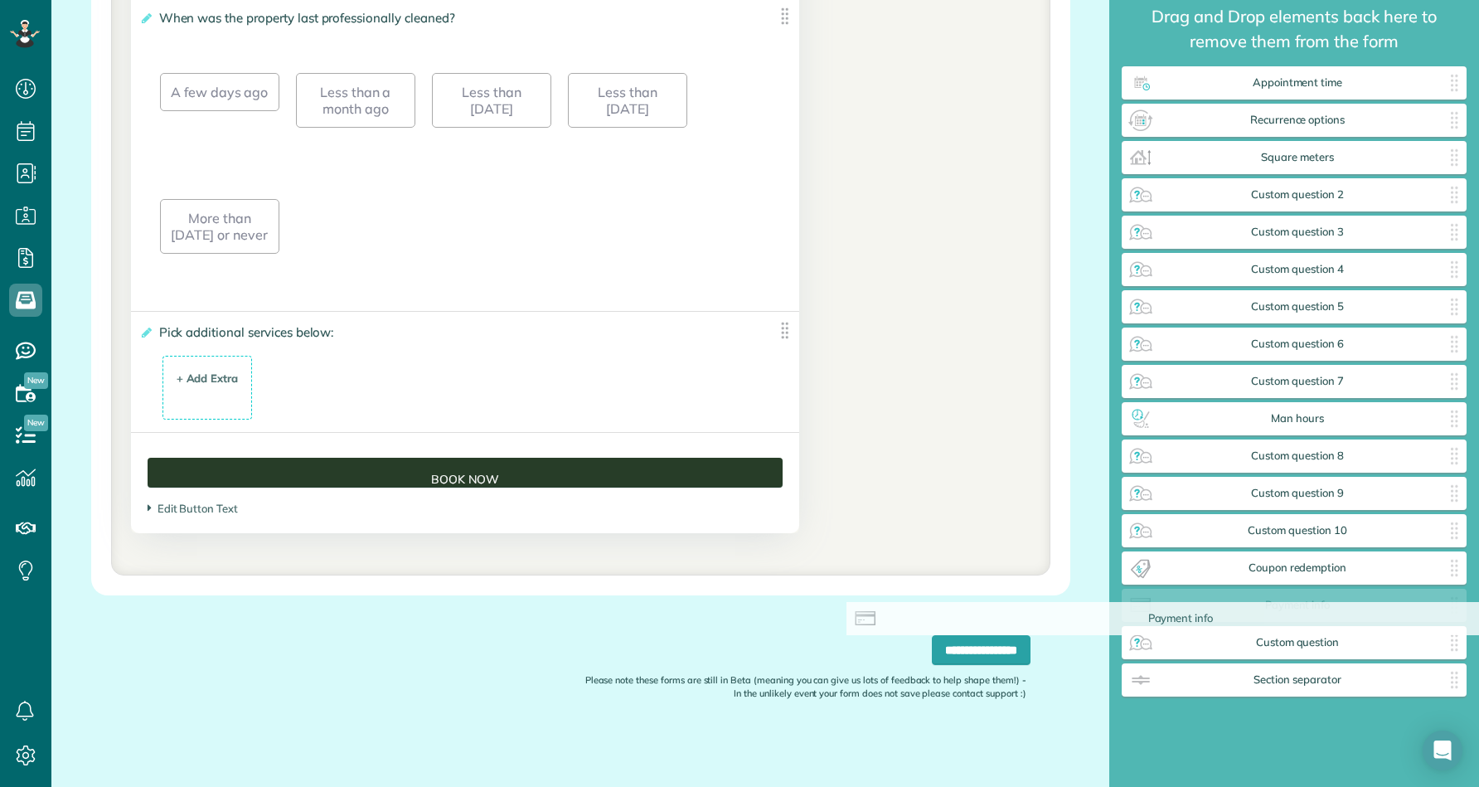
drag, startPoint x: 573, startPoint y: 319, endPoint x: 1292, endPoint y: 620, distance: 779.3
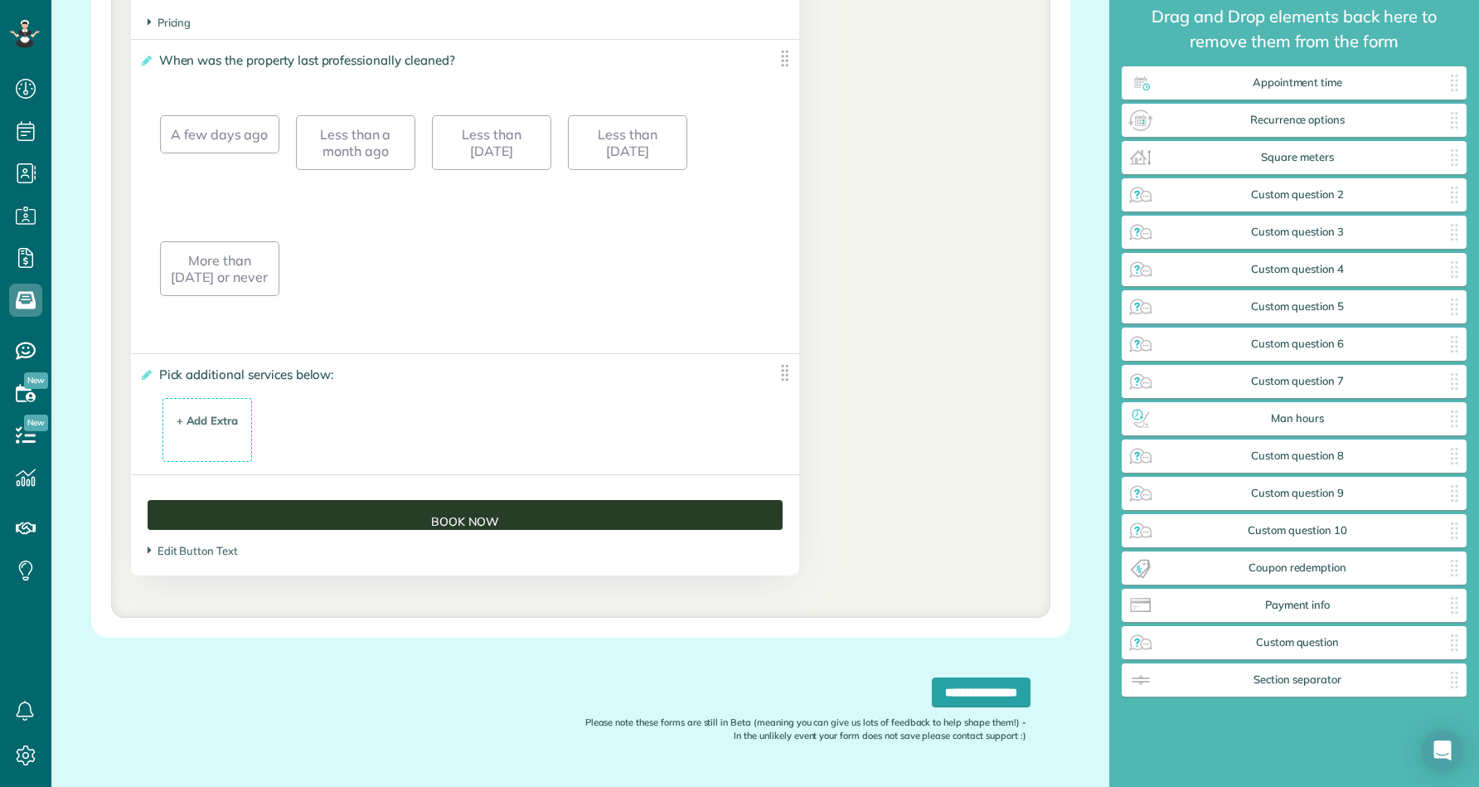
scroll to position [1825, 0]
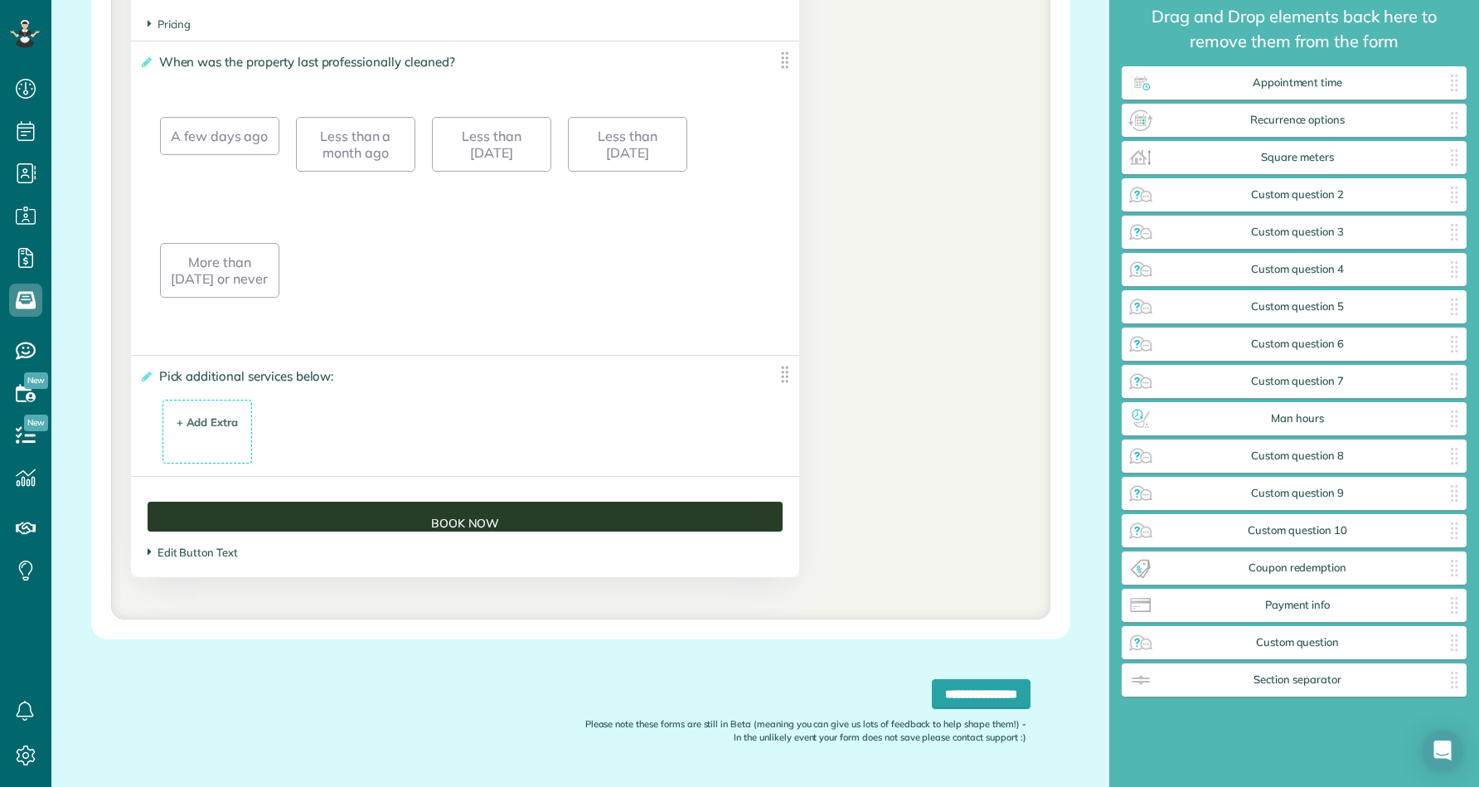
click at [214, 551] on span "Edit Button Text" at bounding box center [193, 552] width 90 height 13
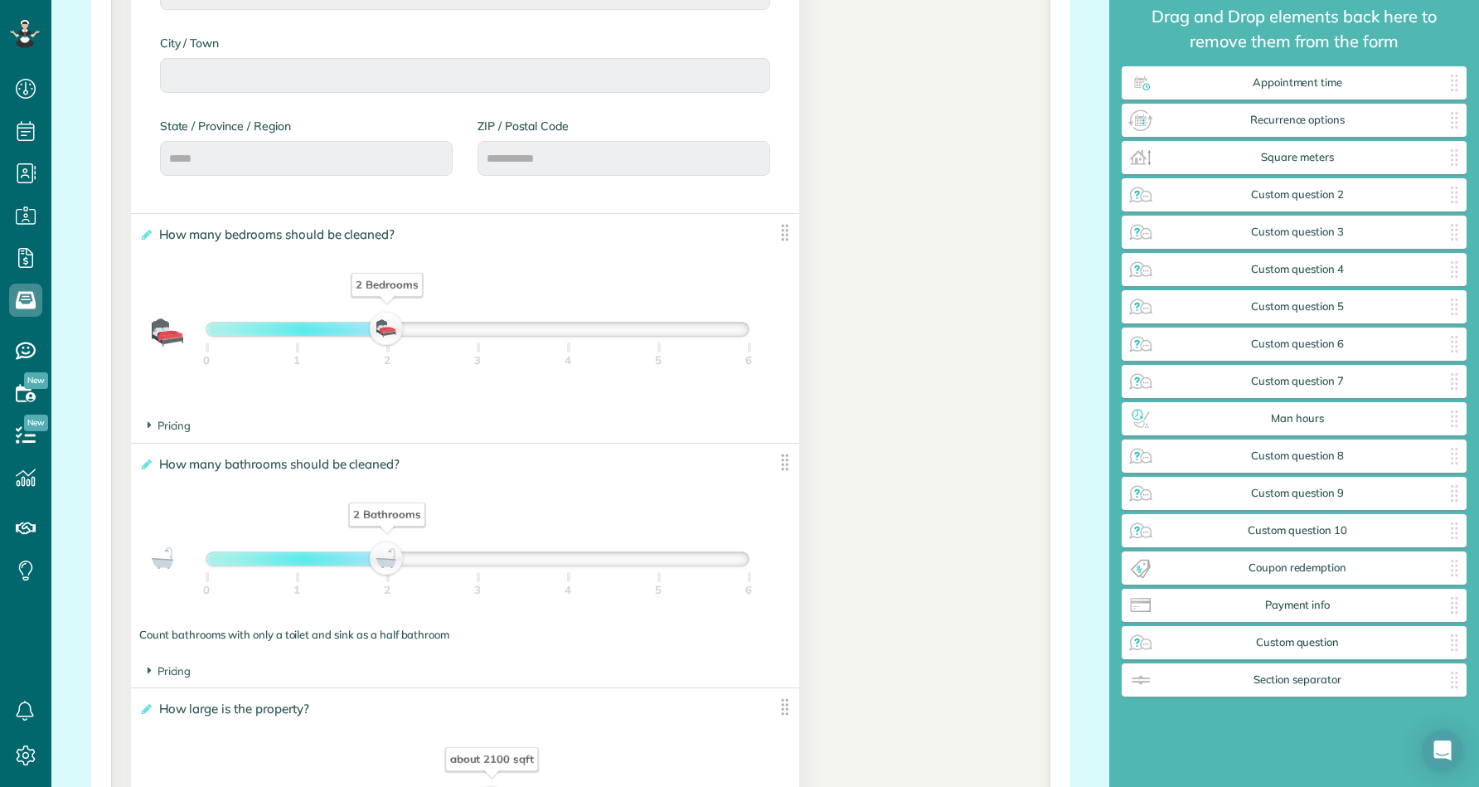
scroll to position [948, 0]
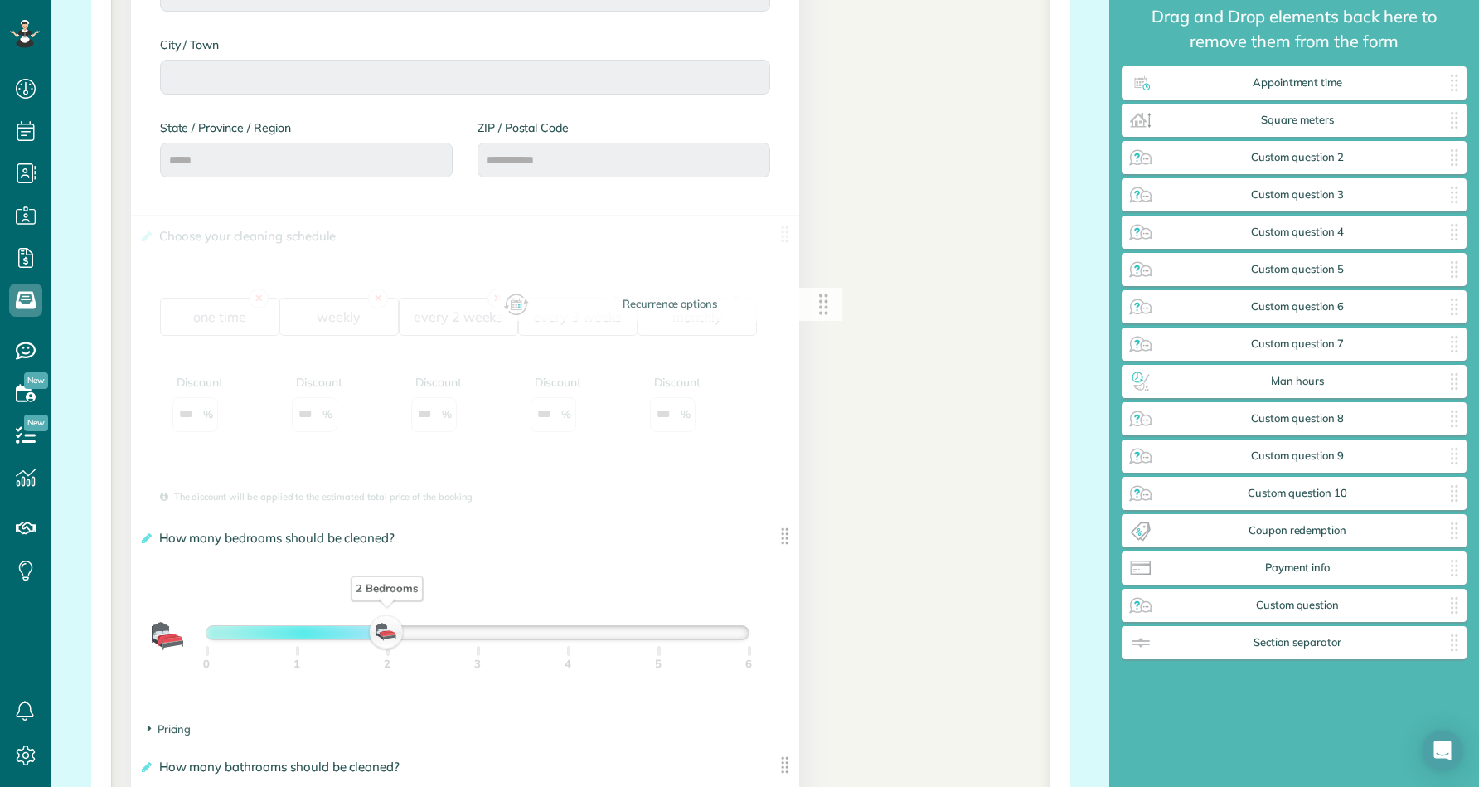
drag, startPoint x: 1220, startPoint y: 119, endPoint x: 594, endPoint y: 304, distance: 651.9
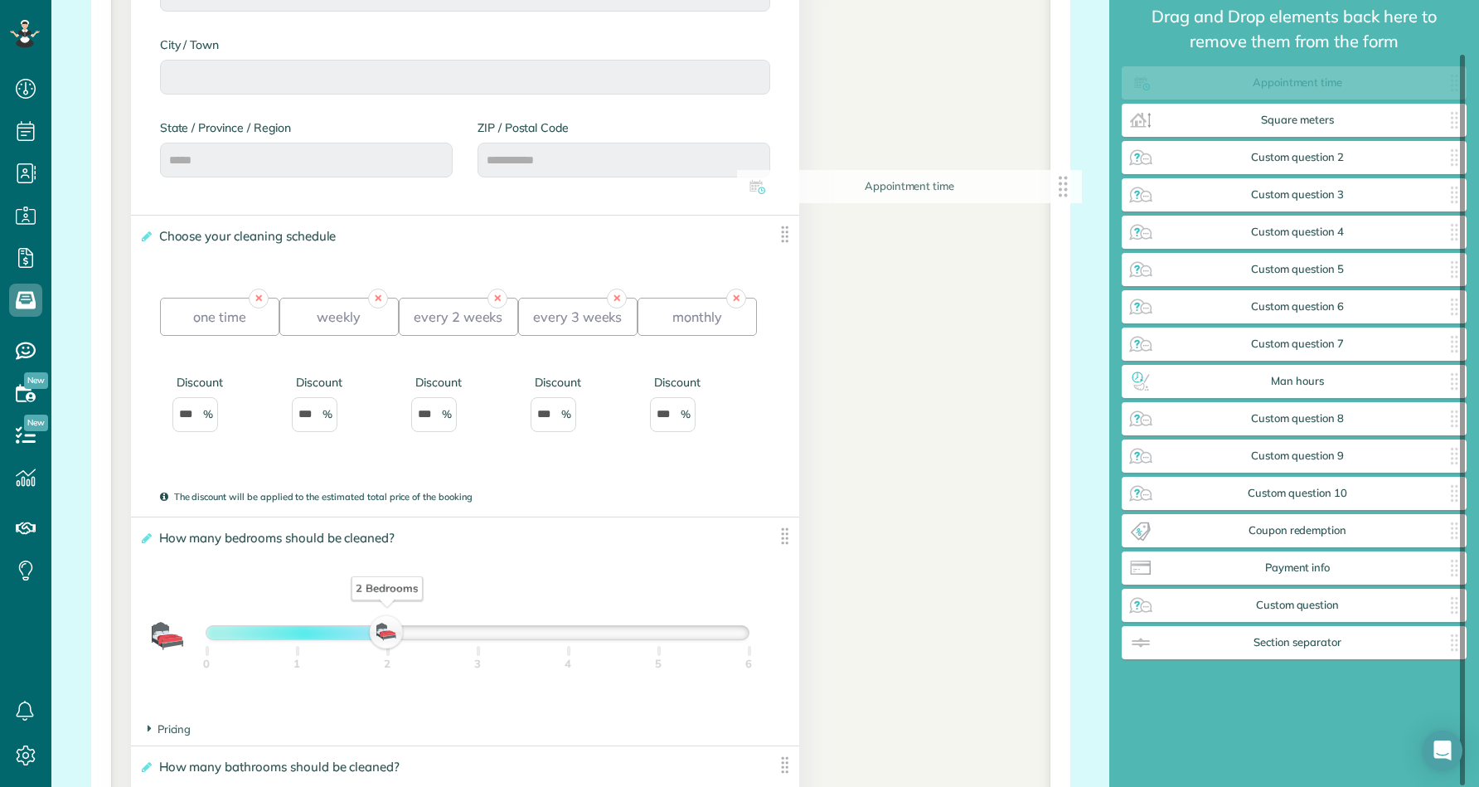
scroll to position [20, 0]
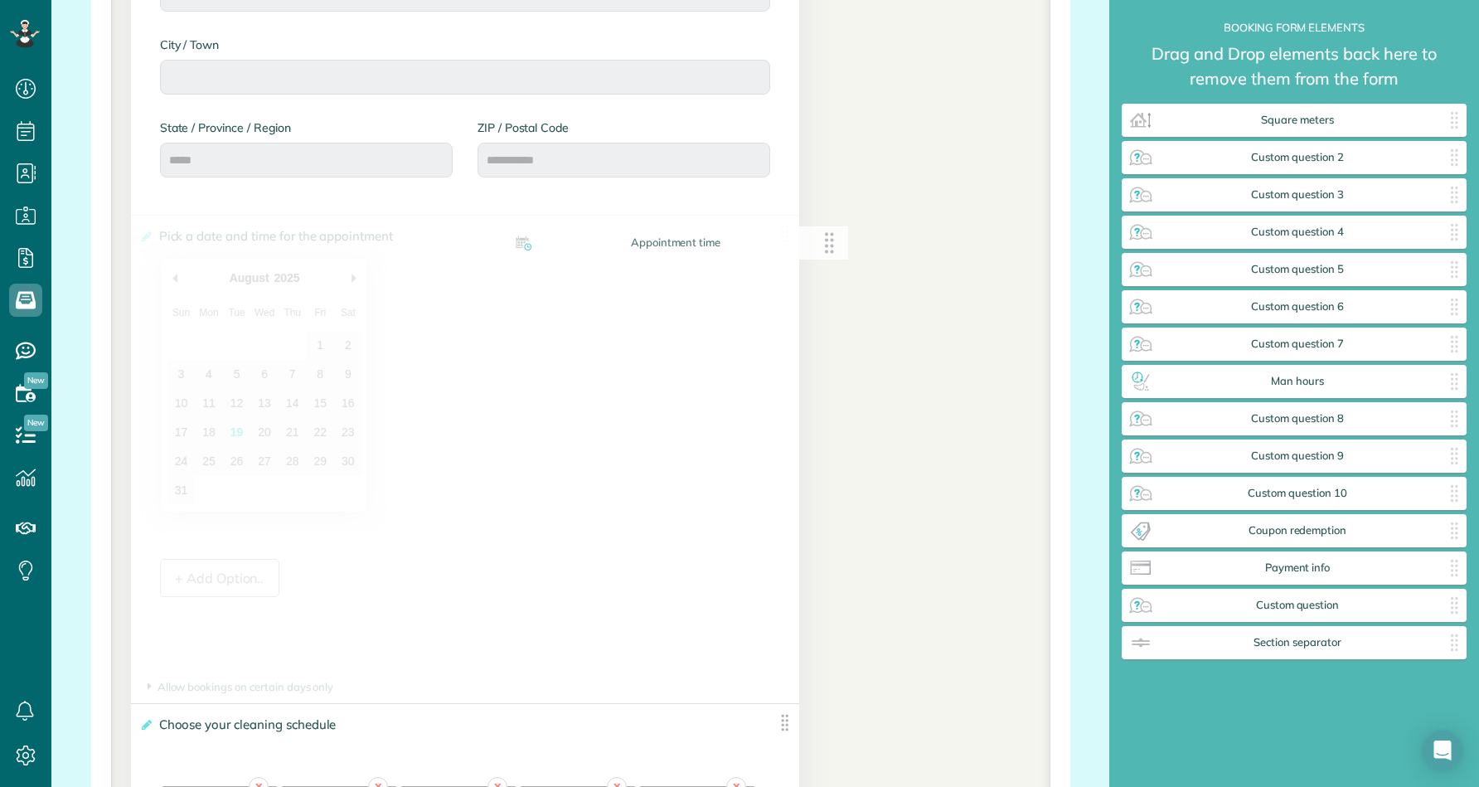
drag, startPoint x: 1274, startPoint y: 92, endPoint x: 655, endPoint y: 254, distance: 640.1
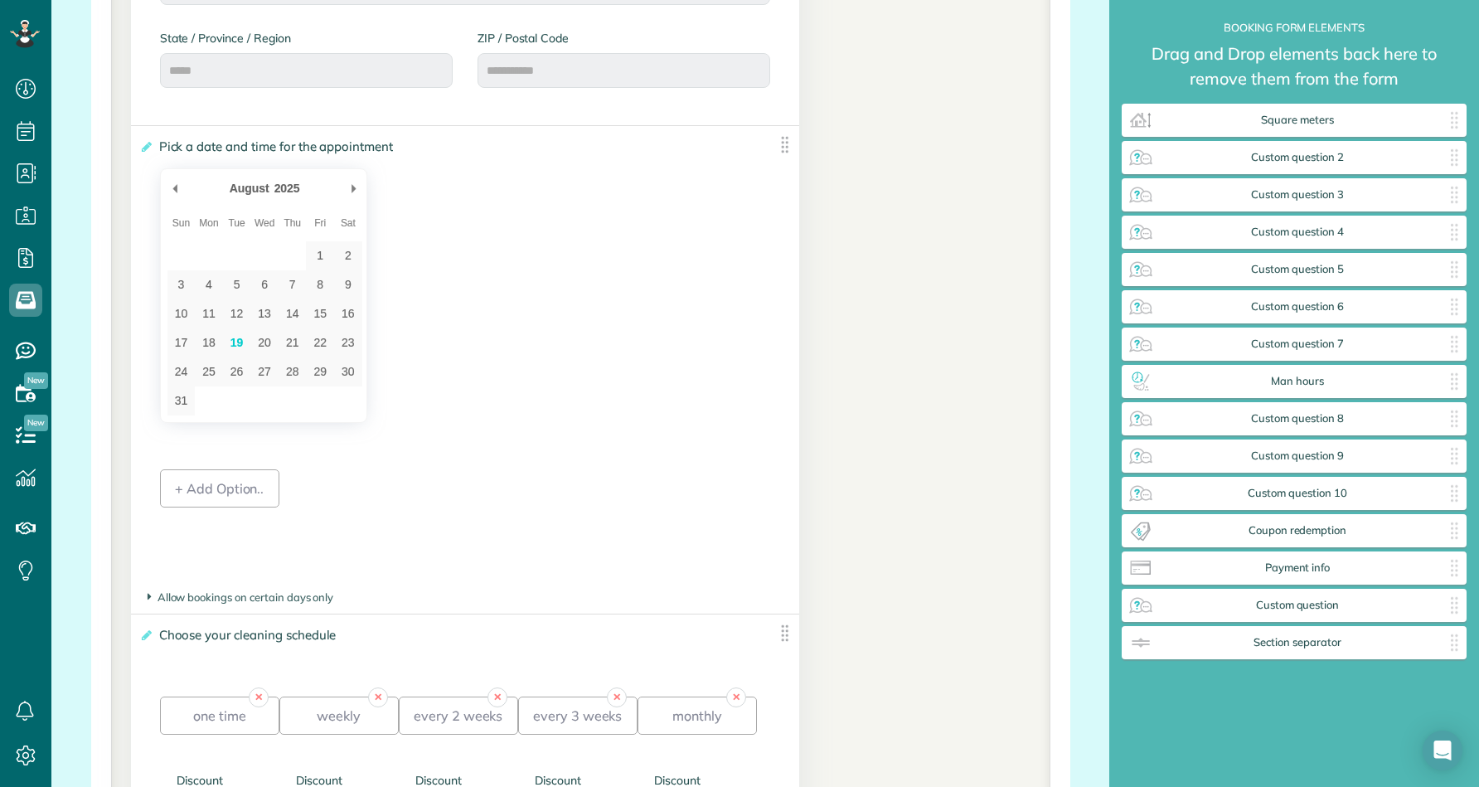
scroll to position [1021, 0]
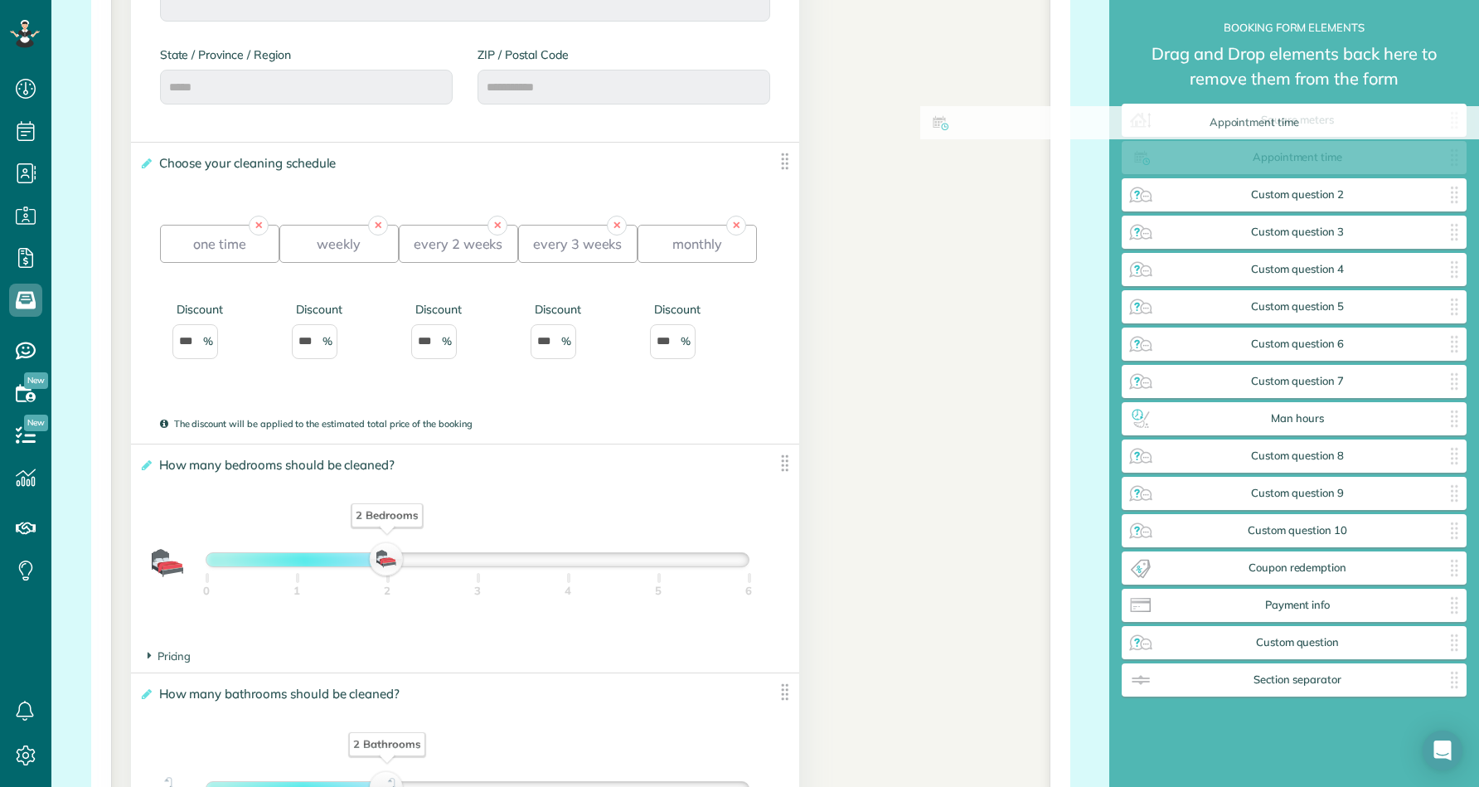
drag, startPoint x: 445, startPoint y: 176, endPoint x: 1235, endPoint y: 142, distance: 790.8
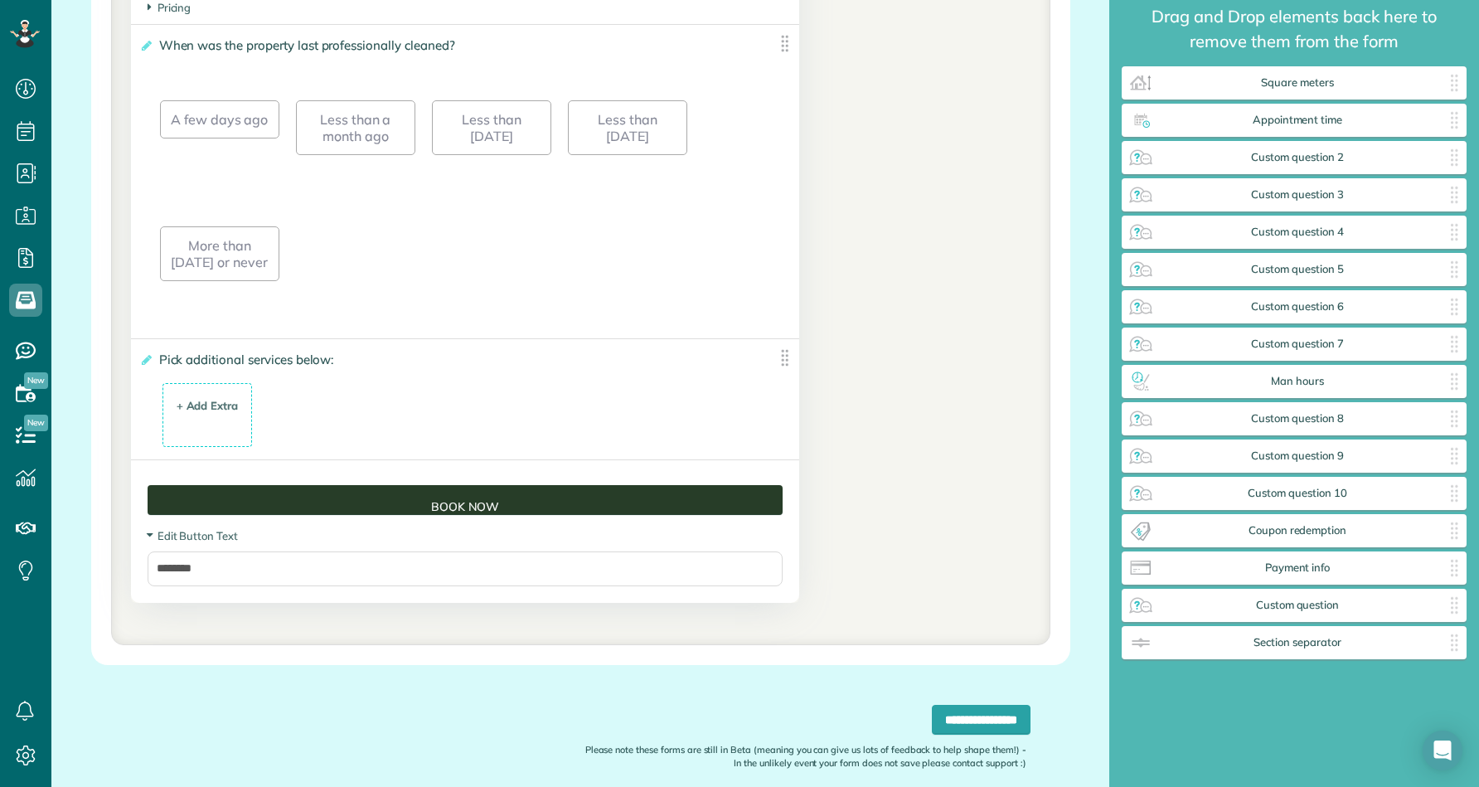
scroll to position [2140, 0]
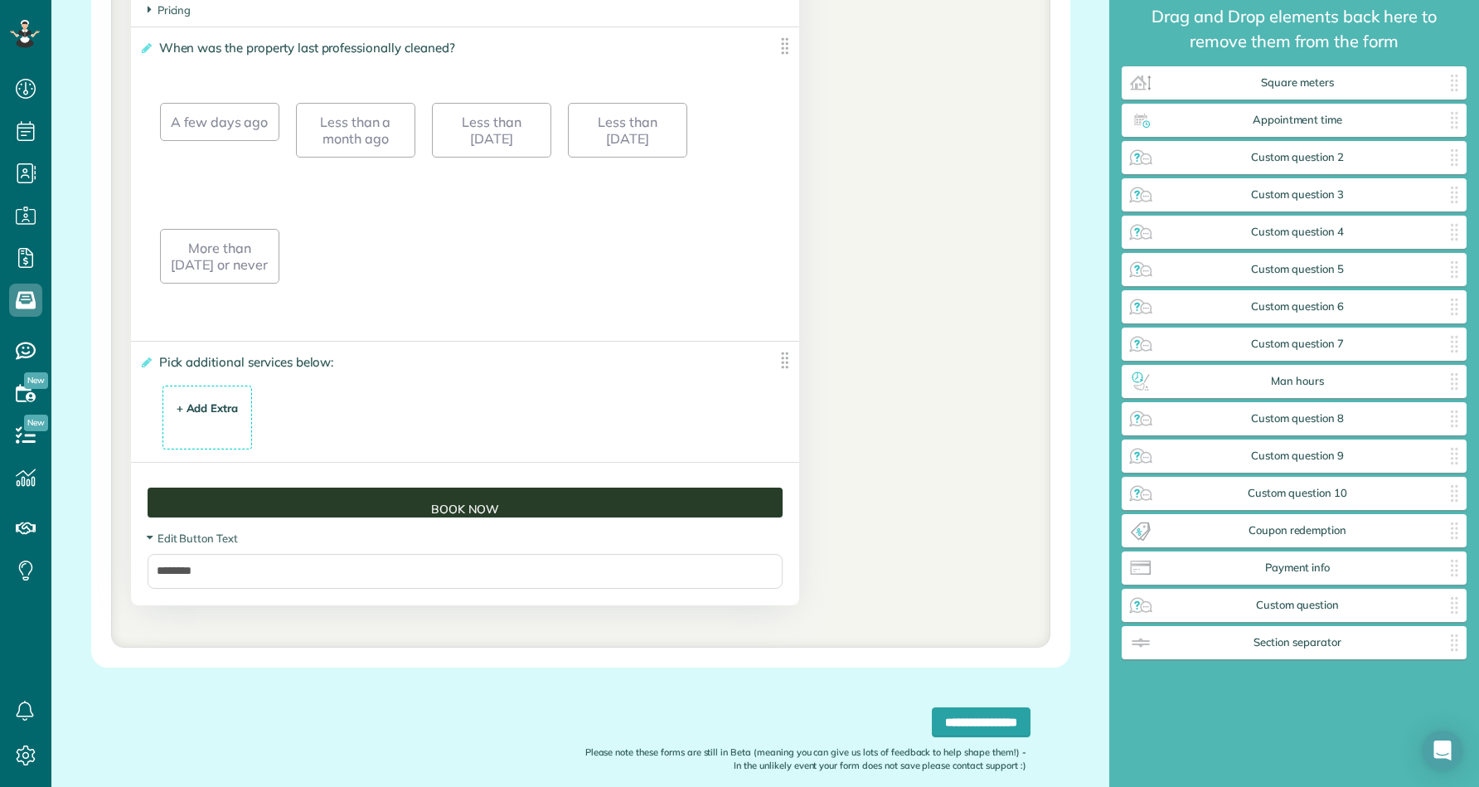
click at [203, 416] on div "+ Add Extra $ 34 . 99" at bounding box center [208, 418] width 72 height 45
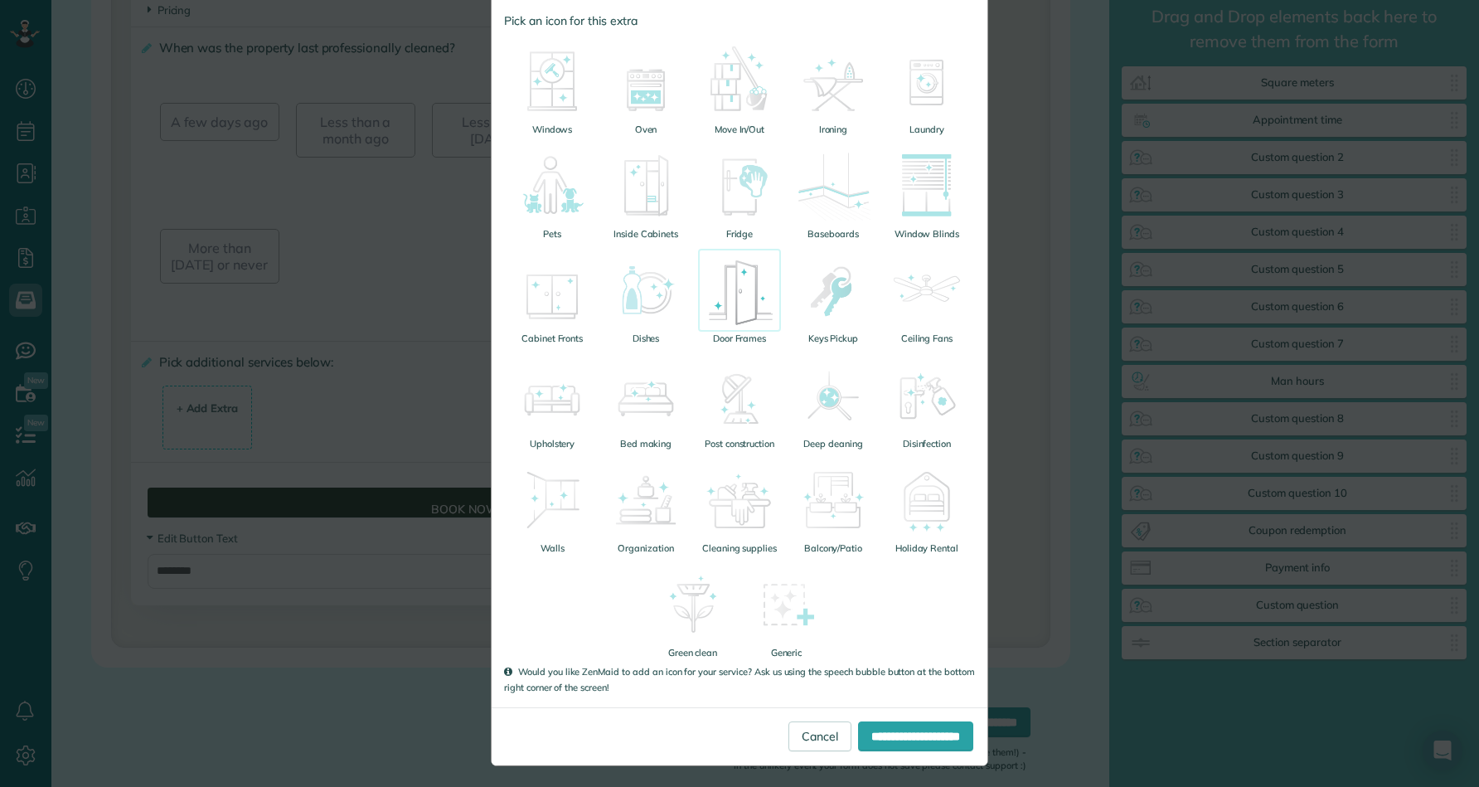
scroll to position [254, 0]
click at [885, 607] on ul "Windows Oven Move In/Out Ironing Laundry Pets Inside Cabinets Fridge Baseboards…" at bounding box center [739, 347] width 471 height 628
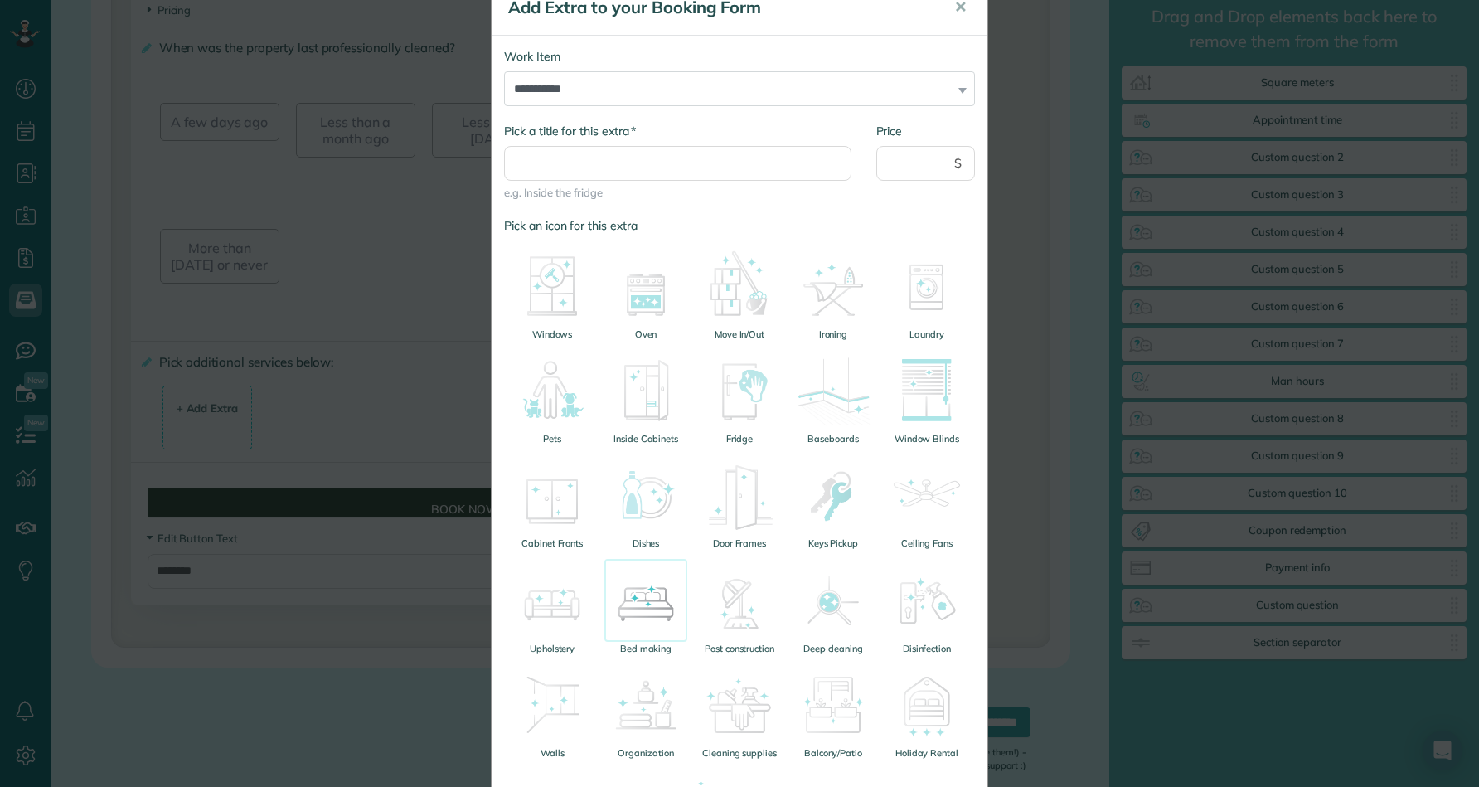
scroll to position [41, 0]
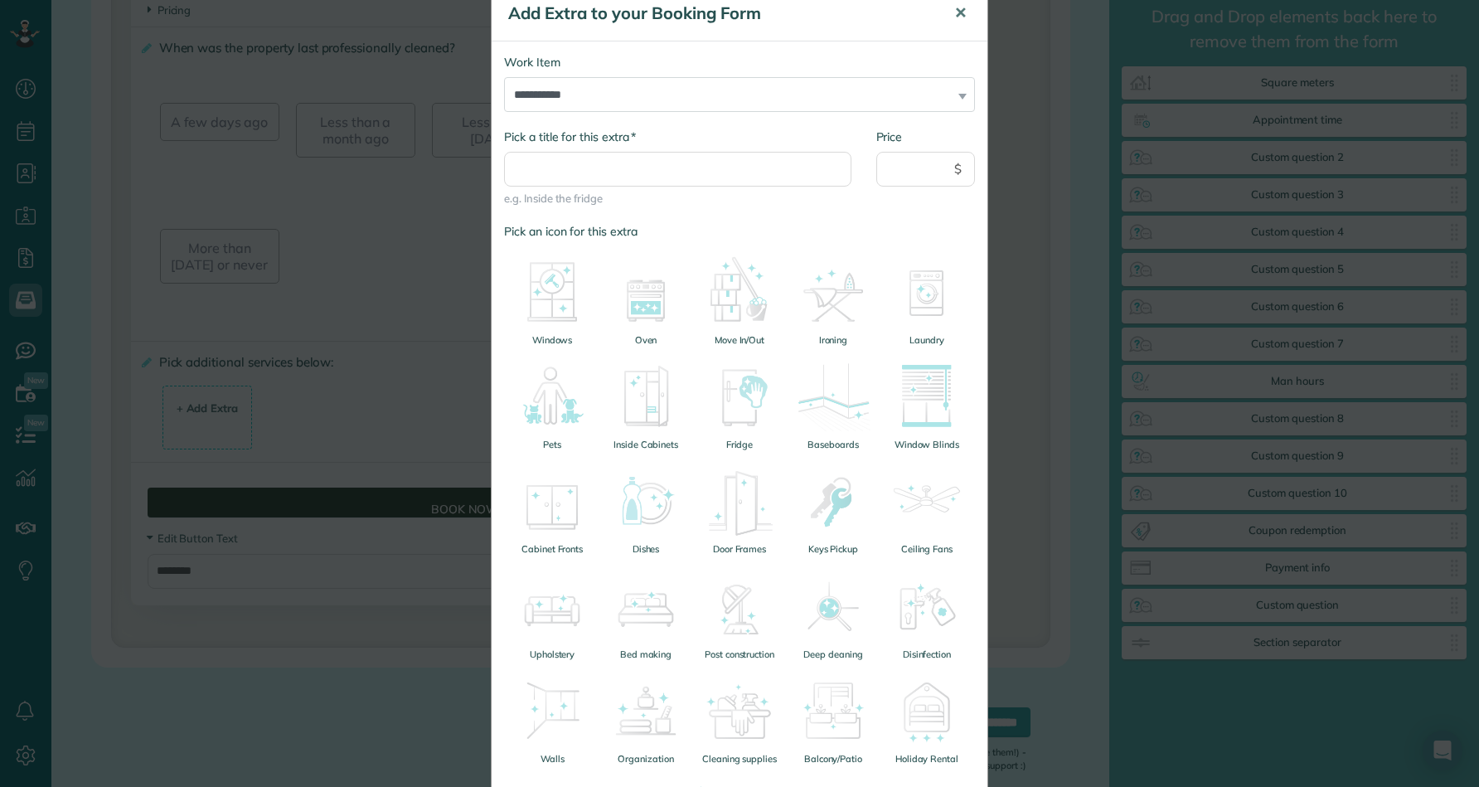
click at [964, 10] on span "✕" at bounding box center [960, 12] width 12 height 19
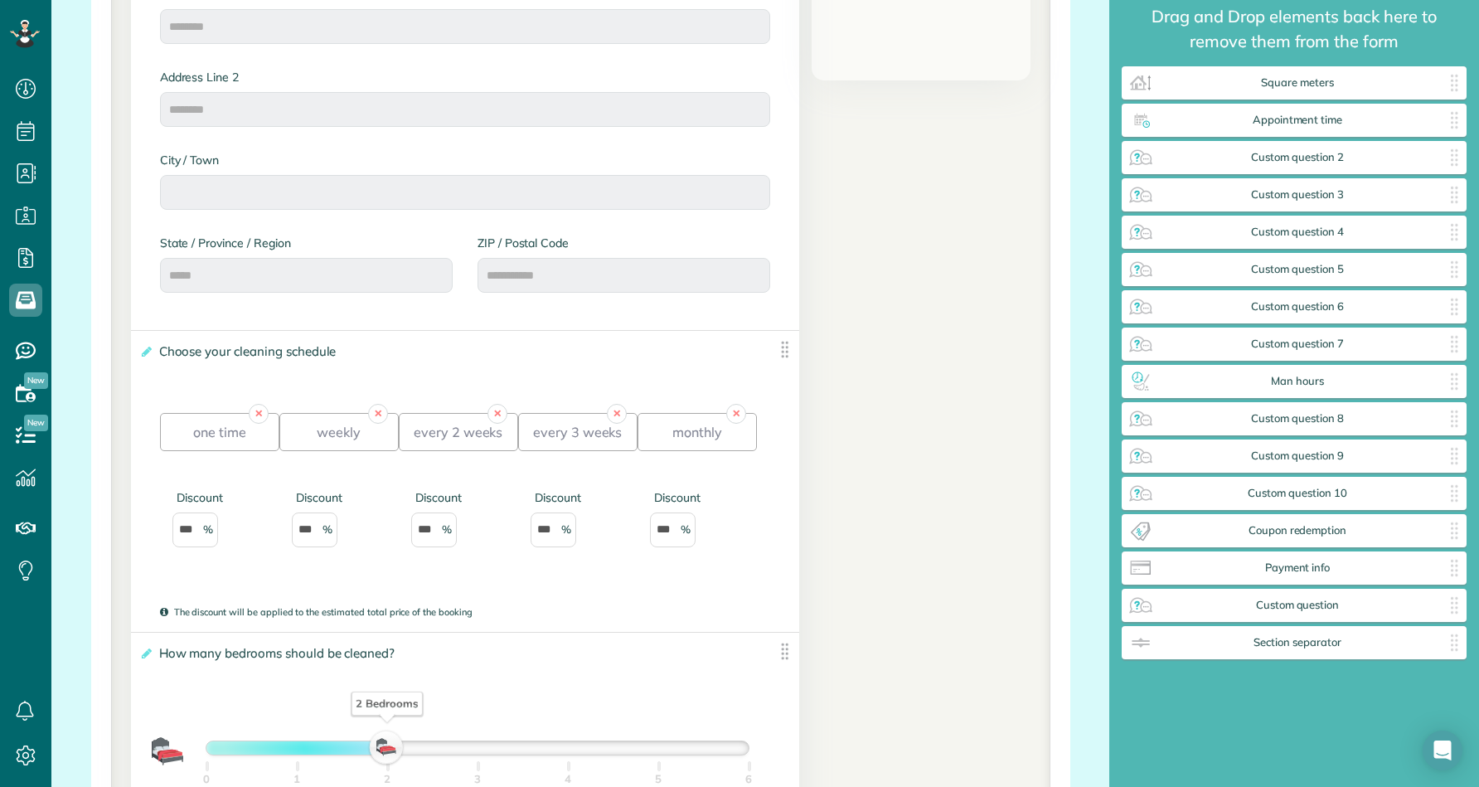
scroll to position [848, 0]
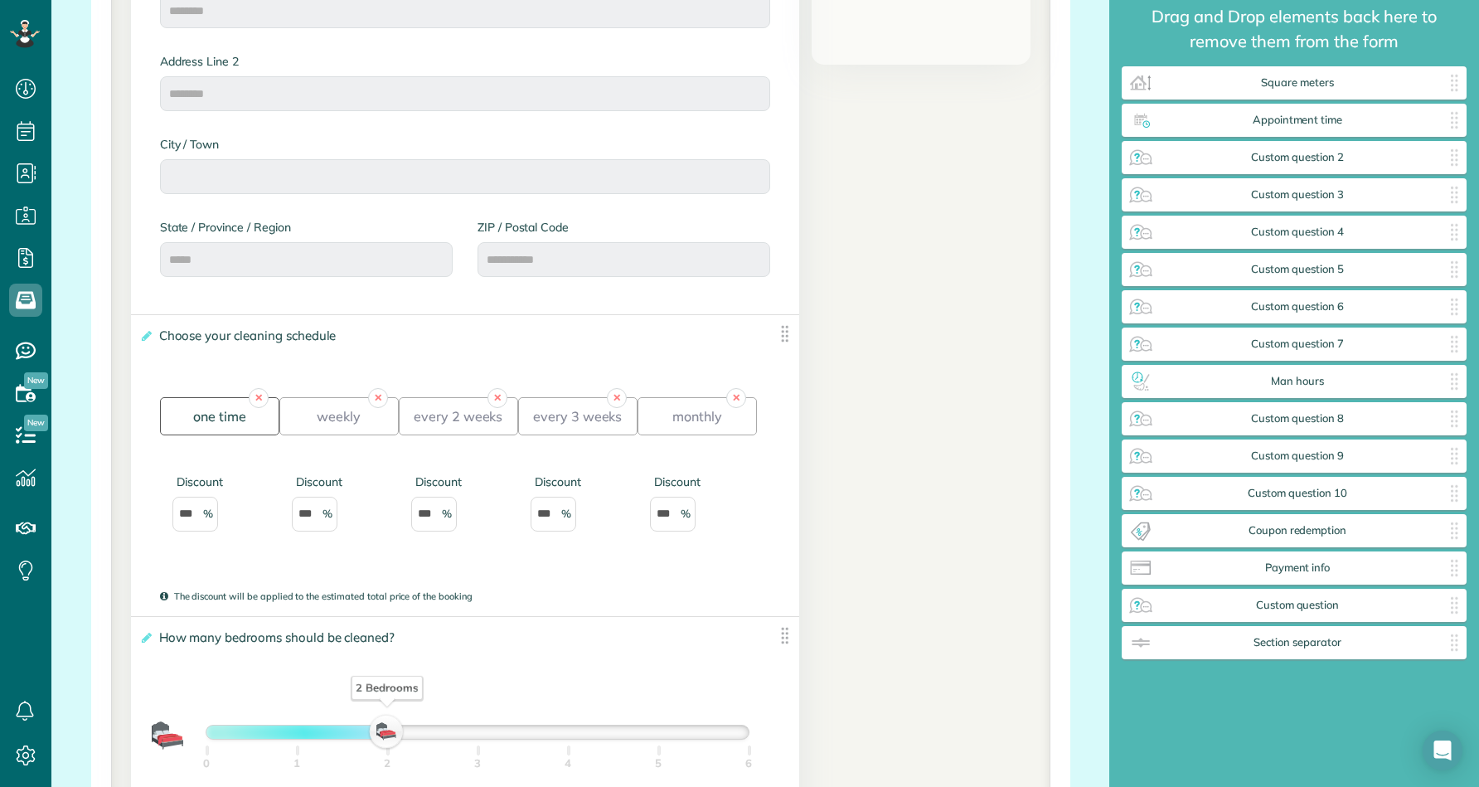
click at [229, 429] on div "one time" at bounding box center [219, 416] width 119 height 38
click at [347, 421] on div "weekly" at bounding box center [338, 416] width 119 height 38
click at [452, 416] on div "every 2 weeks" at bounding box center [458, 416] width 119 height 38
click at [555, 420] on div "every 3 weeks" at bounding box center [577, 416] width 119 height 38
click at [677, 422] on div "monthly" at bounding box center [697, 416] width 119 height 38
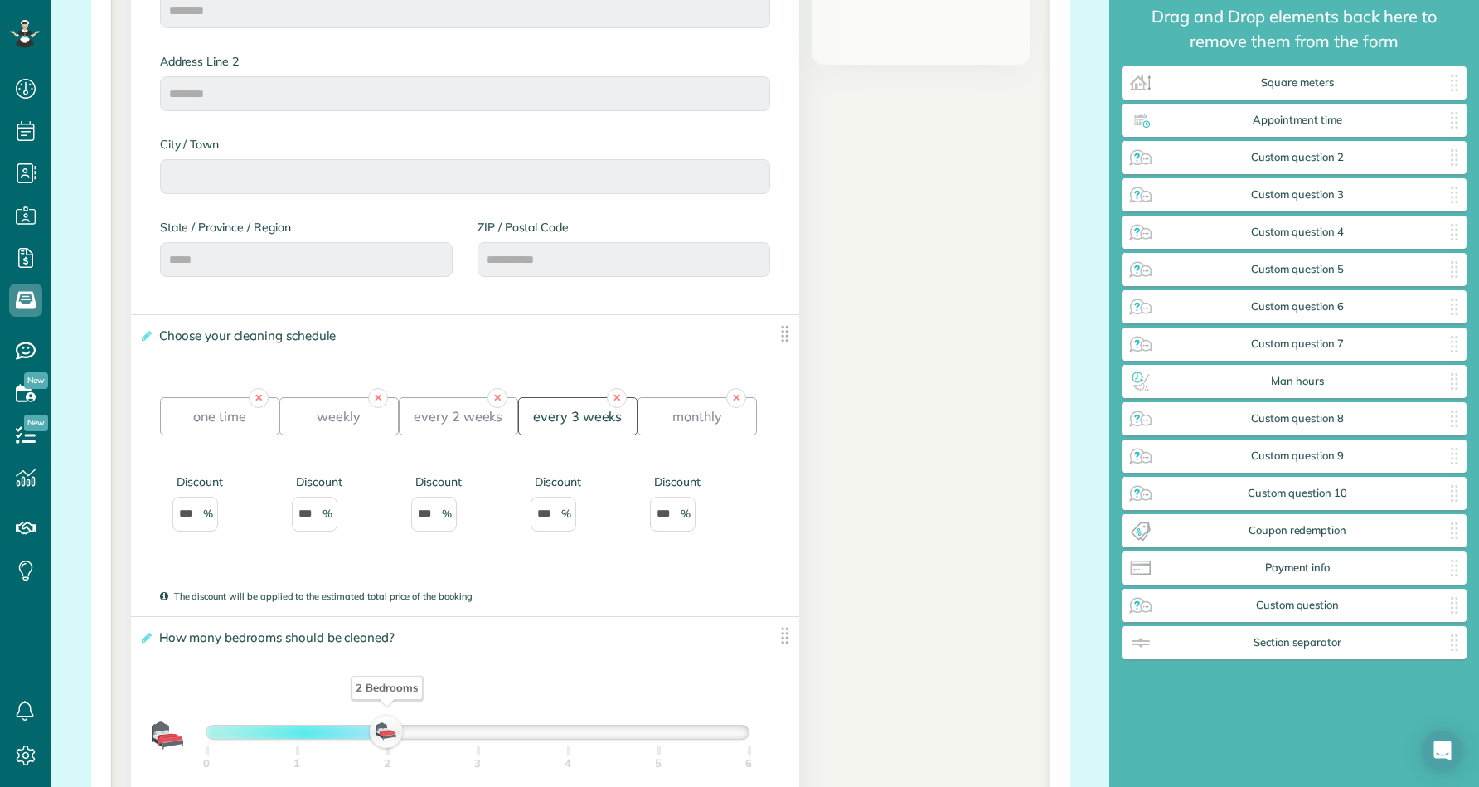
click at [575, 418] on div "every 3 weeks" at bounding box center [577, 416] width 119 height 38
click at [445, 443] on li "every 2 weeks" at bounding box center [458, 427] width 119 height 60
click at [451, 427] on div "every 2 weeks" at bounding box center [458, 416] width 119 height 38
click at [336, 409] on div "weekly" at bounding box center [338, 416] width 119 height 38
click at [223, 426] on div "one time" at bounding box center [219, 416] width 119 height 38
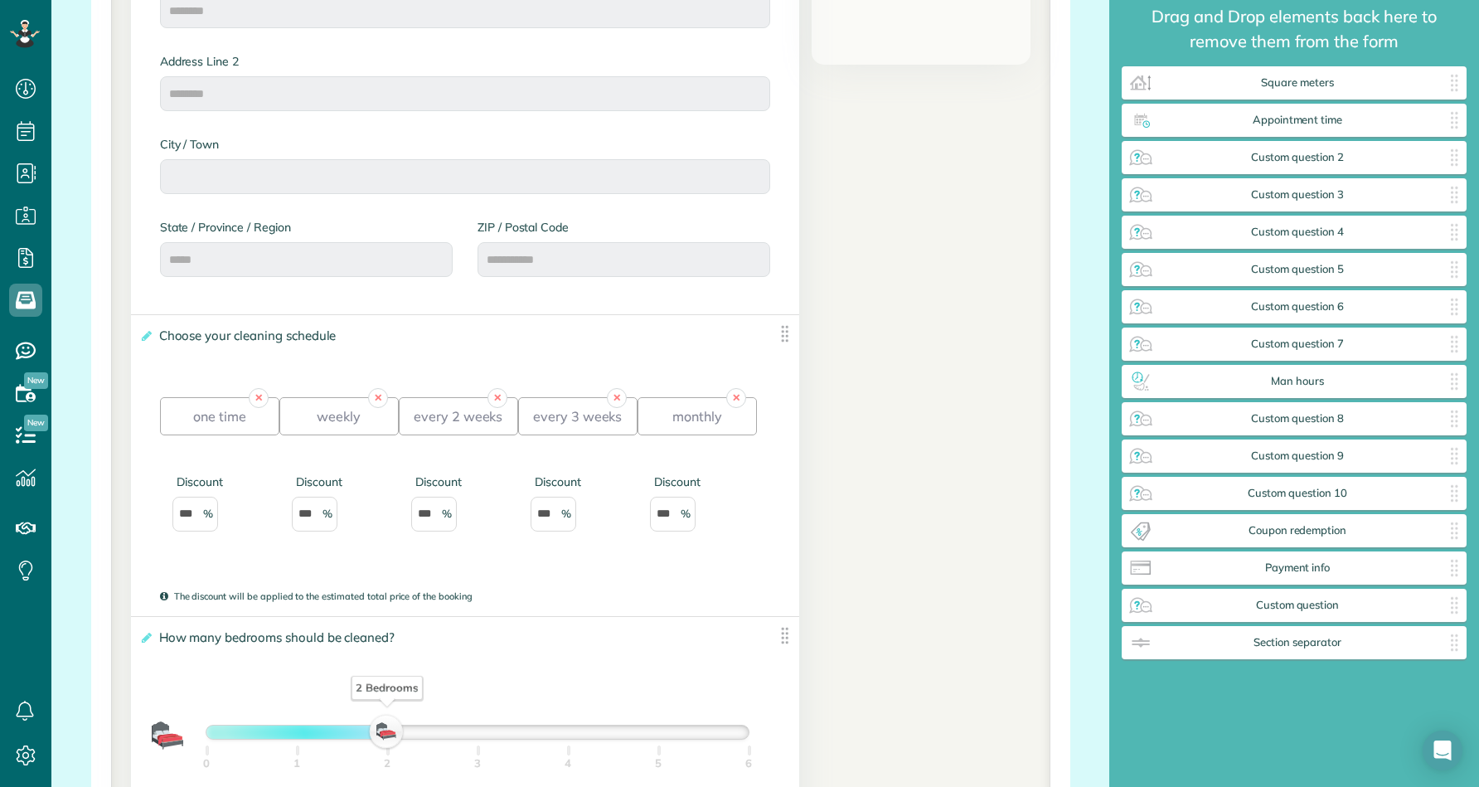
click at [392, 379] on div "✕ one time Discount *** ✕ weekly Discount *** ✕ every 2 weeks Discount *** ✕ ev…" at bounding box center [458, 479] width 597 height 216
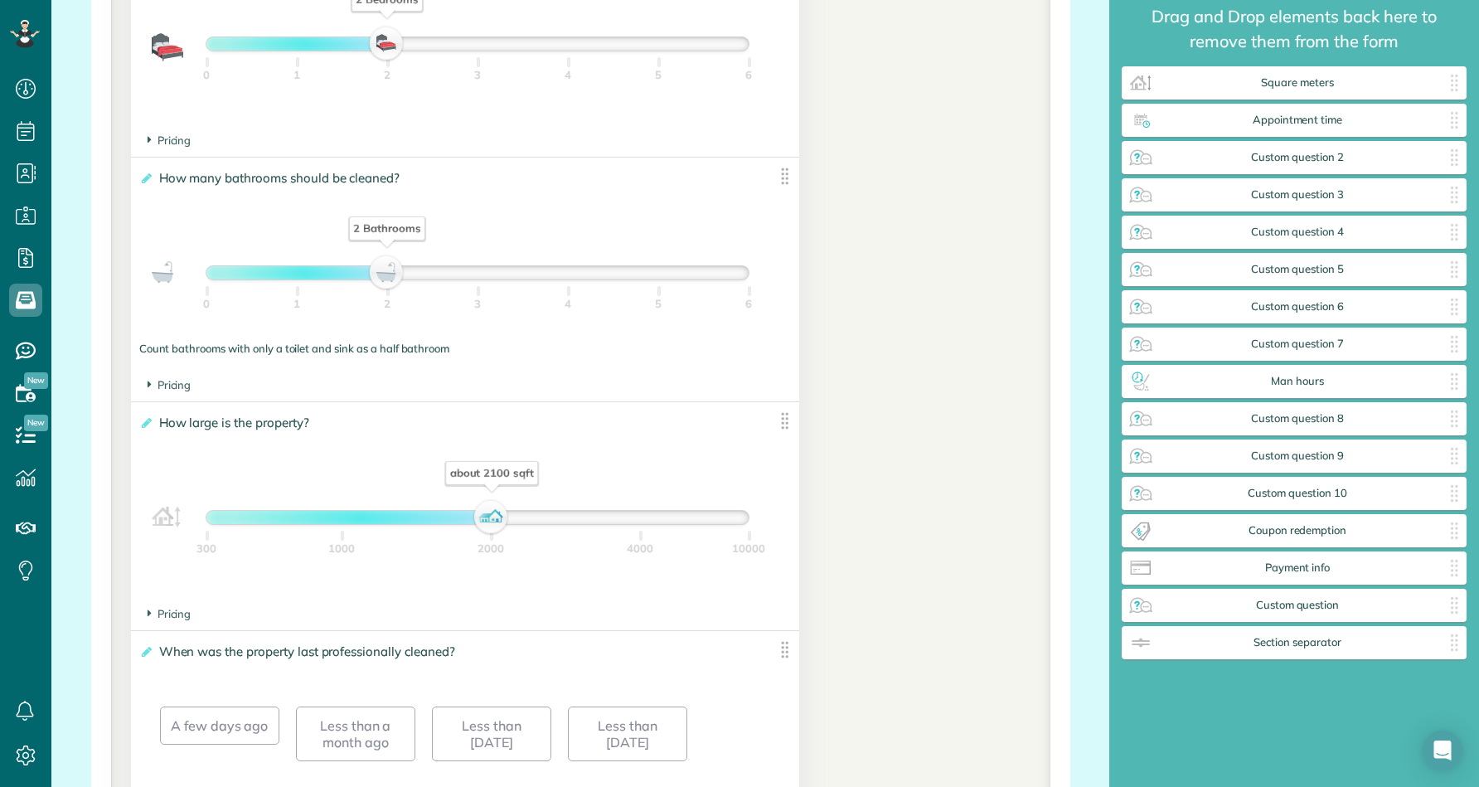
scroll to position [1541, 0]
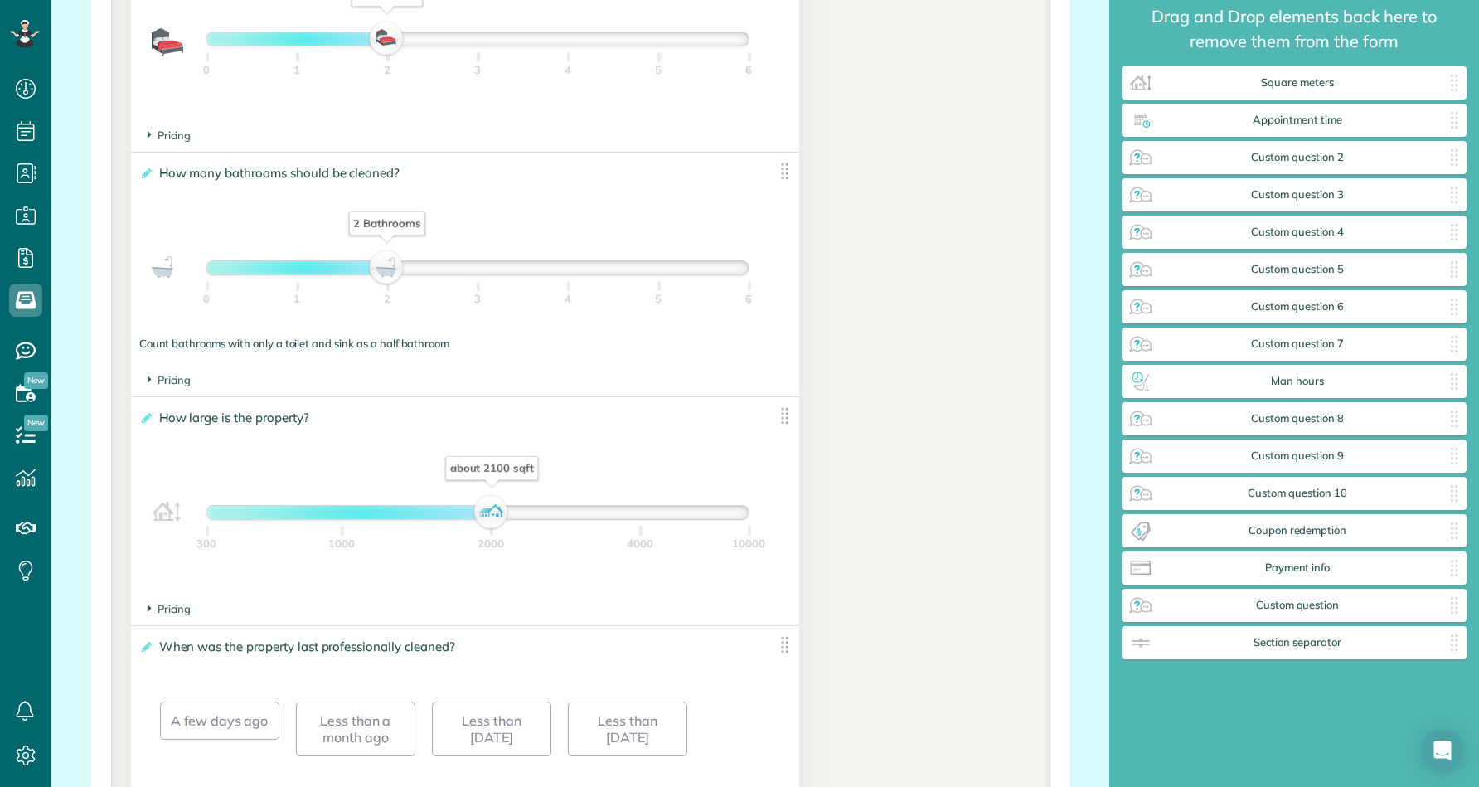
click at [433, 507] on div at bounding box center [348, 512] width 285 height 13
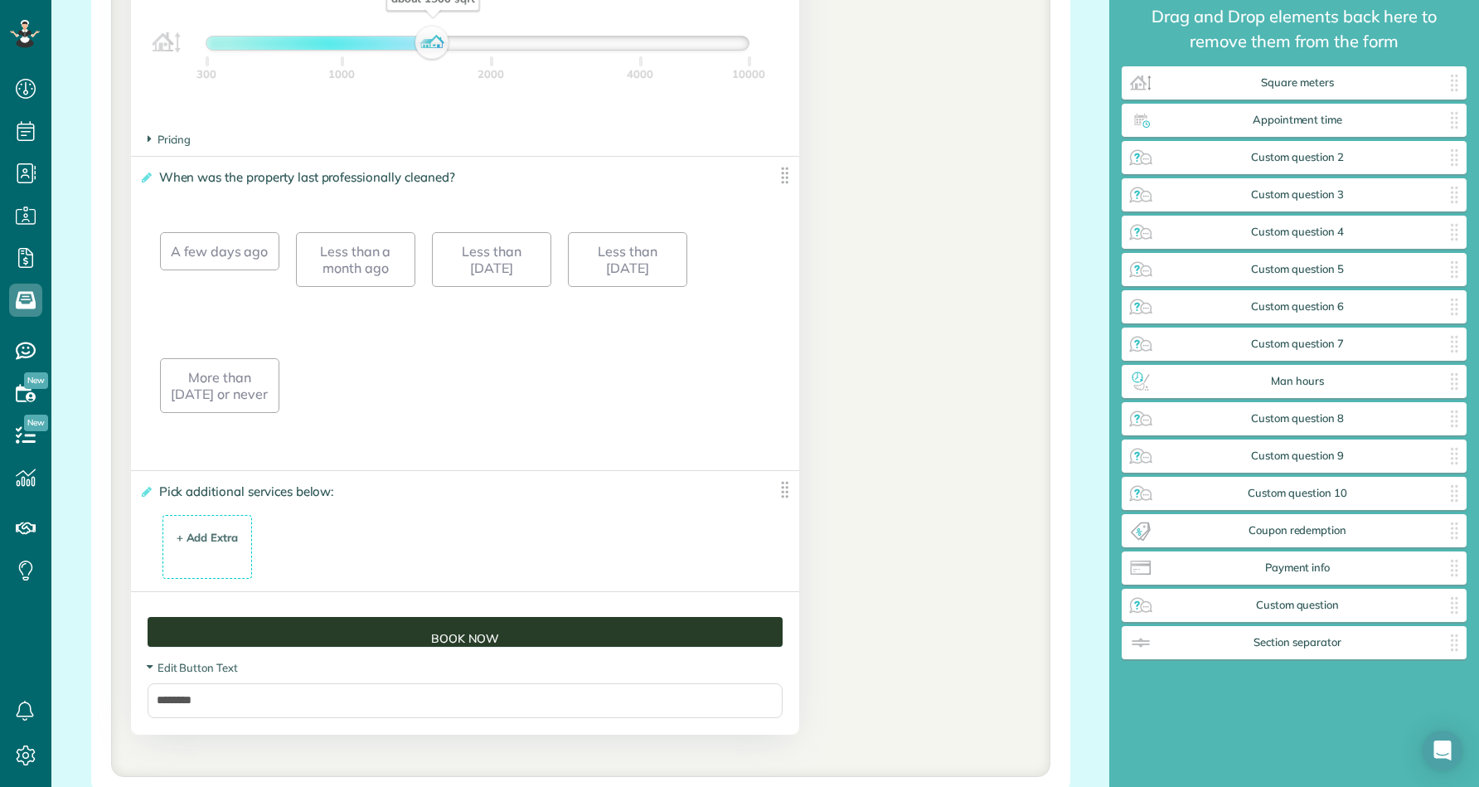
scroll to position [2011, 0]
click at [221, 555] on div "+ Add Extra $ 34 . 99" at bounding box center [208, 547] width 72 height 45
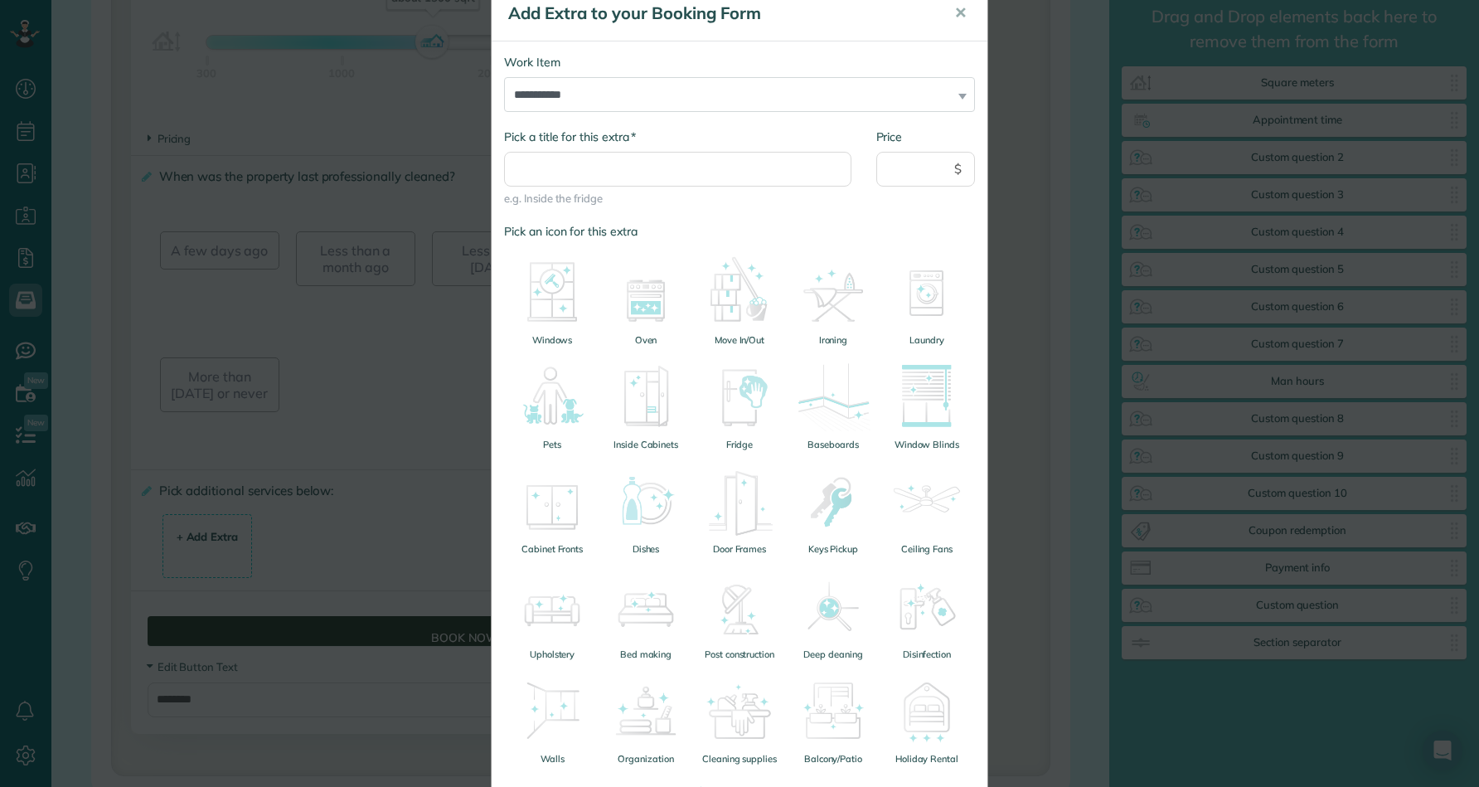
scroll to position [0, 0]
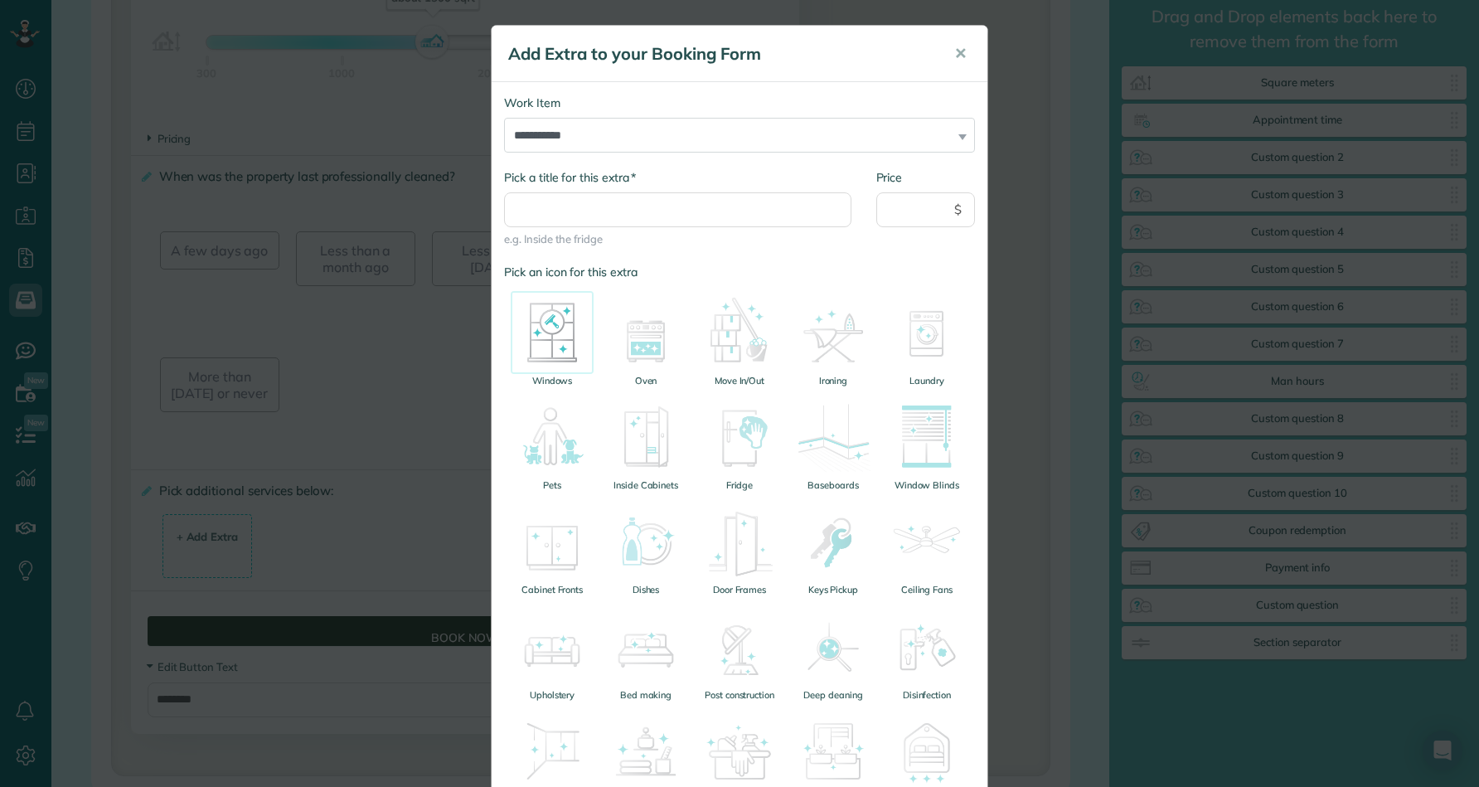
click at [563, 323] on img at bounding box center [552, 332] width 83 height 83
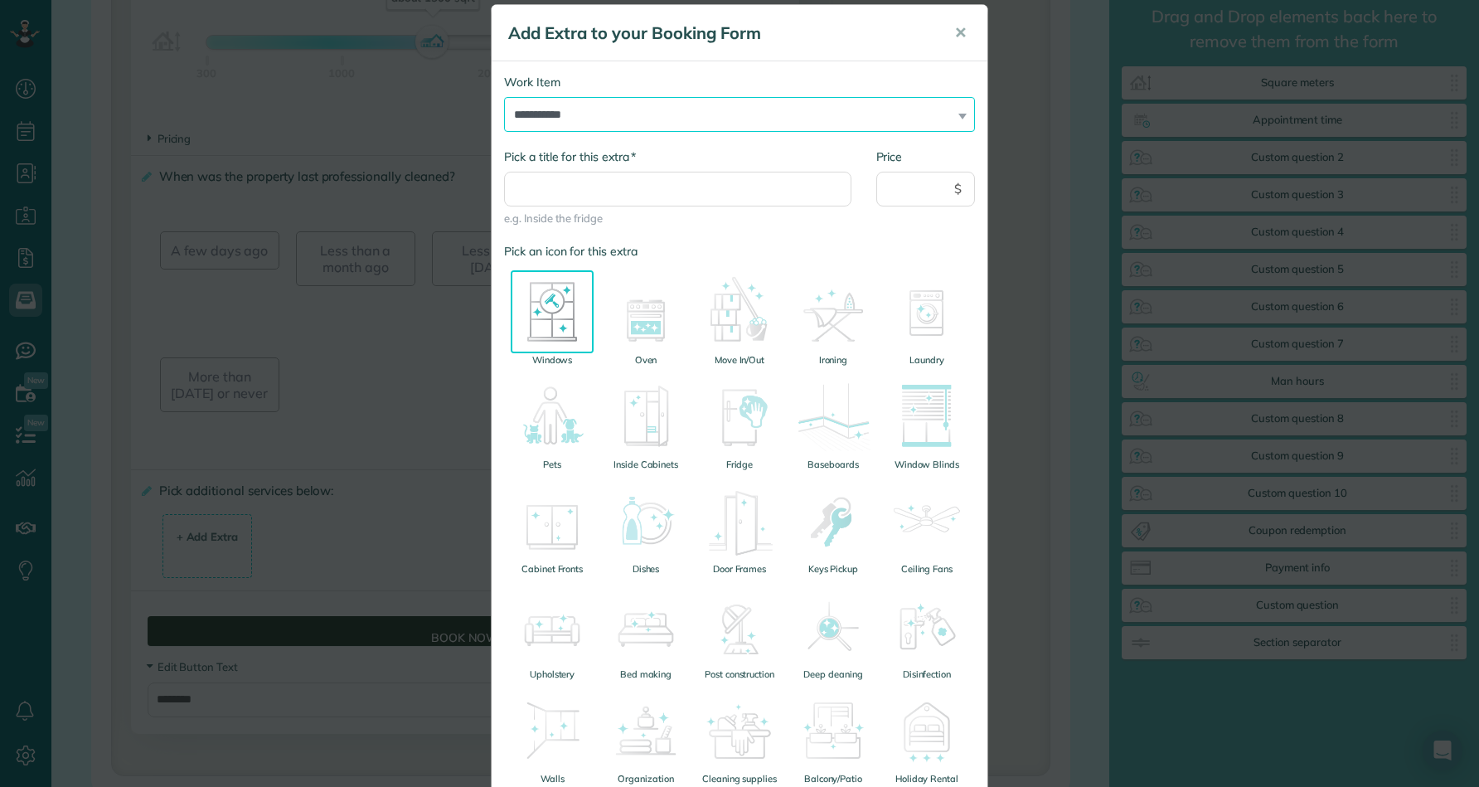
scroll to position [22, 0]
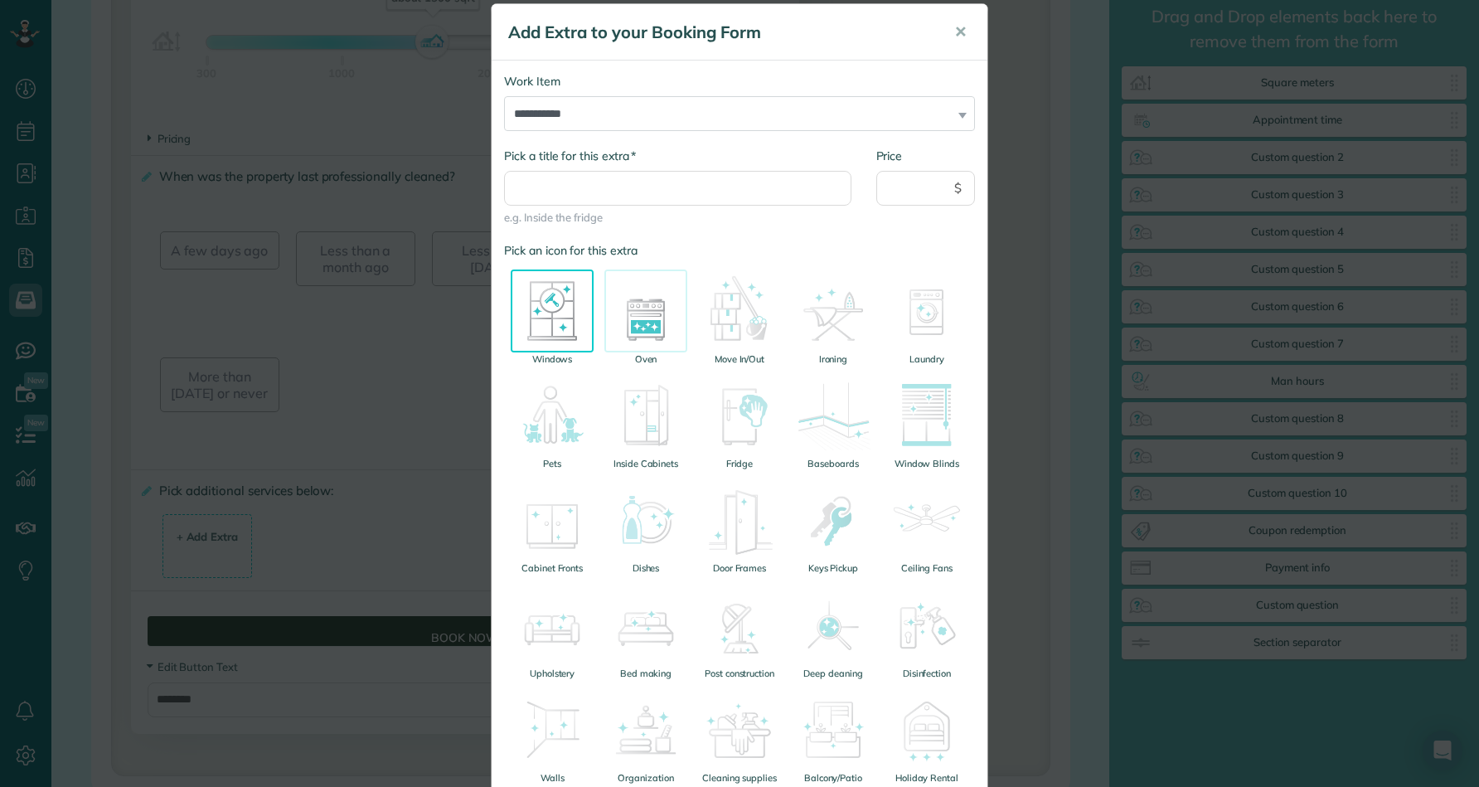
click at [646, 322] on img at bounding box center [645, 310] width 83 height 83
click at [662, 133] on div "**********" at bounding box center [740, 110] width 496 height 75
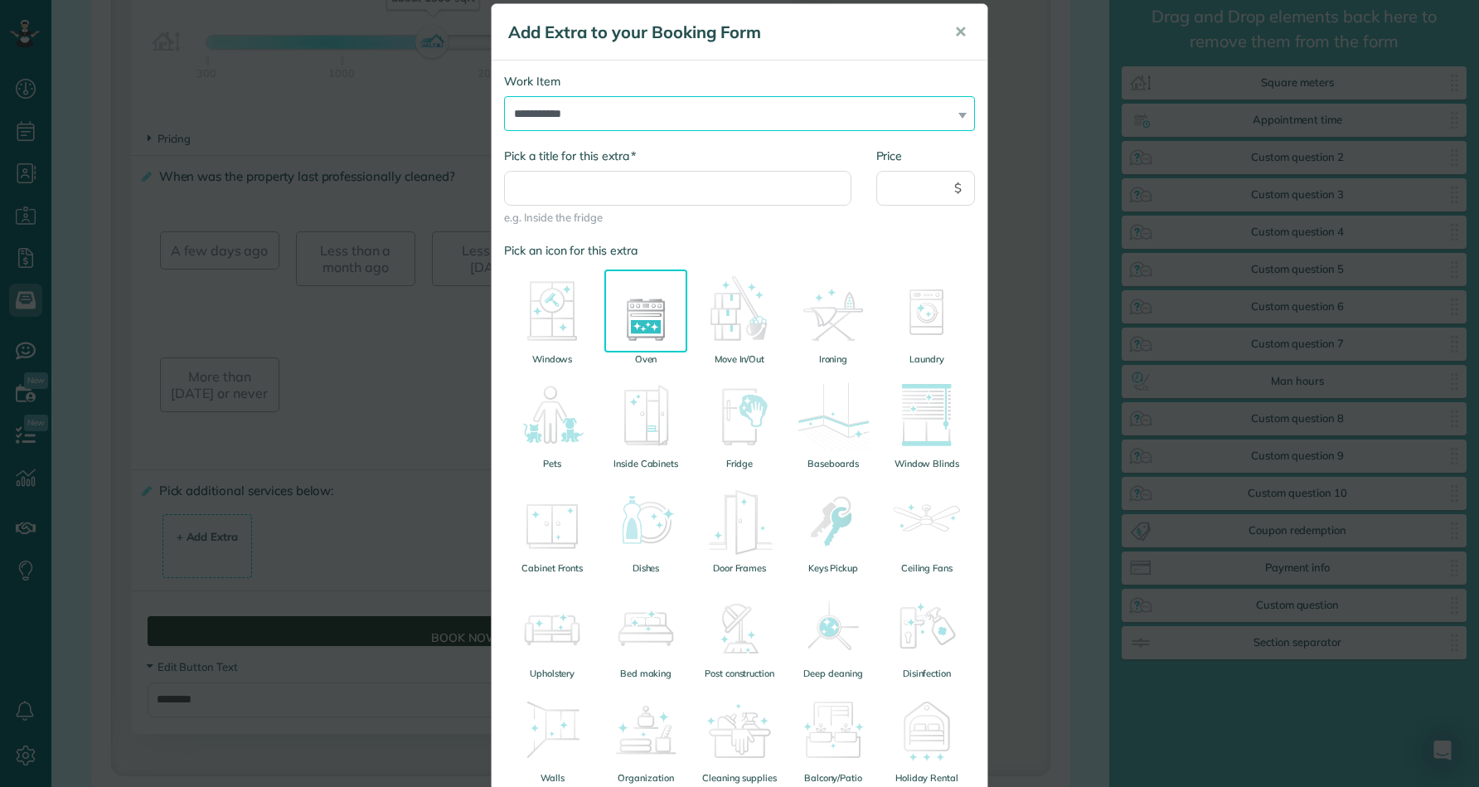
select select "******"
click at [912, 199] on input "Price" at bounding box center [925, 188] width 99 height 35
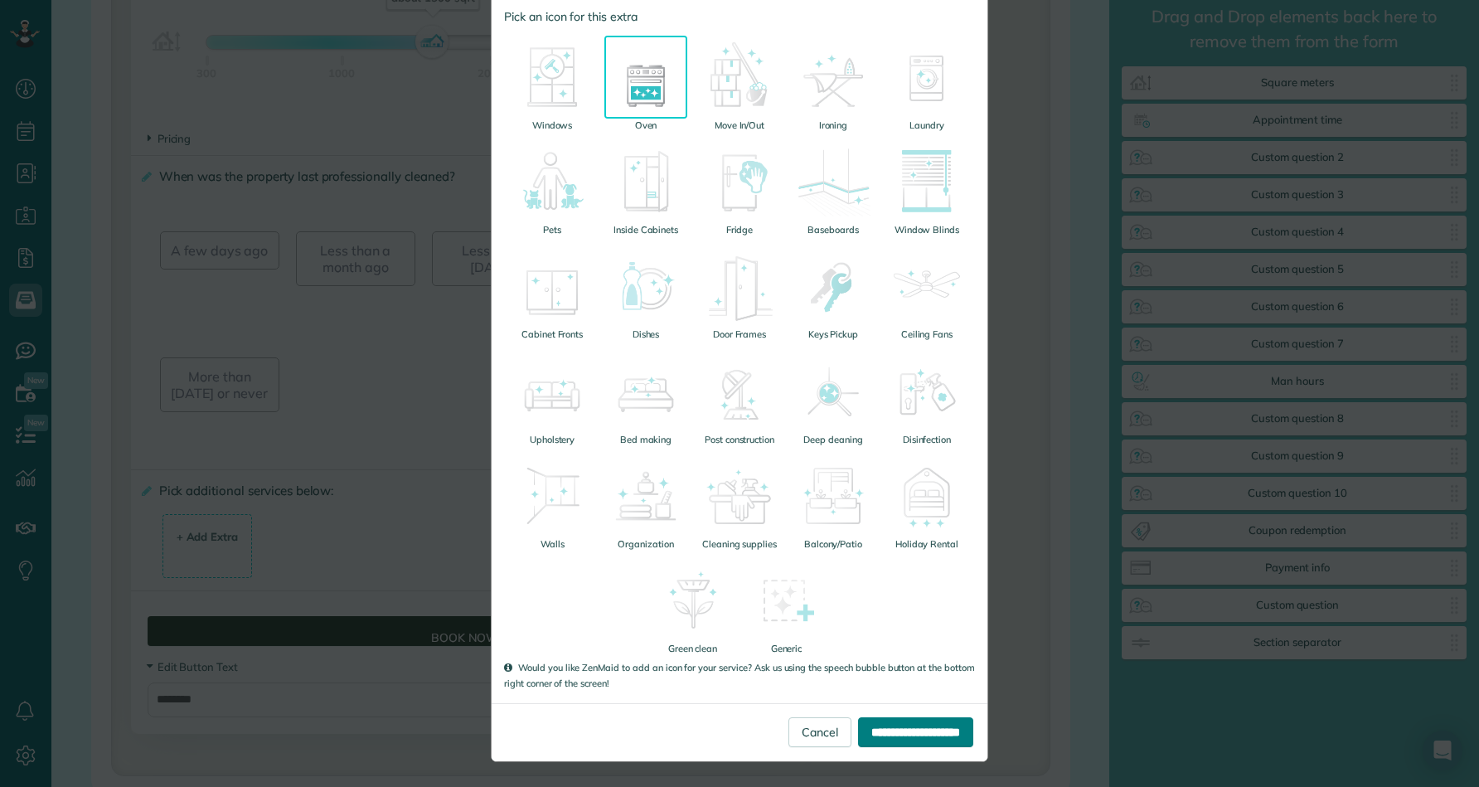
scroll to position [255, 0]
type input "**"
click at [869, 730] on input "**********" at bounding box center [915, 733] width 115 height 30
type input "****"
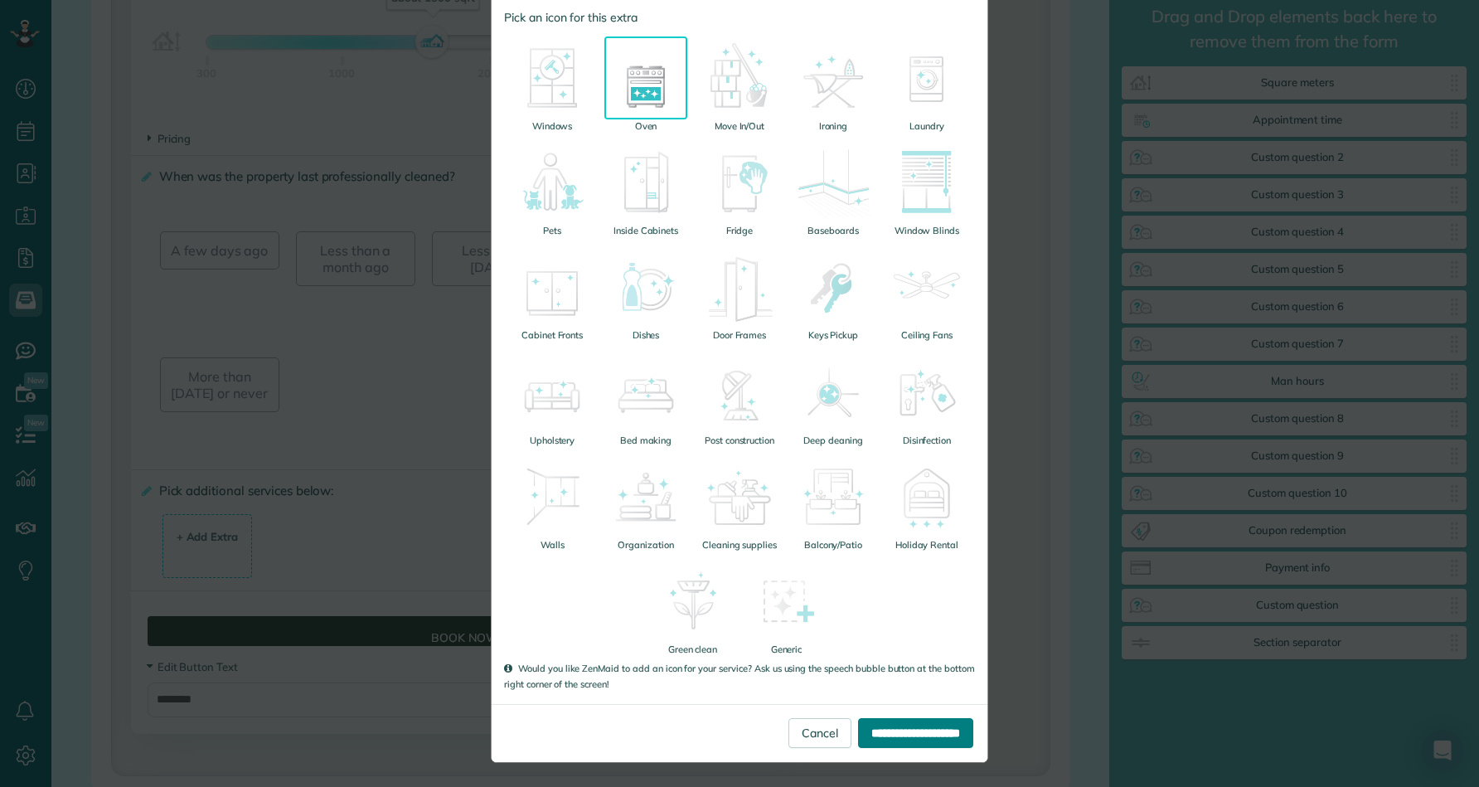
click at [872, 736] on input "**********" at bounding box center [915, 733] width 115 height 30
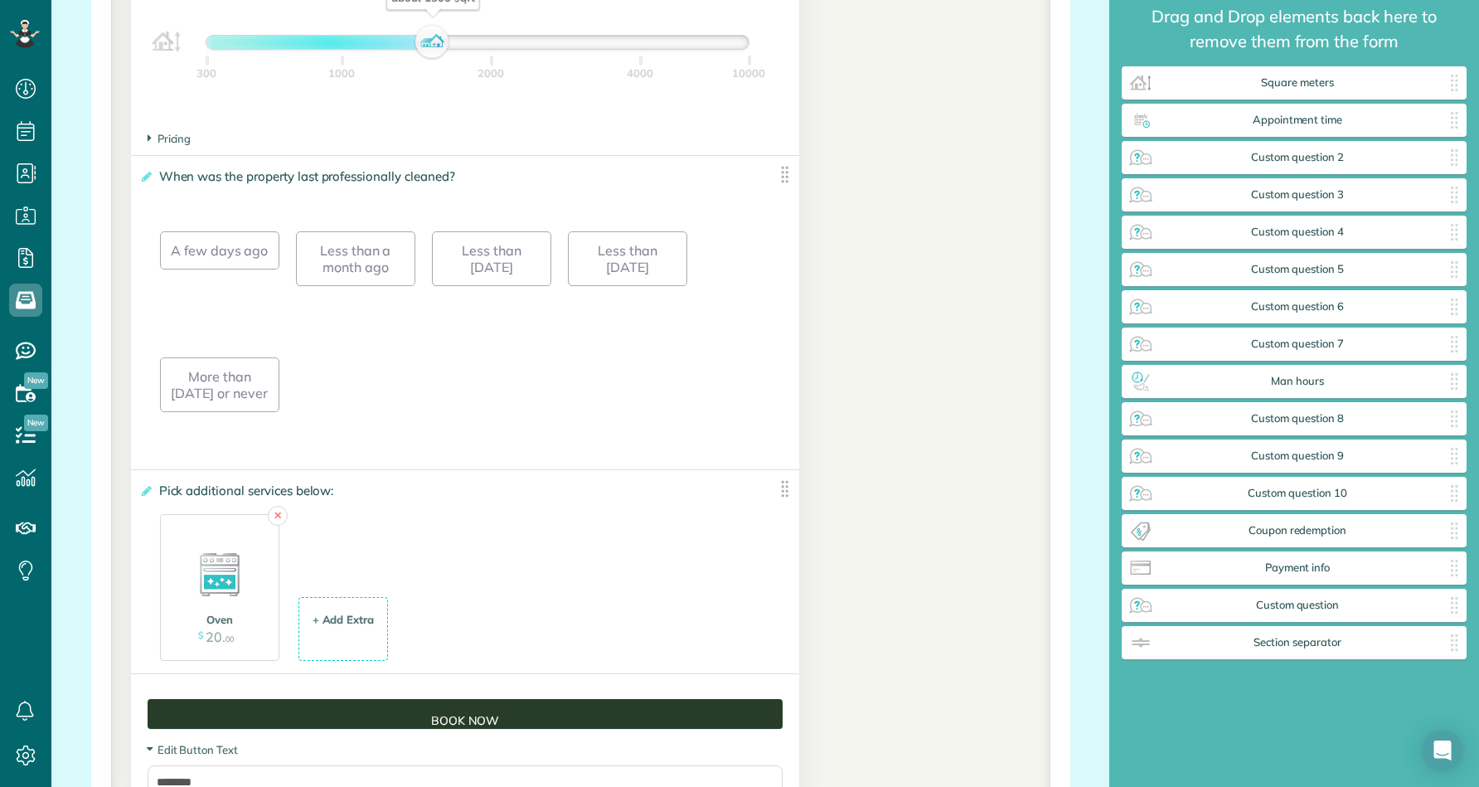
click at [432, 515] on div "✕ ✕ Oven $ 20 . 00 Add + Add Extra $ 34 . 99" at bounding box center [465, 584] width 610 height 156
click at [212, 567] on img at bounding box center [219, 565] width 83 height 83
click at [218, 588] on img at bounding box center [219, 565] width 83 height 83
click at [206, 570] on img at bounding box center [219, 565] width 83 height 83
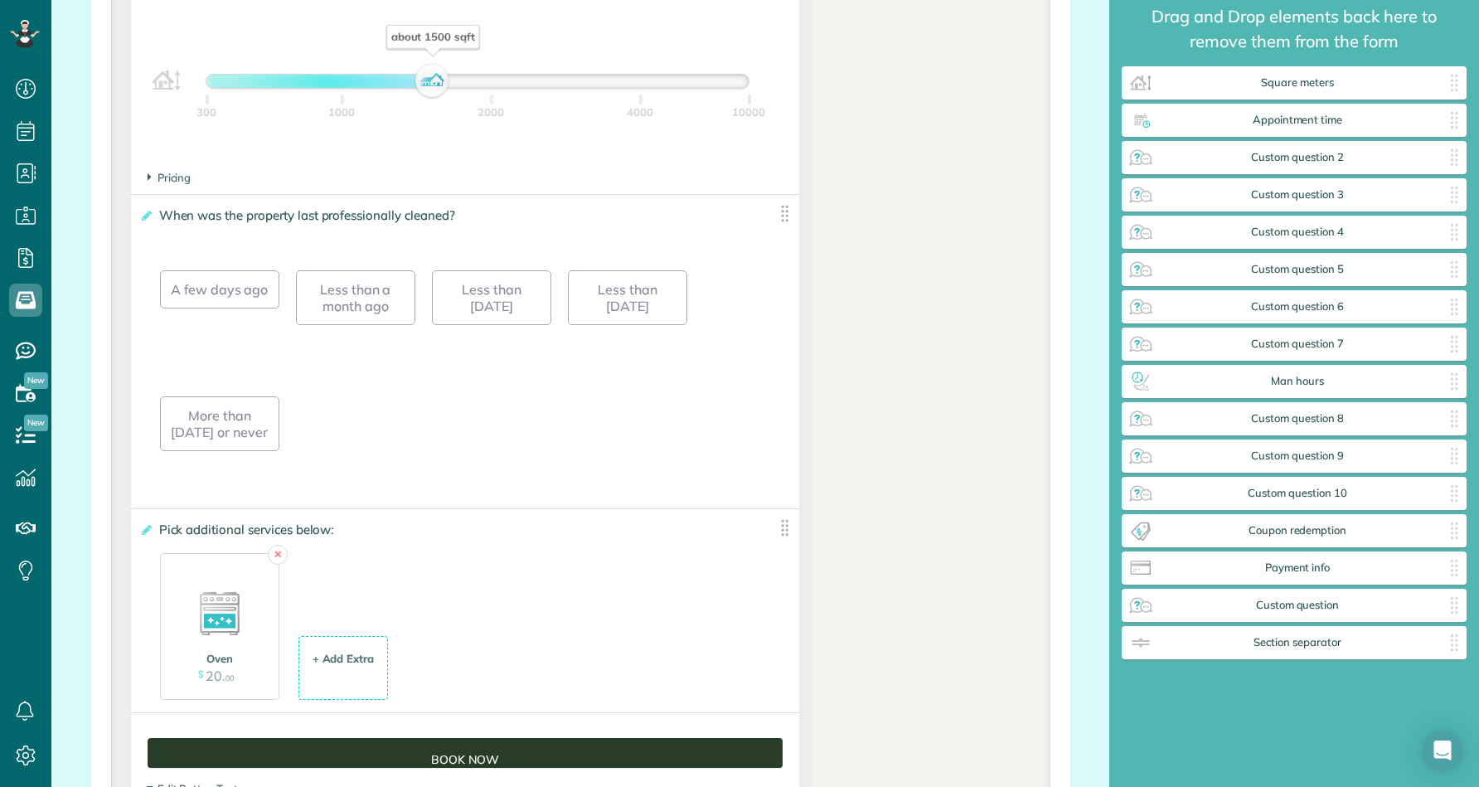
scroll to position [1971, 0]
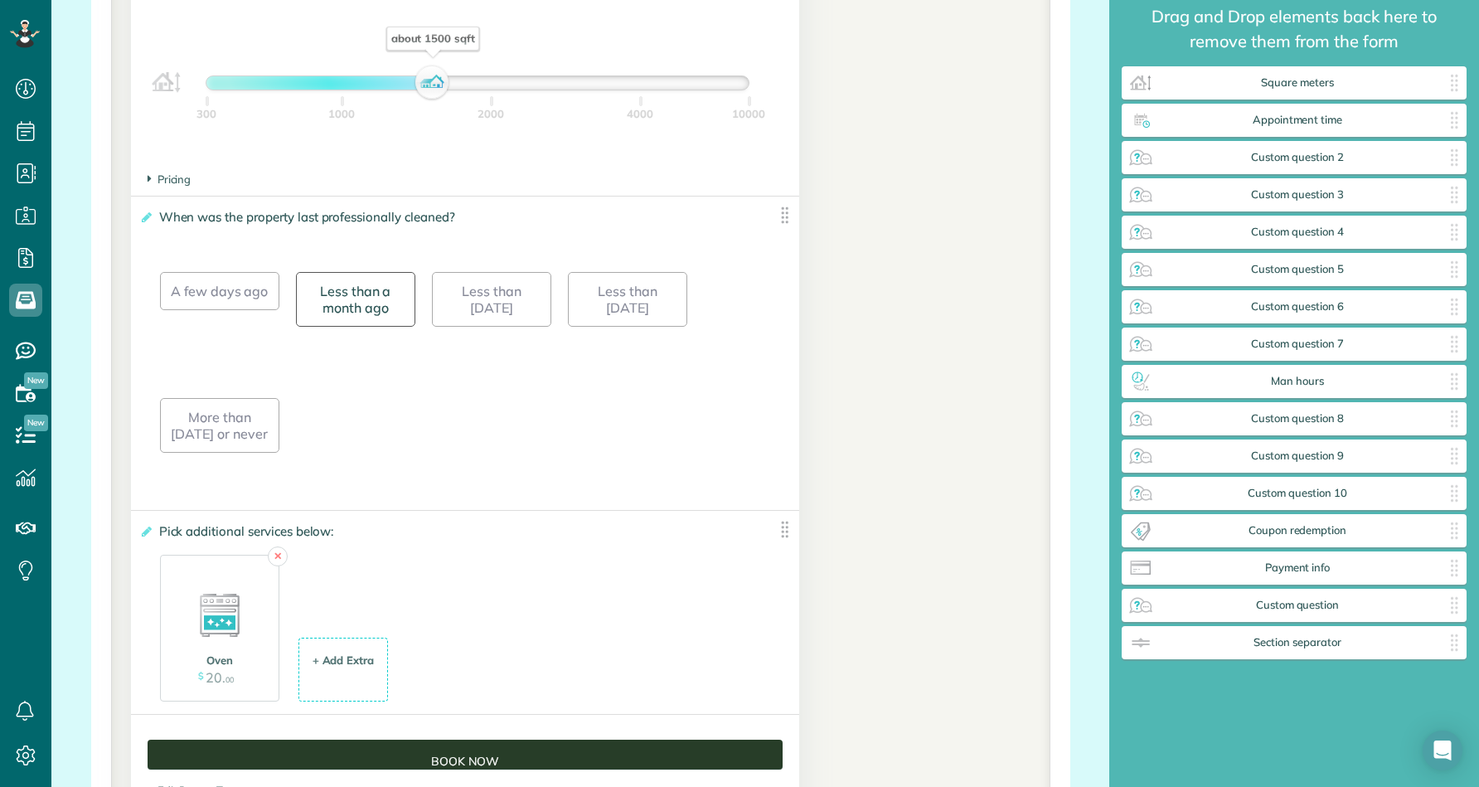
click at [340, 308] on div "Less than a month ago" at bounding box center [355, 299] width 119 height 55
click at [215, 662] on div "Oven" at bounding box center [219, 660] width 91 height 16
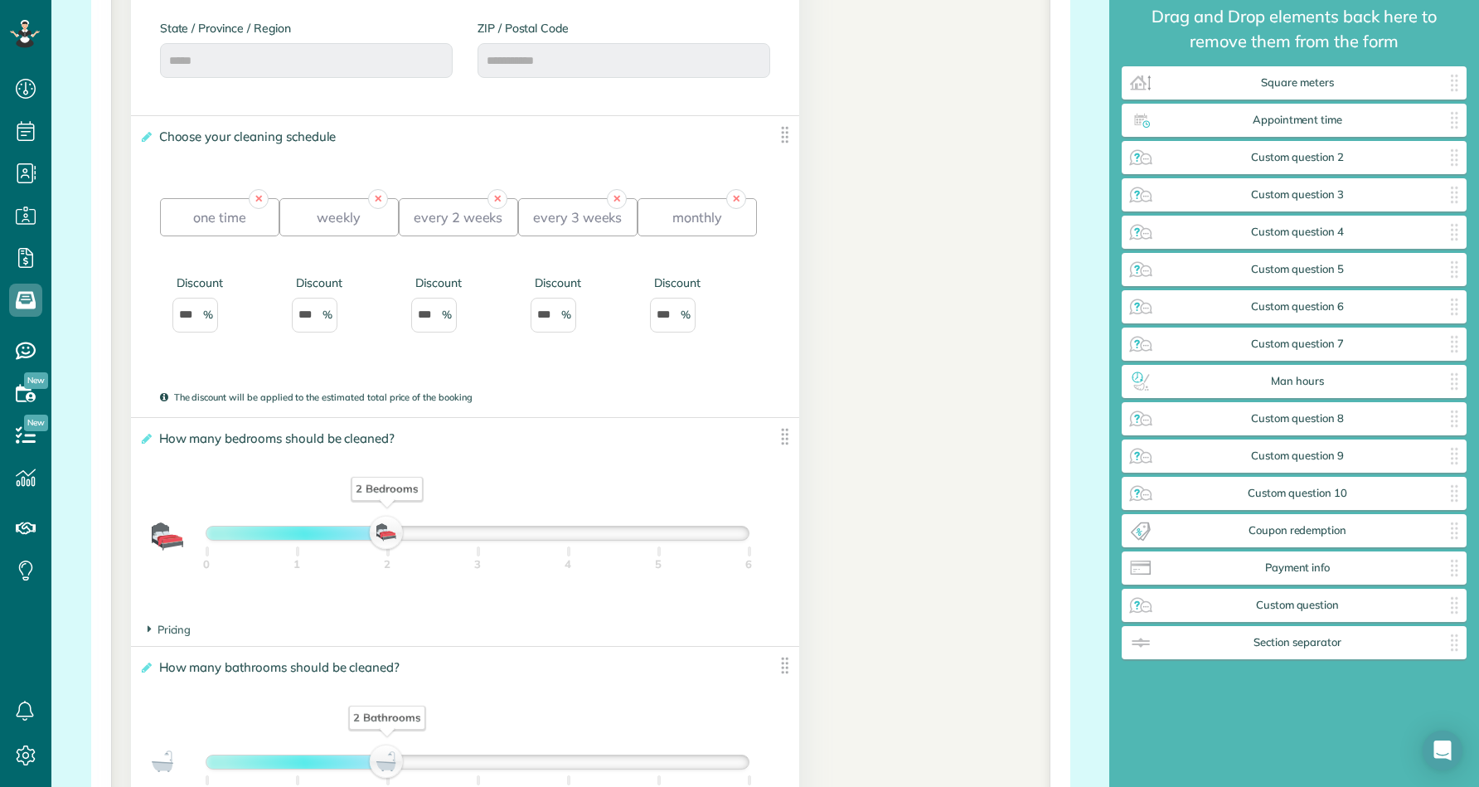
scroll to position [1031, 0]
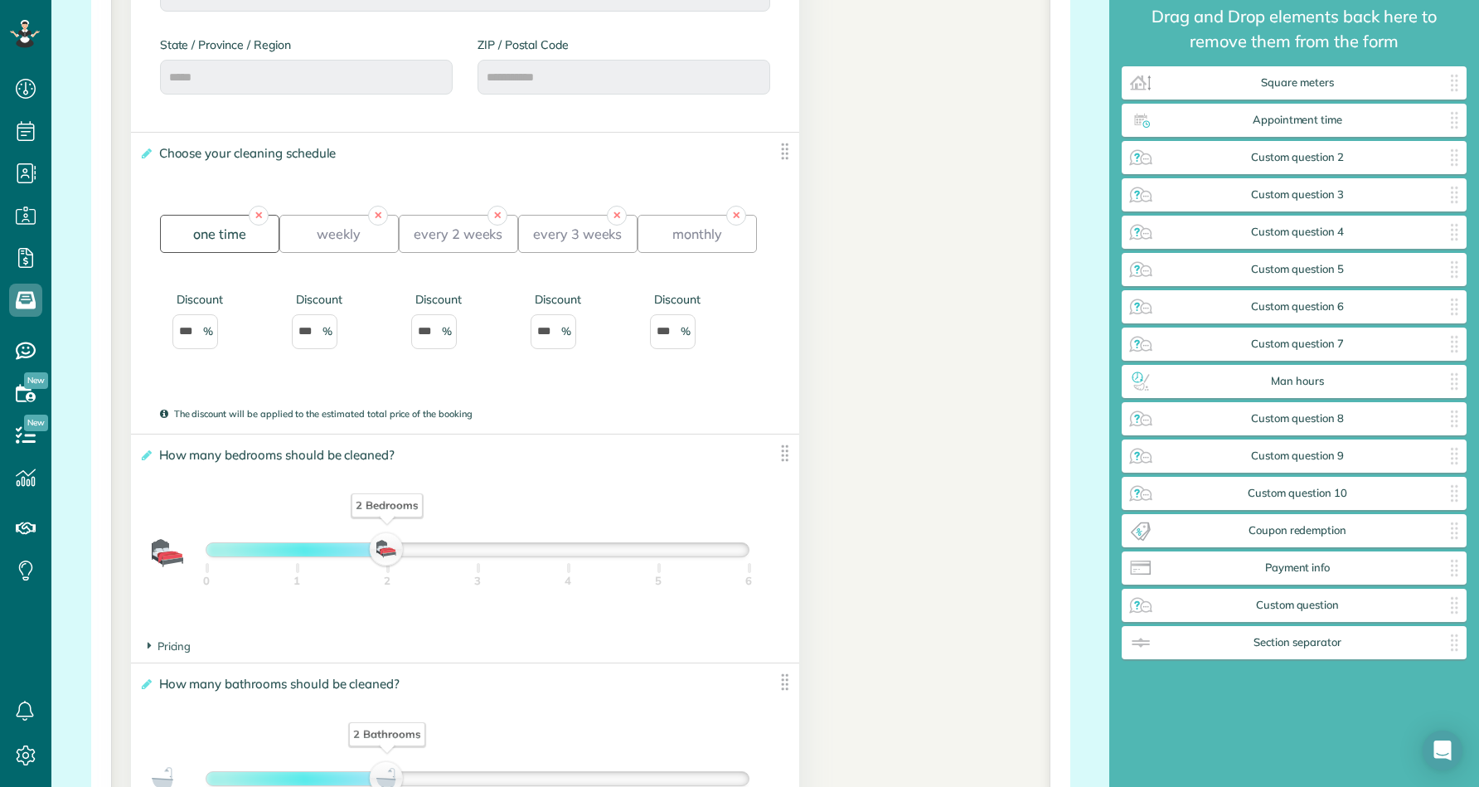
click at [220, 239] on div "one time" at bounding box center [219, 234] width 119 height 38
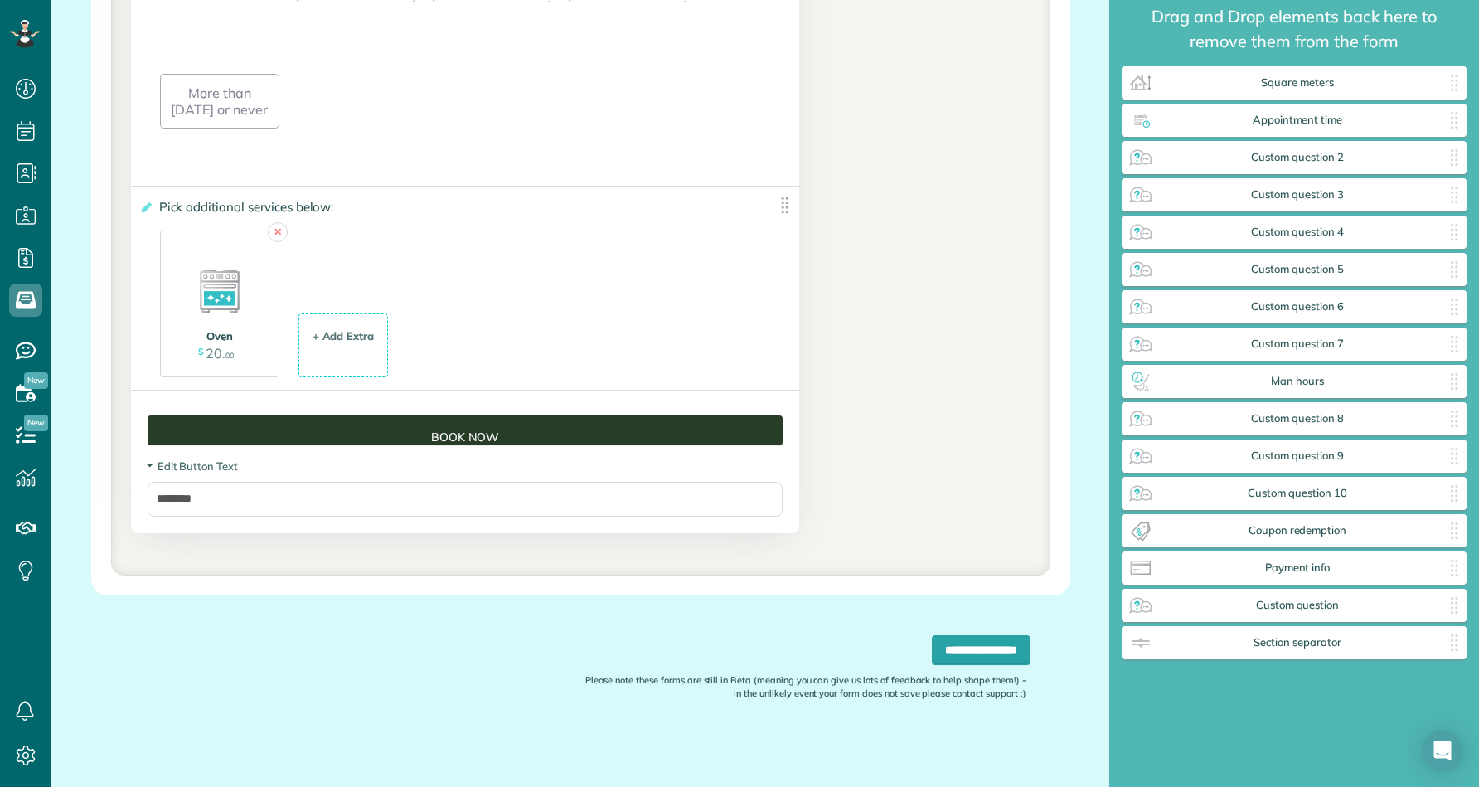
click at [209, 316] on img at bounding box center [219, 281] width 83 height 83
drag, startPoint x: 240, startPoint y: 333, endPoint x: 371, endPoint y: 332, distance: 130.2
click at [225, 346] on span "$ 20 . 00" at bounding box center [217, 354] width 34 height 17
click at [279, 233] on link "✕" at bounding box center [278, 233] width 20 height 20
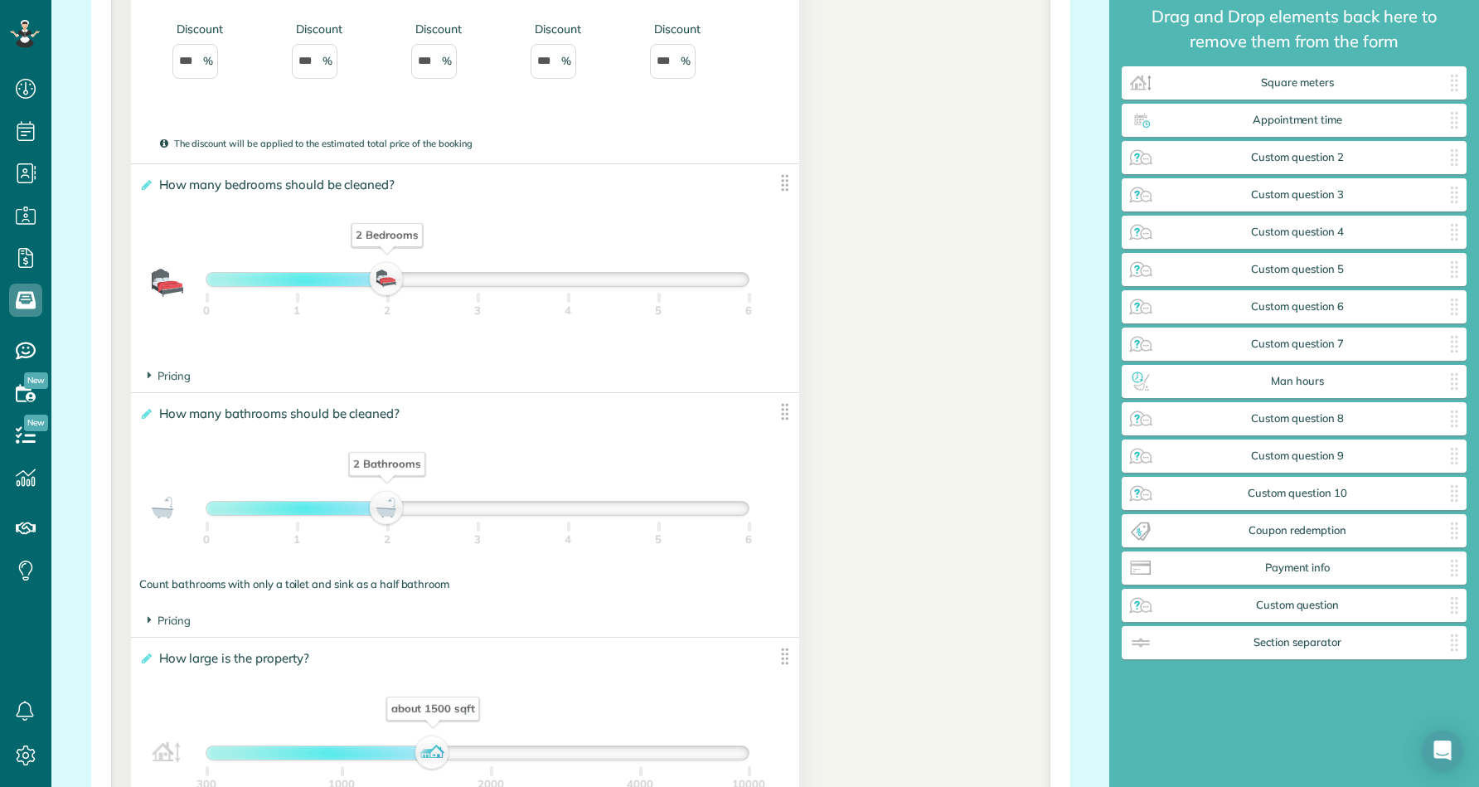
scroll to position [1300, 0]
click at [470, 273] on div "2 Bedrooms 0 1 2 3 4 5 6" at bounding box center [478, 280] width 544 height 15
click at [477, 278] on div at bounding box center [477, 280] width 542 height 13
click at [565, 281] on div at bounding box center [477, 280] width 542 height 13
click at [446, 277] on div at bounding box center [386, 280] width 361 height 13
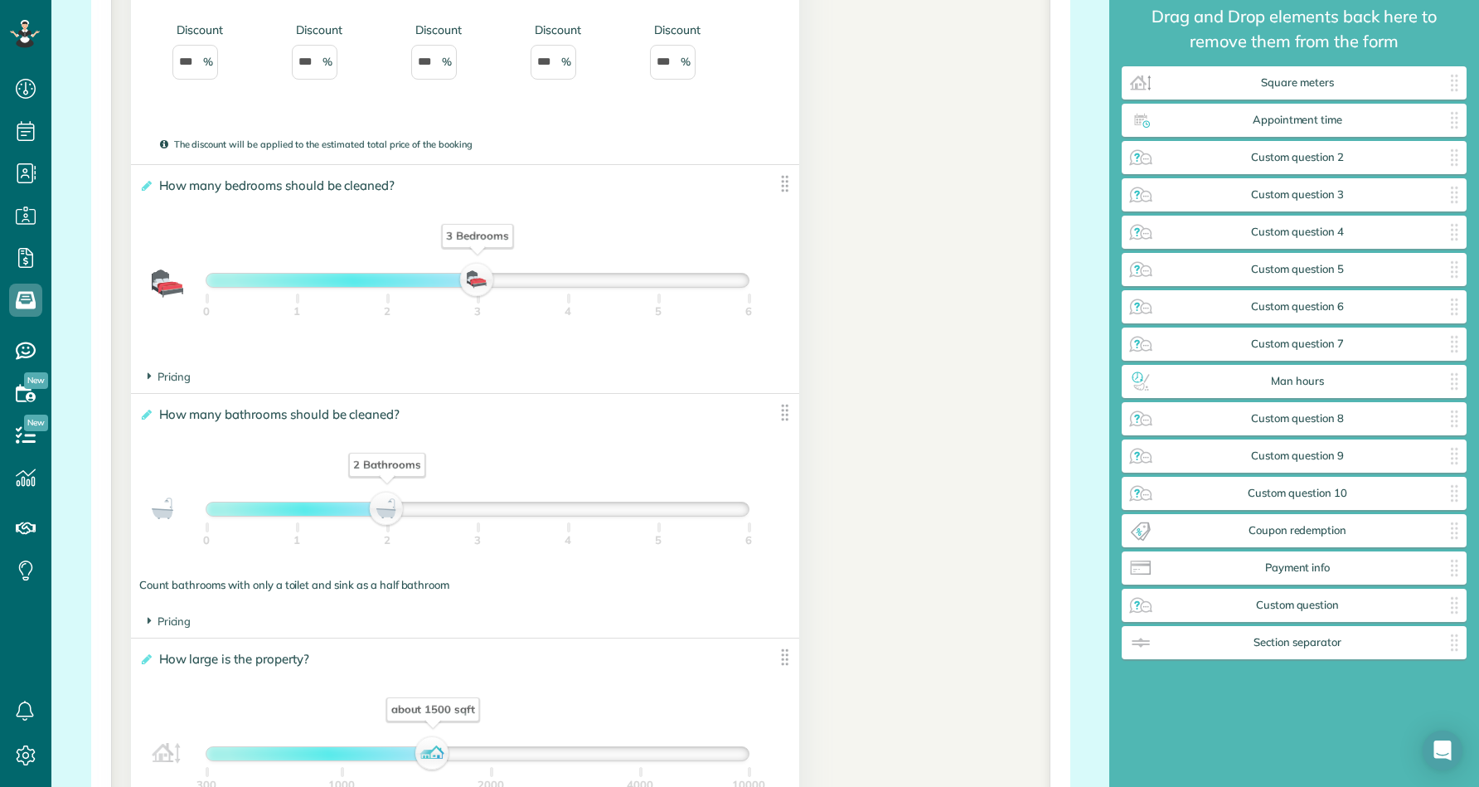
click at [395, 279] on div at bounding box center [341, 280] width 271 height 13
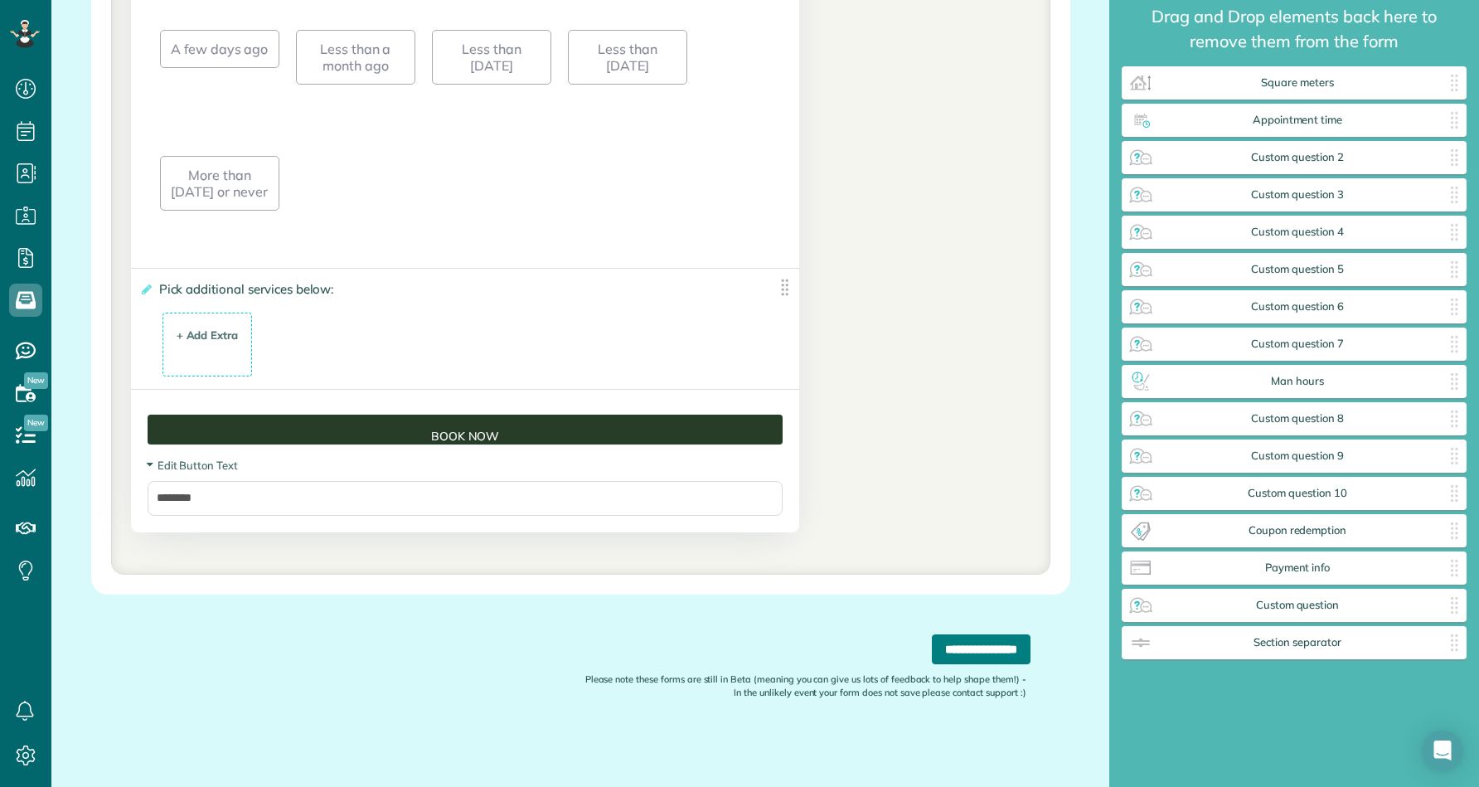
scroll to position [2294, 0]
click at [957, 651] on input "**********" at bounding box center [981, 649] width 99 height 30
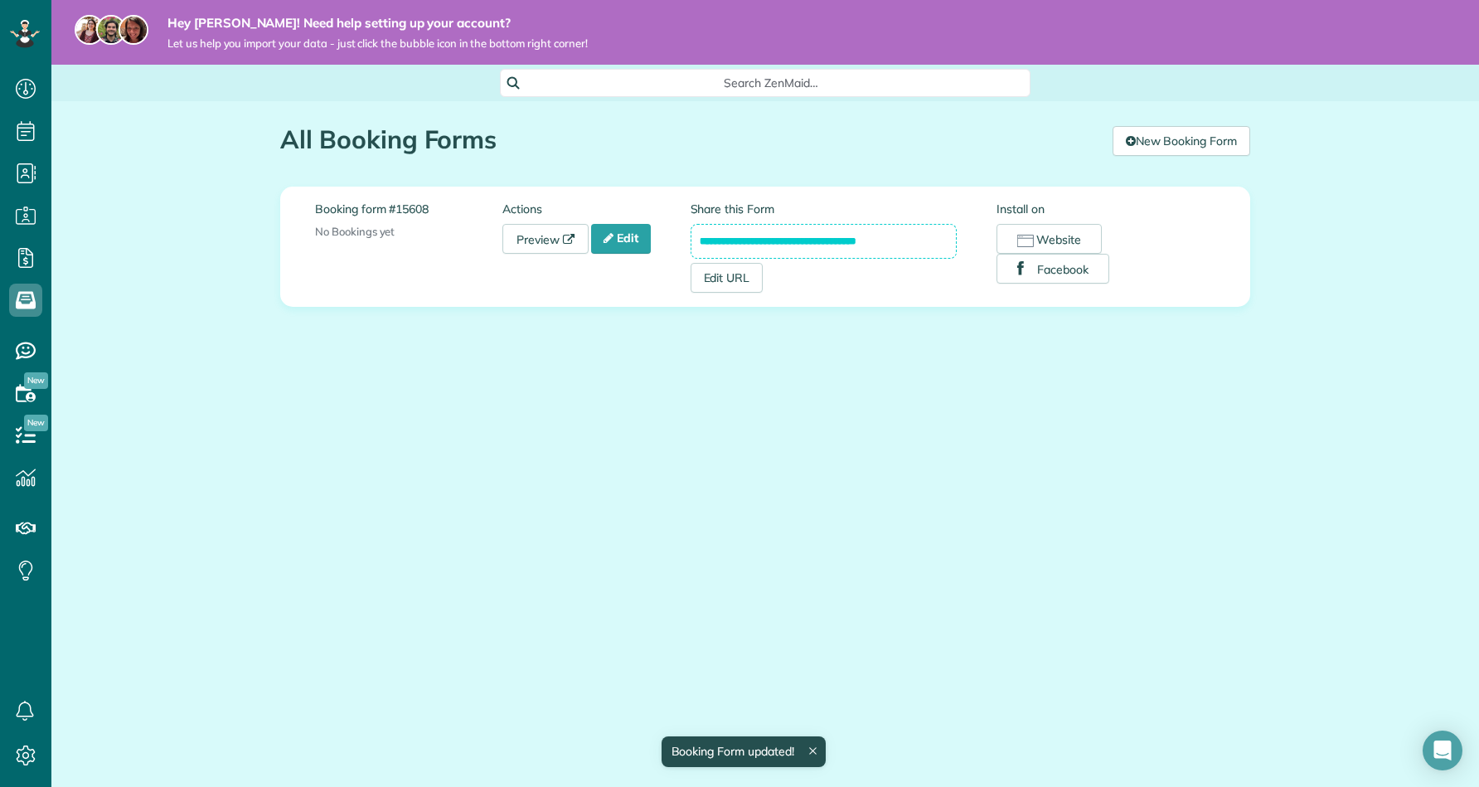
scroll to position [7, 7]
click at [22, 97] on use at bounding box center [26, 89] width 20 height 20
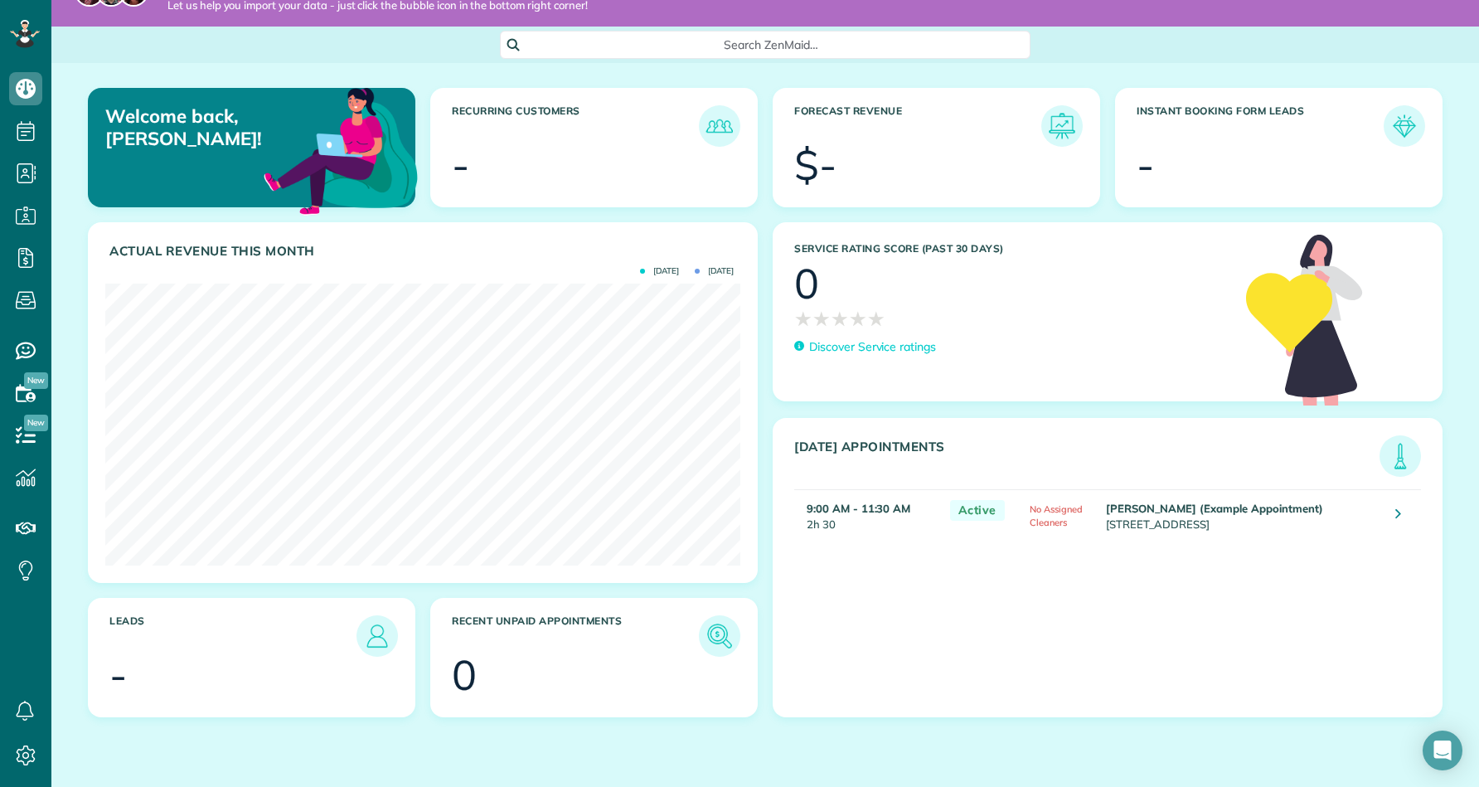
scroll to position [37, 0]
click at [1370, 504] on td "Ms. Carolyn Arellano (Example Appointment) 8970 Bolsa Avenue Westminster CA 926…" at bounding box center [1243, 516] width 282 height 51
click at [1295, 502] on strong "Ms. Carolyn Arellano (Example Appointment)" at bounding box center [1215, 508] width 218 height 13
click at [1397, 509] on icon at bounding box center [1398, 514] width 6 height 17
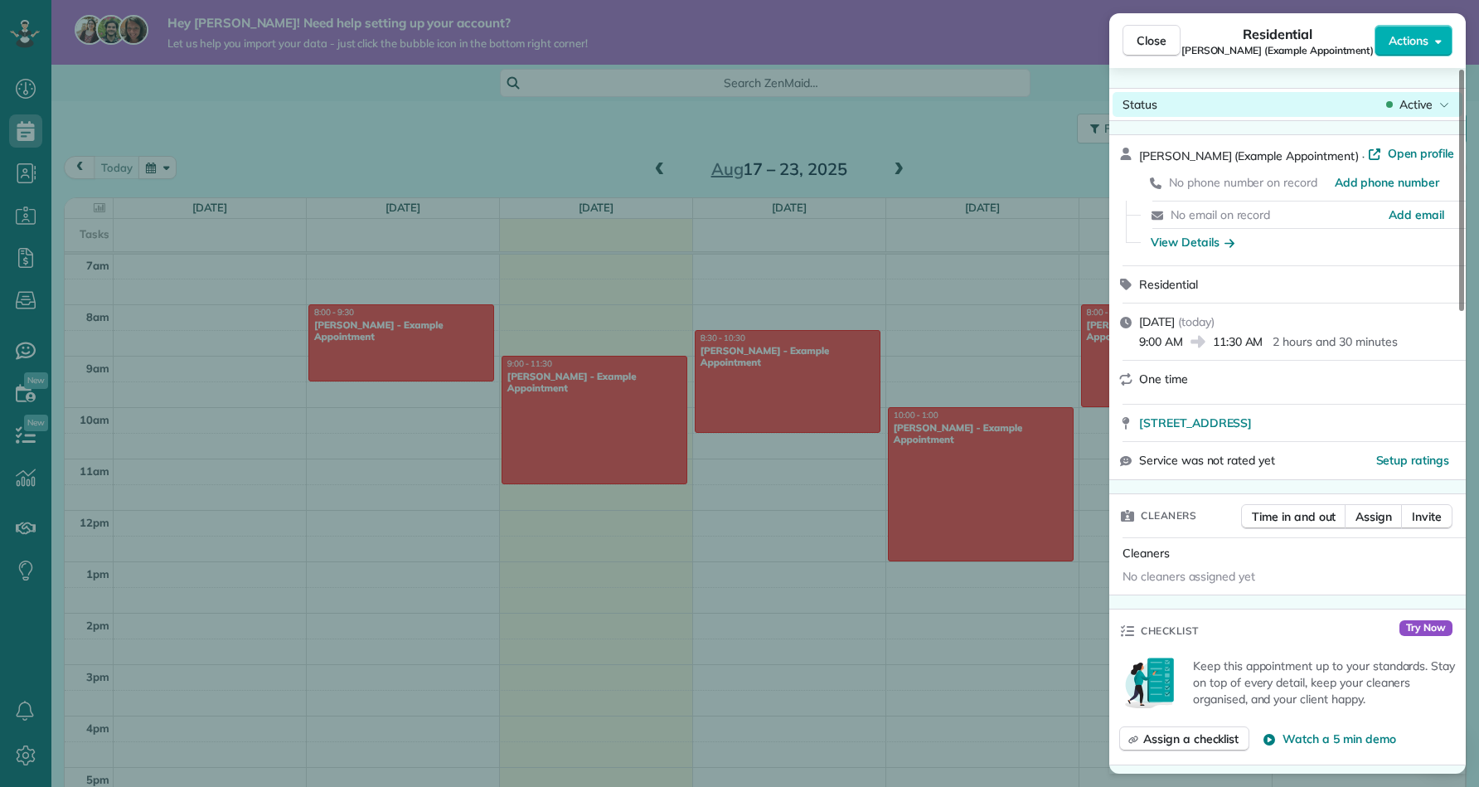
click at [1402, 100] on span "Active" at bounding box center [1415, 104] width 33 height 17
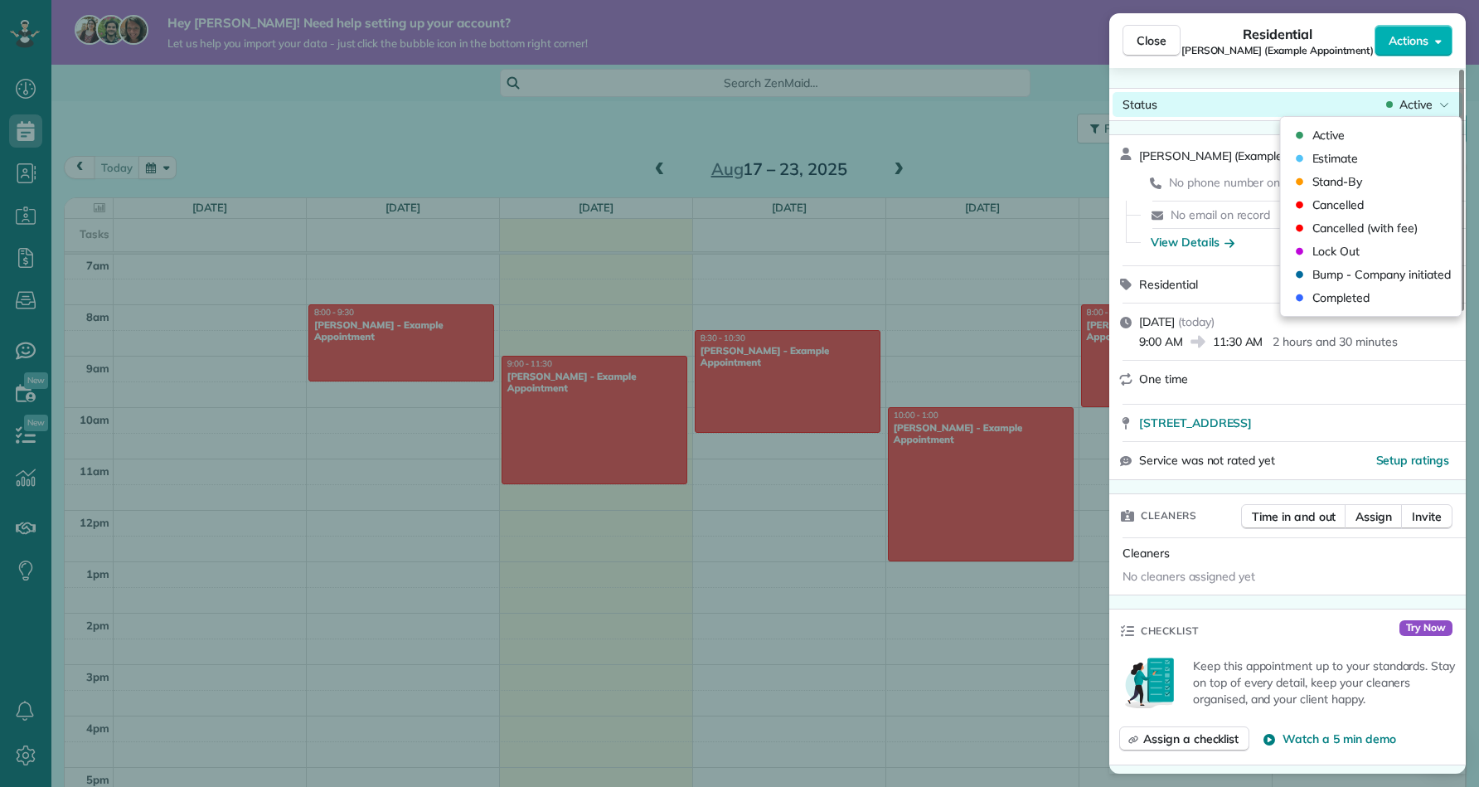
click at [1427, 95] on div "Status Active" at bounding box center [1288, 104] width 350 height 25
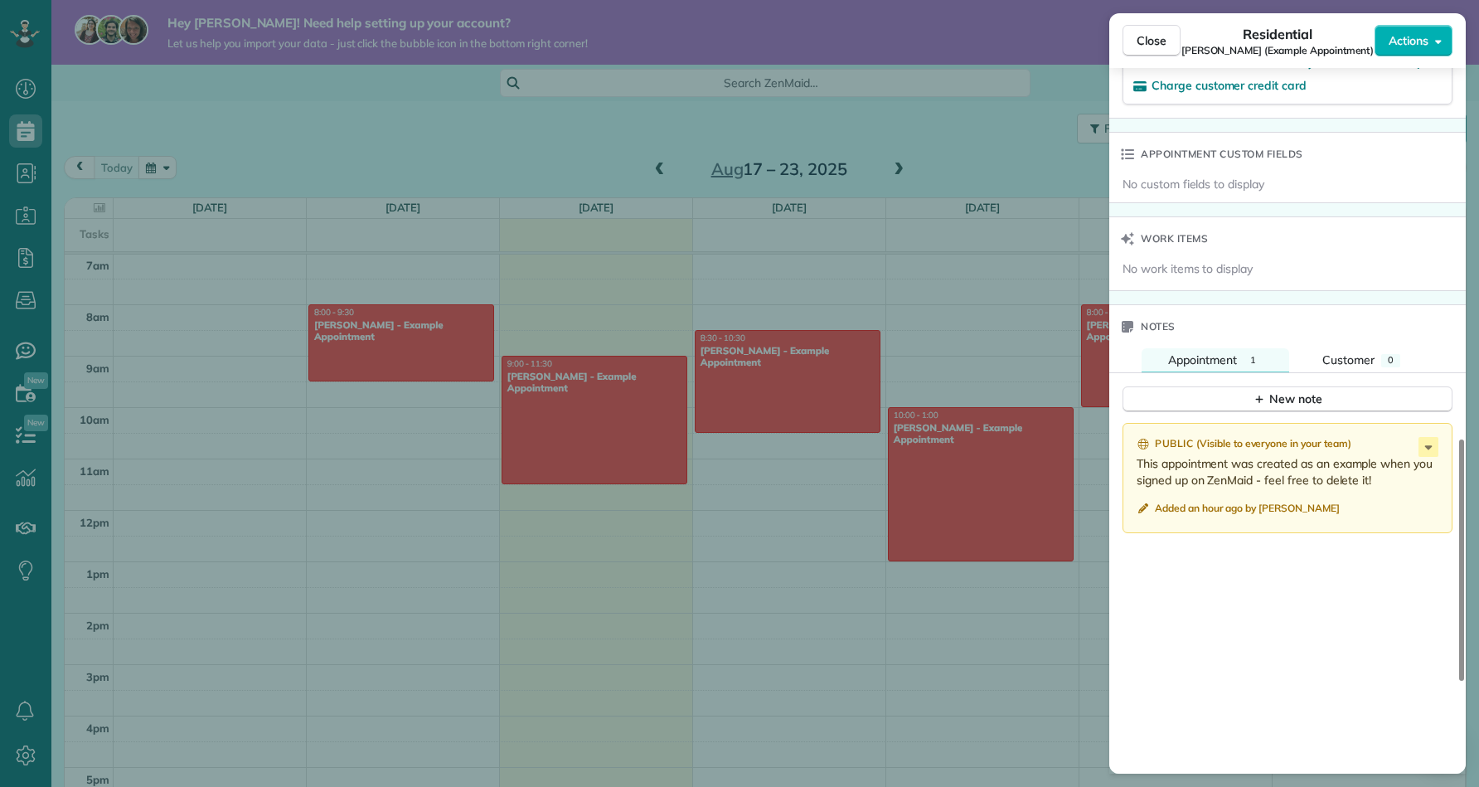
scroll to position [1088, 0]
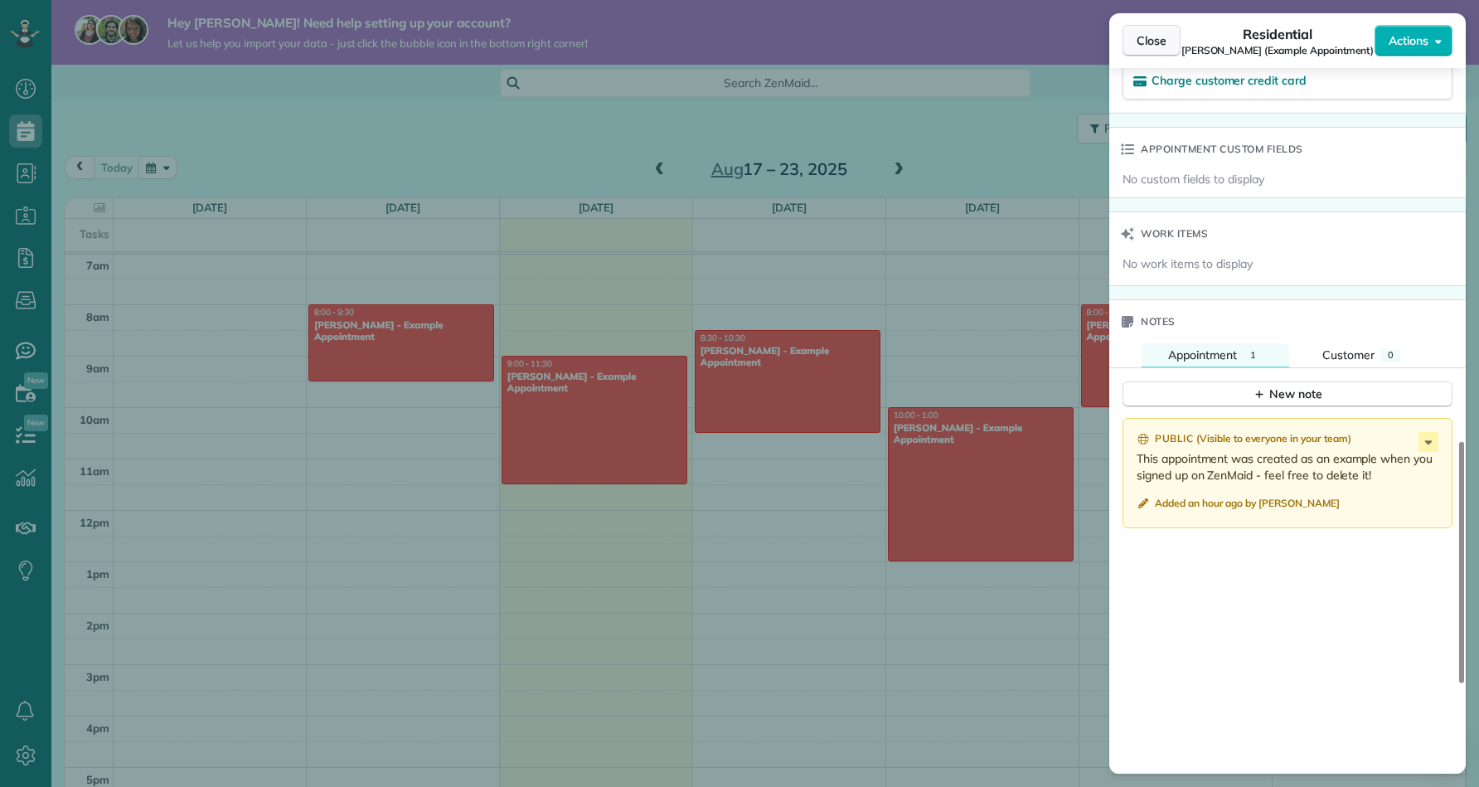
click at [1164, 48] on span "Close" at bounding box center [1152, 40] width 30 height 17
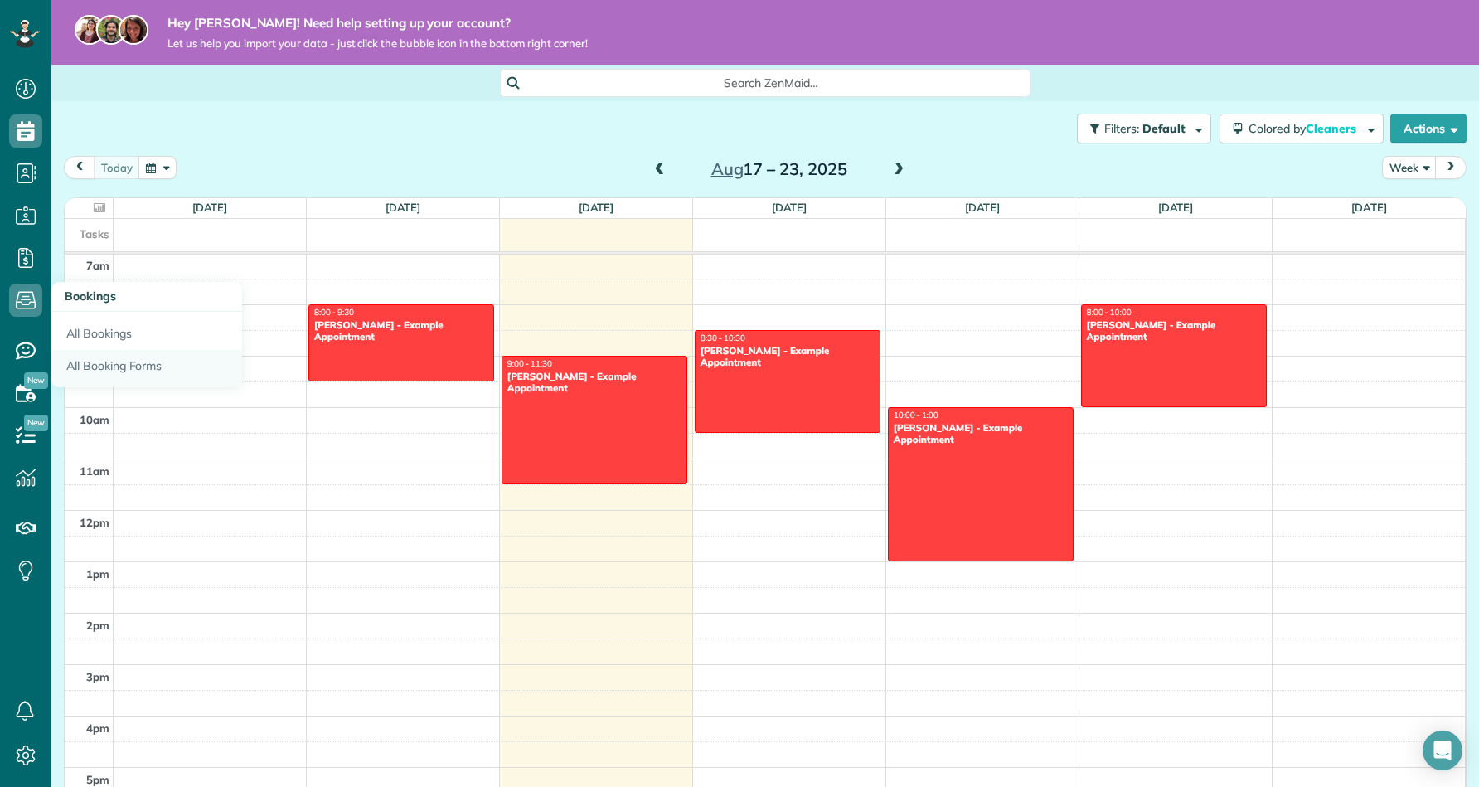
click at [101, 353] on link "All Booking Forms" at bounding box center [146, 369] width 191 height 38
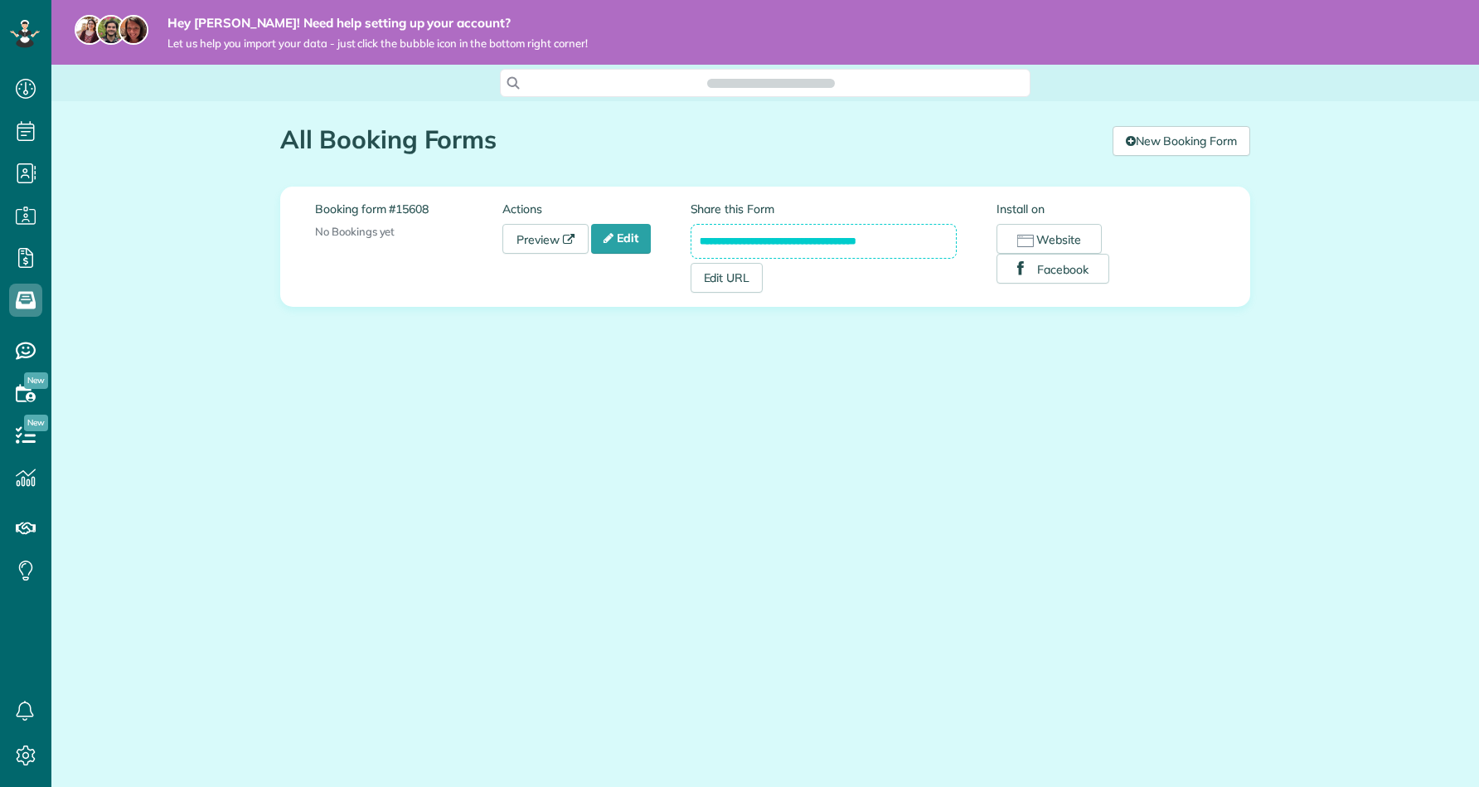
scroll to position [7, 7]
click at [96, 386] on span "Availability" at bounding box center [97, 388] width 65 height 15
click at [30, 392] on use at bounding box center [26, 392] width 20 height 17
